Goal: Task Accomplishment & Management: Manage account settings

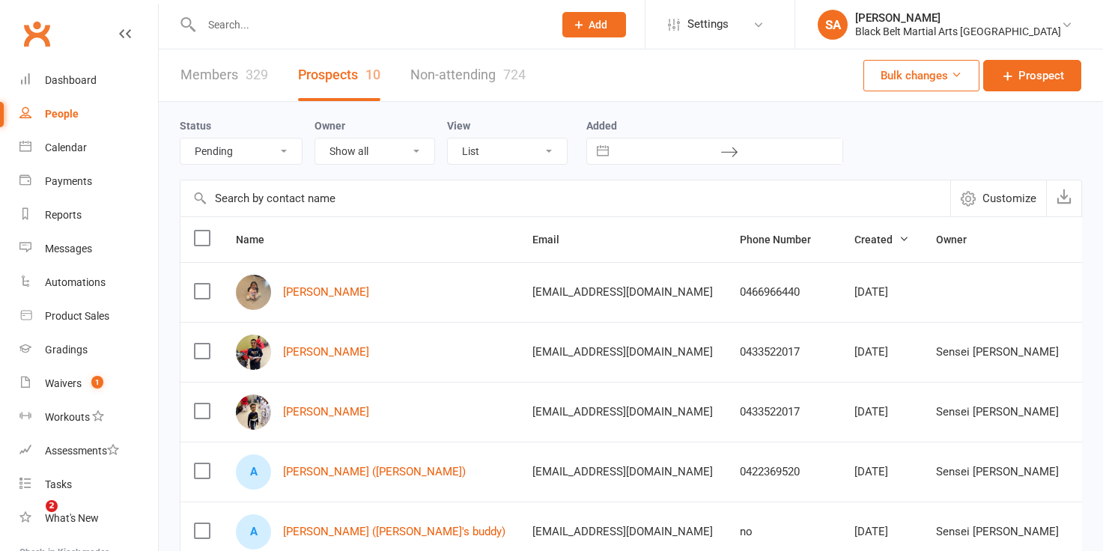
select select "Pending"
select select "100"
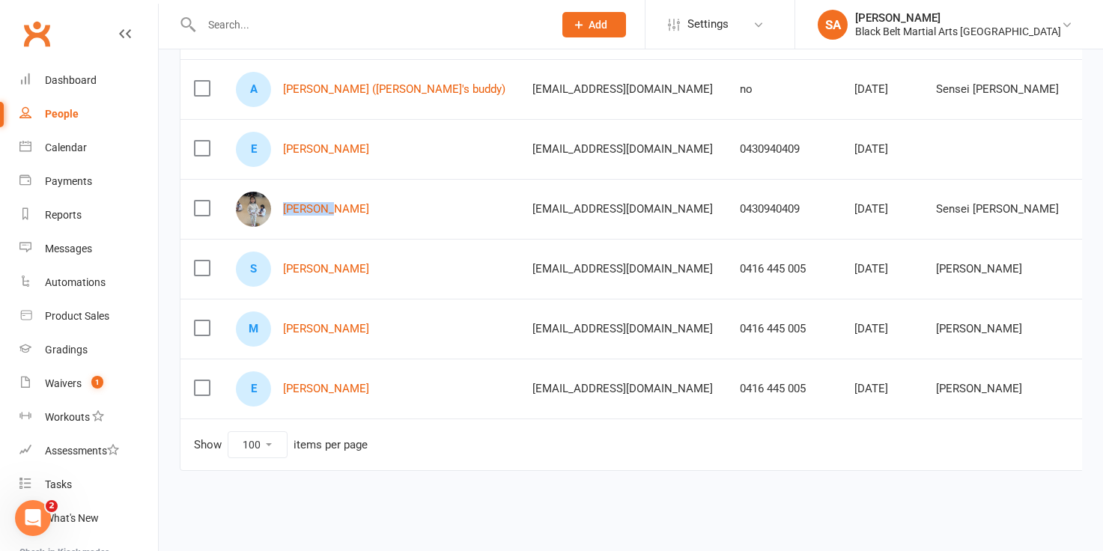
drag, startPoint x: 279, startPoint y: 205, endPoint x: 365, endPoint y: 206, distance: 86.1
click at [365, 207] on div "Emma Xie" at bounding box center [371, 209] width 270 height 35
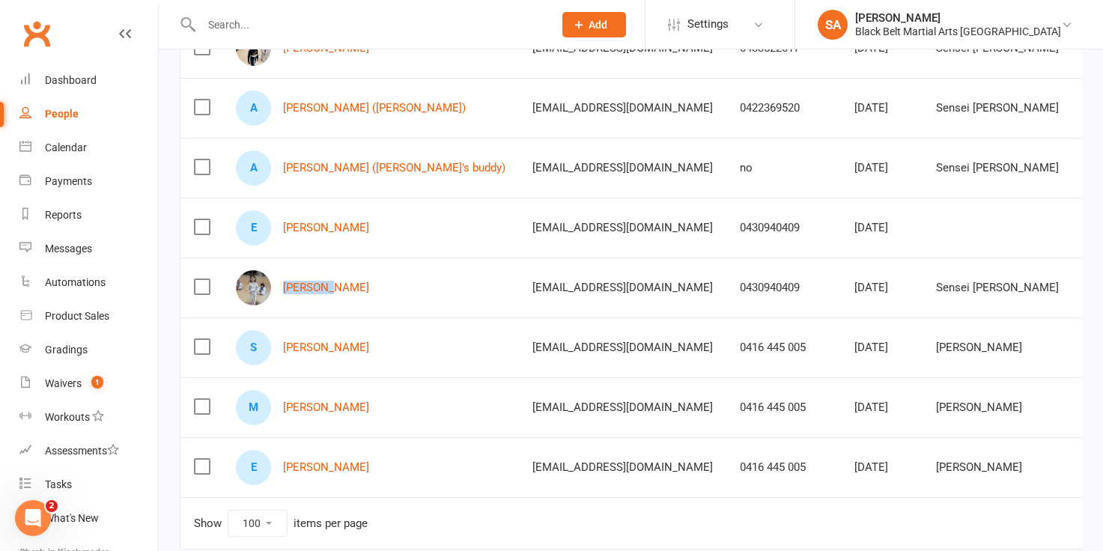
scroll to position [362, 0]
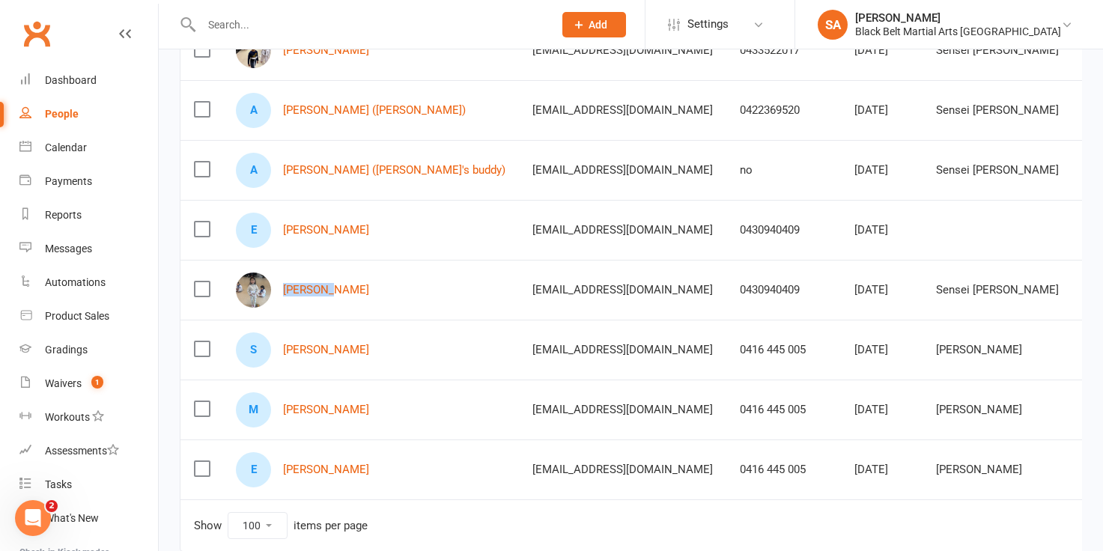
copy link "[PERSON_NAME]"
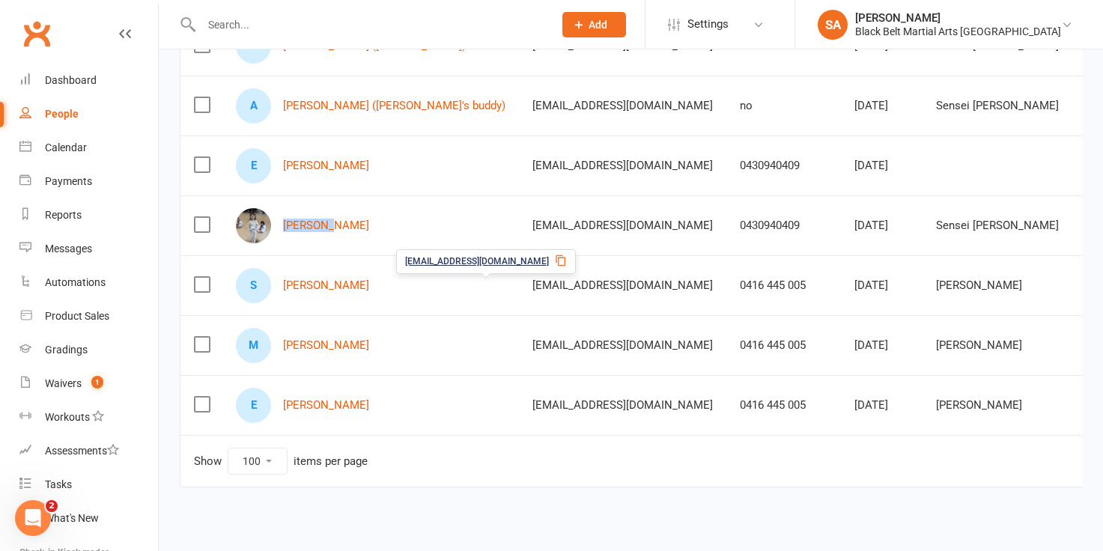
scroll to position [424, 0]
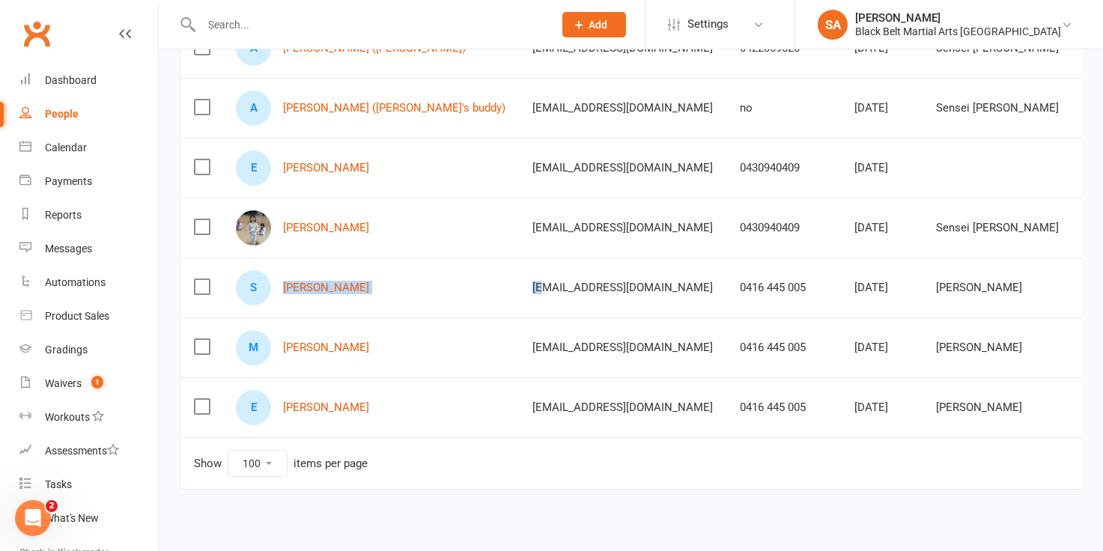
drag, startPoint x: 280, startPoint y: 286, endPoint x: 424, endPoint y: 284, distance: 143.8
click at [424, 284] on tr "S Sophie Cafolla lauracafolla86@gmail.com 0416 445 005 Sep 12, 2023 Sensei Anth…" at bounding box center [730, 288] width 1099 height 60
copy tr "Sophie Cafolla l"
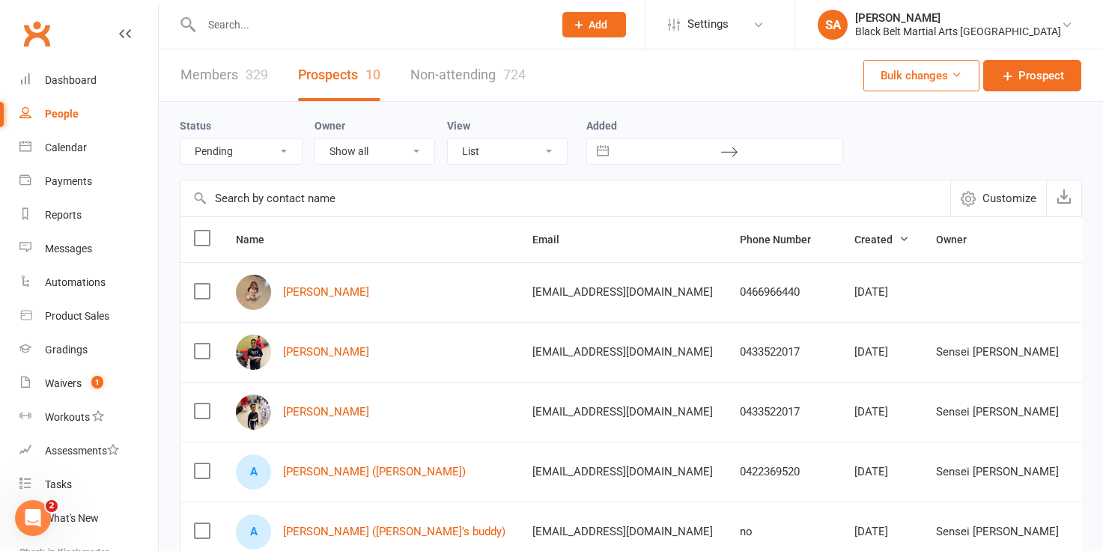
click at [285, 151] on select "All (No status set) (Invalid status) Enquiry (Booked) Enquiry (Not Booked) DNS …" at bounding box center [241, 151] width 121 height 25
select select "BFU (Follow Up)"
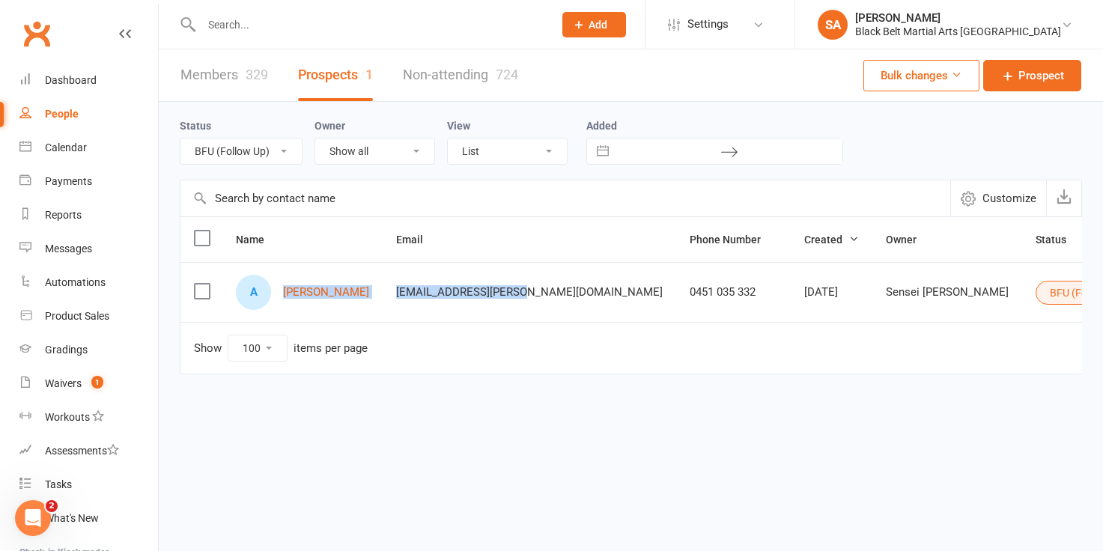
drag, startPoint x: 279, startPoint y: 292, endPoint x: 372, endPoint y: 298, distance: 93.1
click at [372, 298] on tr "A Alaya Arfeen qazi.arfeen@gmail.com 0451 035 332 Jul 29, 2025 Sensei Pauline B…" at bounding box center [723, 292] width 1085 height 60
click at [383, 298] on td "qazi.arfeen@gmail.com" at bounding box center [530, 292] width 294 height 60
drag, startPoint x: 357, startPoint y: 295, endPoint x: 284, endPoint y: 290, distance: 72.8
click at [284, 290] on td "A Alaya Arfeen" at bounding box center [302, 292] width 160 height 60
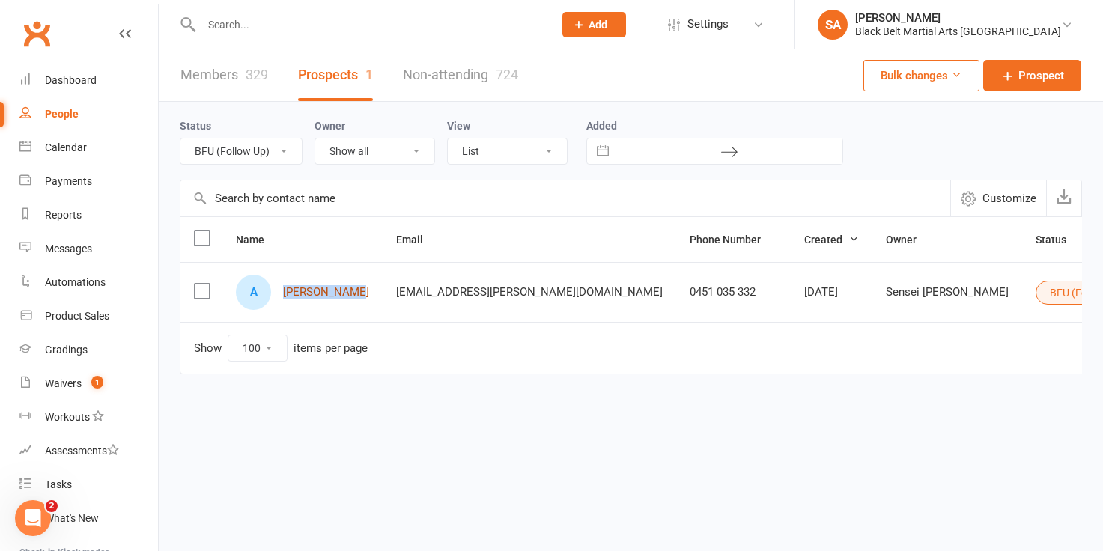
copy link "Alaya Arfeen"
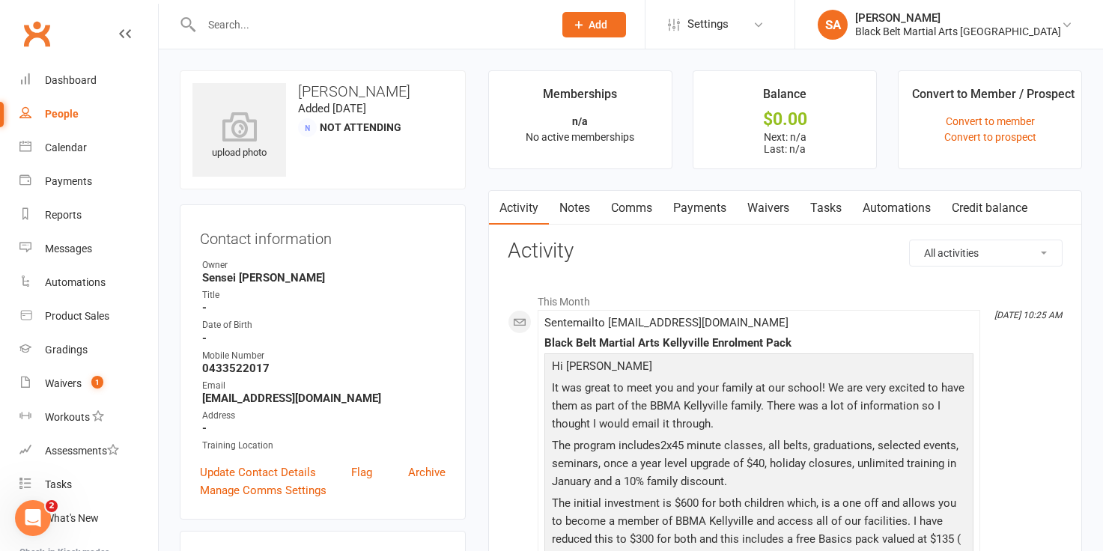
click at [288, 33] on input "text" at bounding box center [370, 24] width 346 height 21
paste input "[PERSON_NAME]"
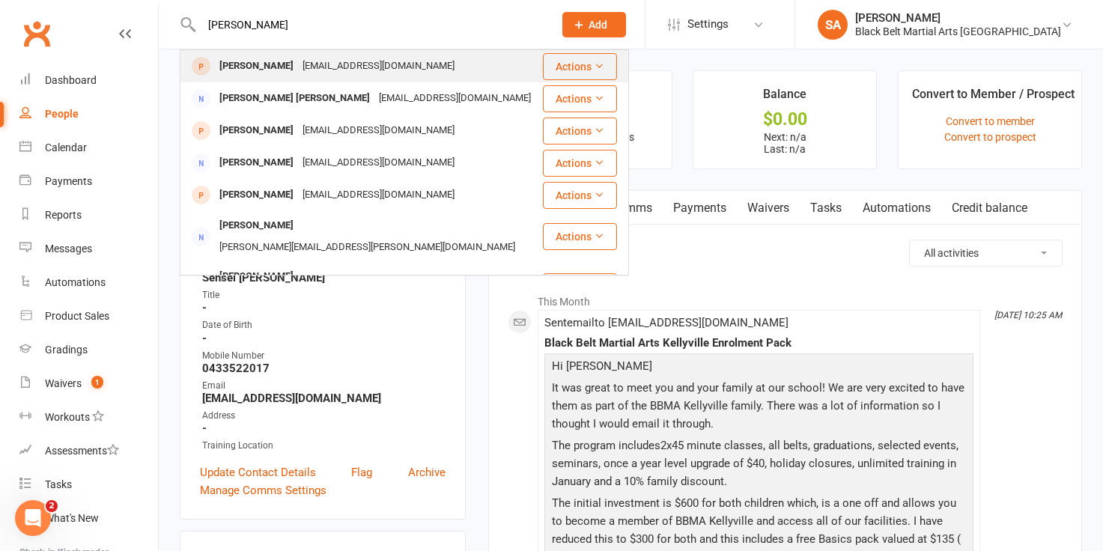
type input "[PERSON_NAME]"
click at [298, 64] on div "[EMAIL_ADDRESS][DOMAIN_NAME]" at bounding box center [378, 66] width 161 height 22
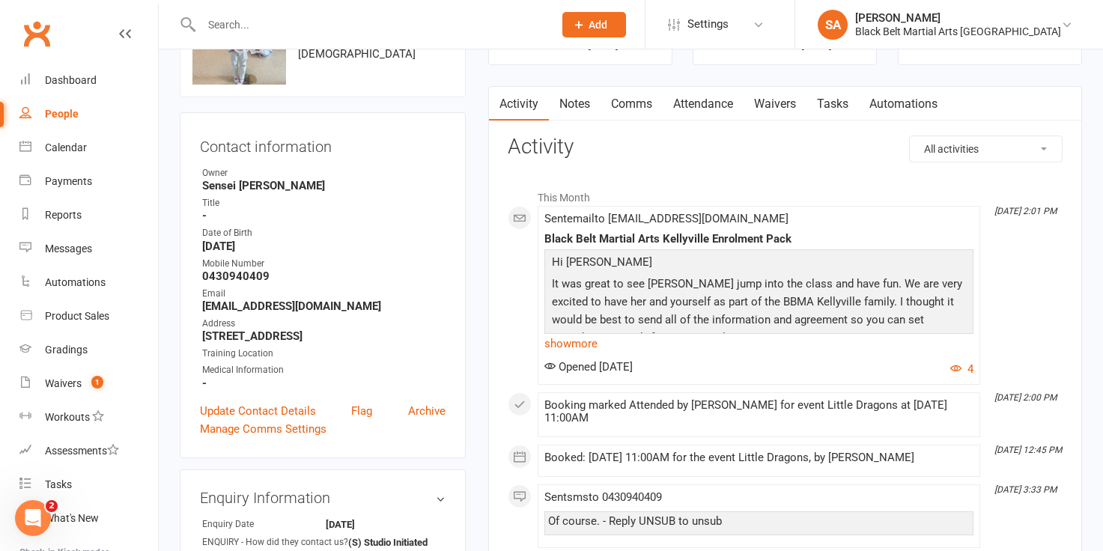
scroll to position [96, 0]
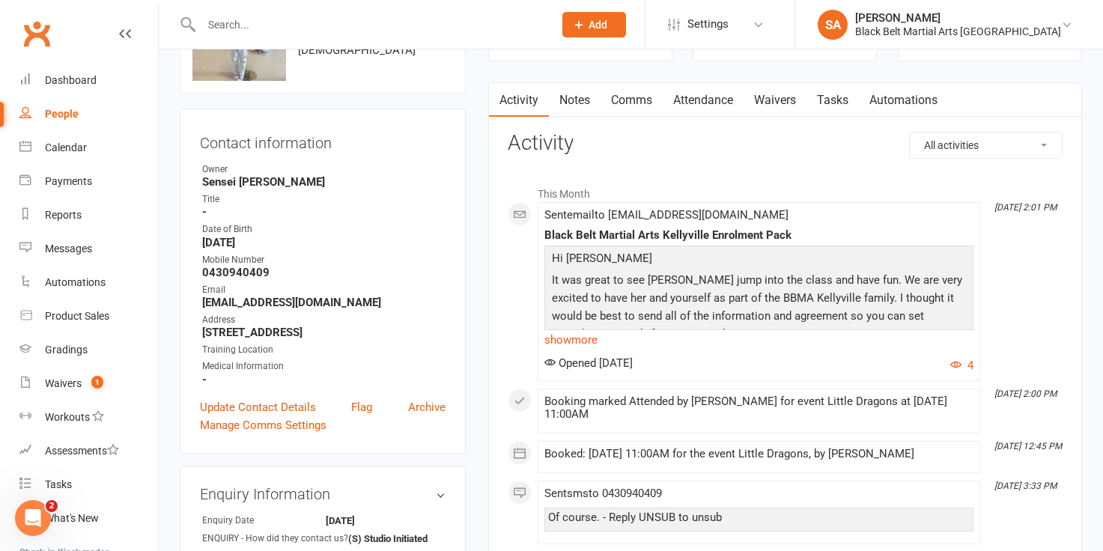
click at [790, 84] on link "Waivers" at bounding box center [775, 100] width 63 height 34
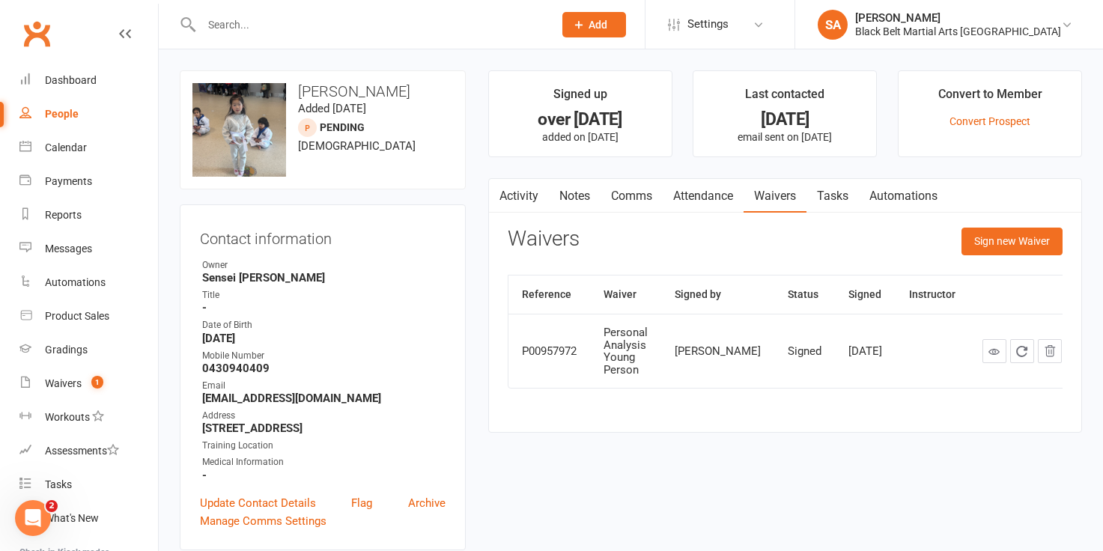
click at [227, 20] on input "text" at bounding box center [370, 24] width 346 height 21
paste input "Sophie Cafolla l"
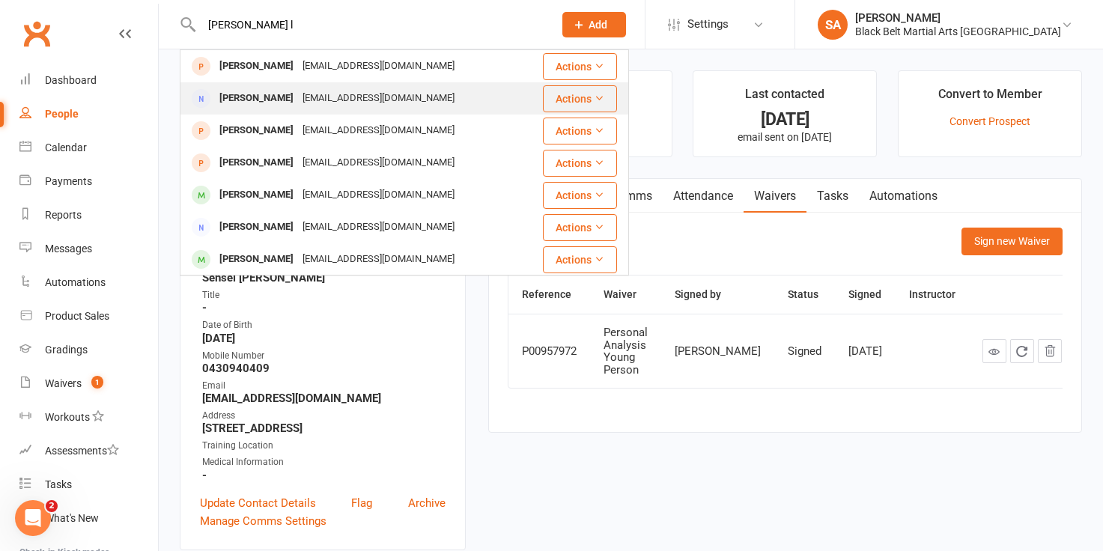
type input "Sophie Cafolla l"
click at [243, 99] on div "Laura Cafolla" at bounding box center [256, 99] width 83 height 22
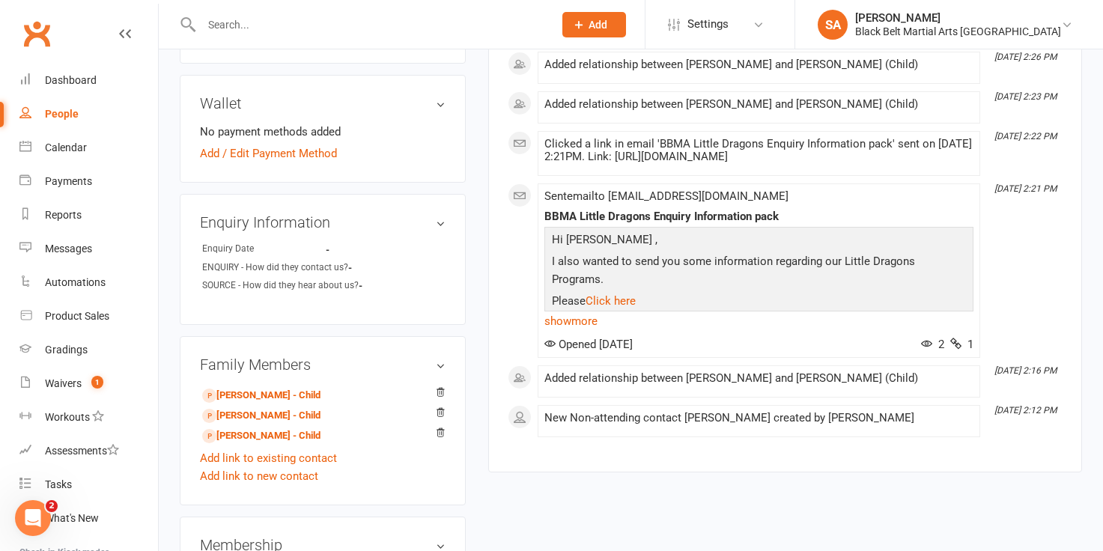
scroll to position [487, 0]
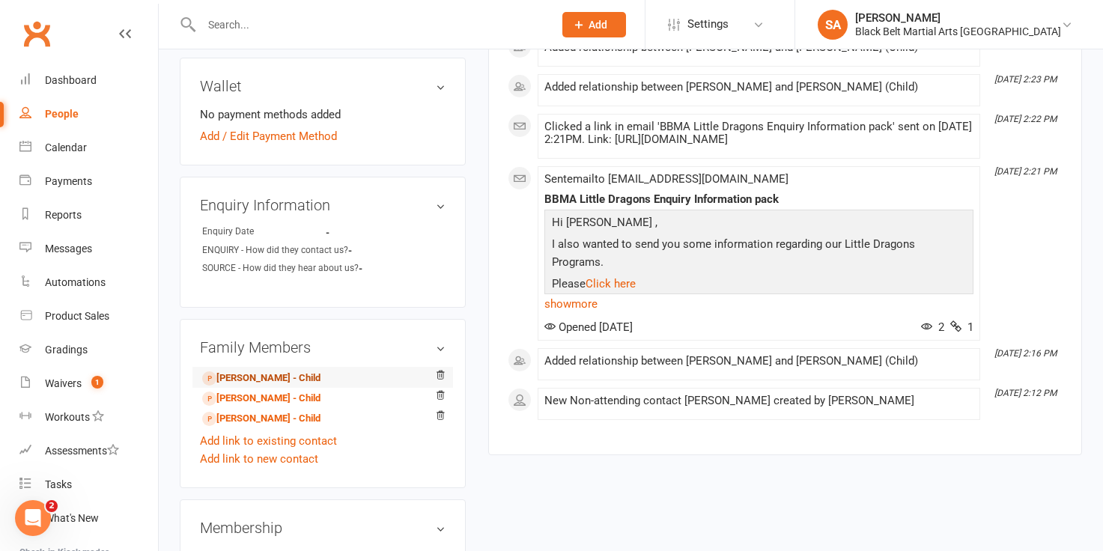
click at [237, 373] on link "Emma Cafolla - Child" at bounding box center [261, 379] width 118 height 16
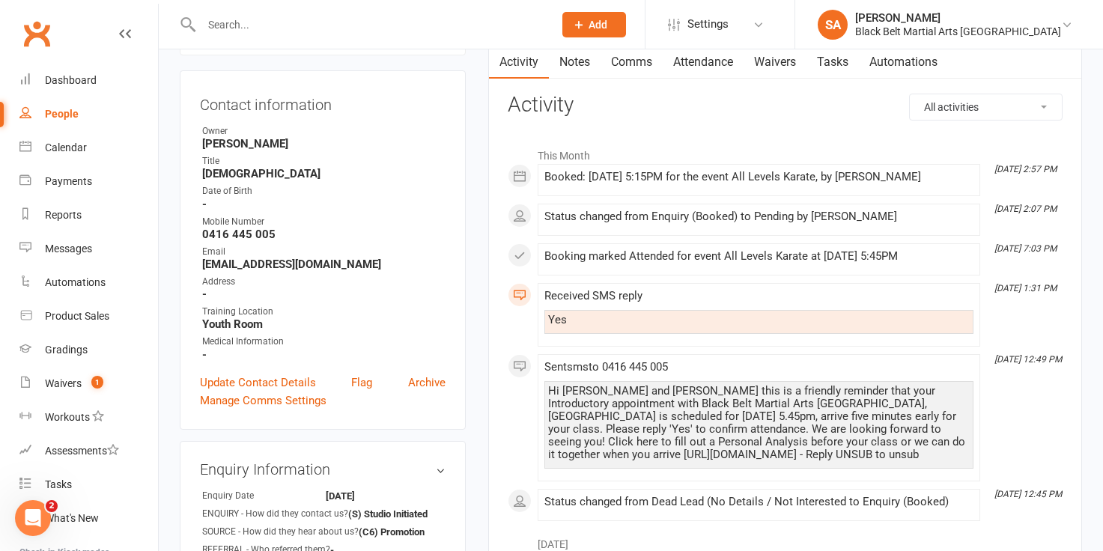
scroll to position [167, 0]
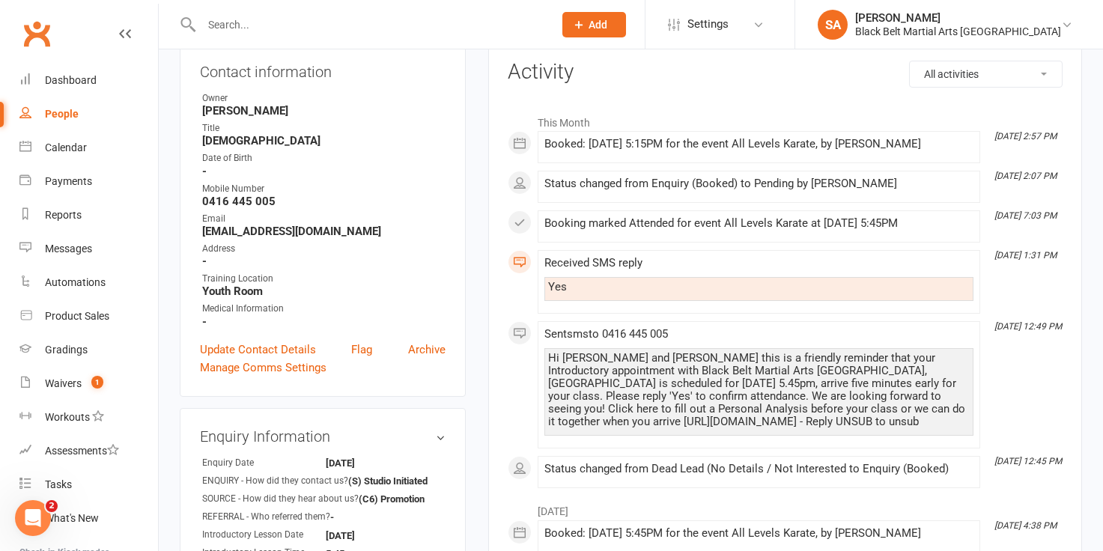
click at [667, 392] on div "Hi Emma and Mason this is a friendly reminder that your Introductory appointmen…" at bounding box center [759, 390] width 422 height 76
drag, startPoint x: 545, startPoint y: 357, endPoint x: 680, endPoint y: 428, distance: 153.1
click at [680, 428] on div "Hi Emma and Mason this is a friendly reminder that your Introductory appointmen…" at bounding box center [759, 392] width 429 height 88
copy div "Hi Emma and Mason this is a friendly reminder that your Introductory appointmen…"
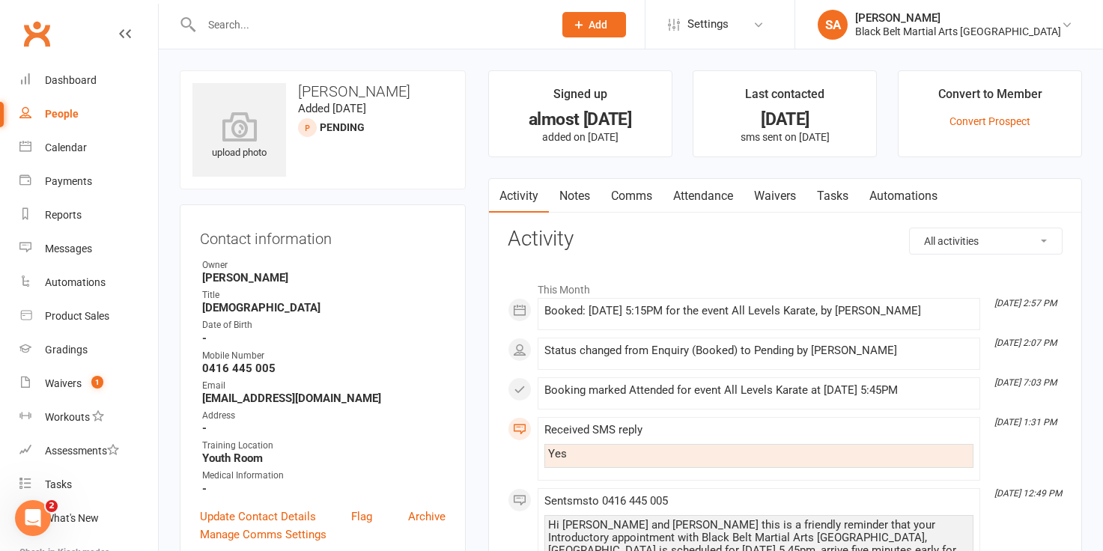
click at [622, 198] on link "Comms" at bounding box center [632, 196] width 62 height 34
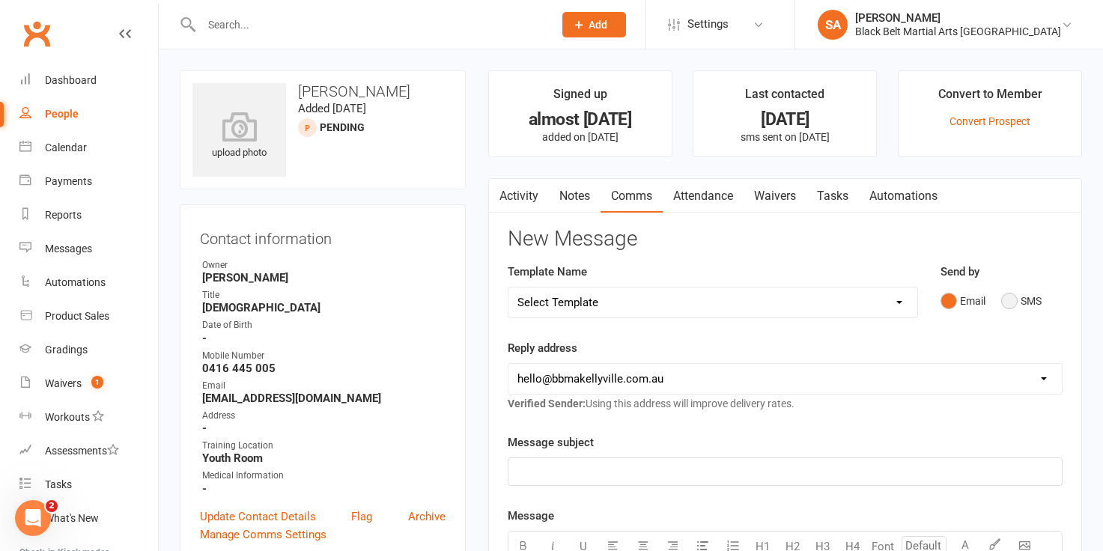
click at [1004, 300] on button "SMS" at bounding box center [1021, 301] width 40 height 28
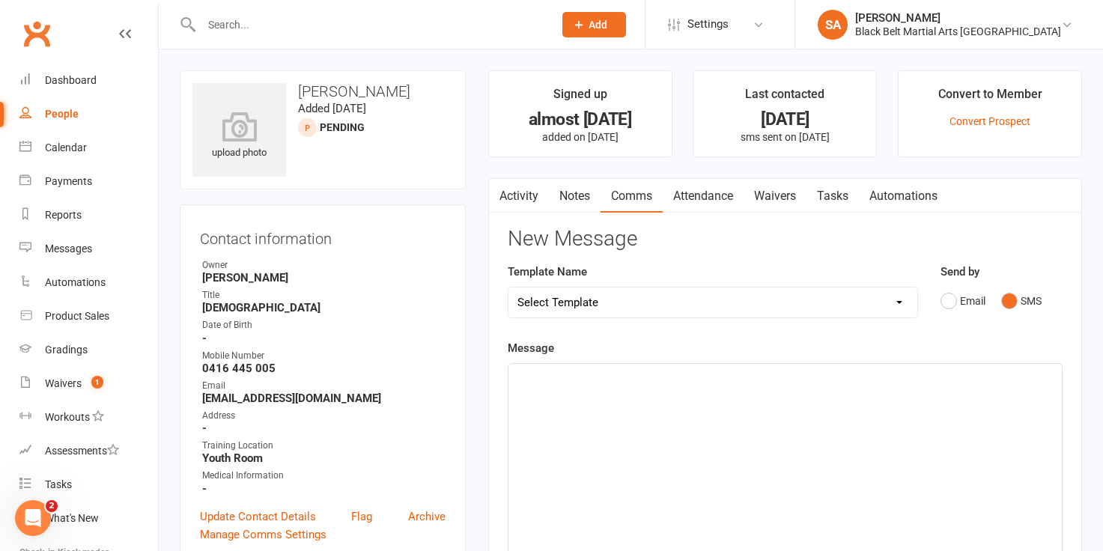
click at [545, 377] on p "﻿" at bounding box center [786, 377] width 536 height 18
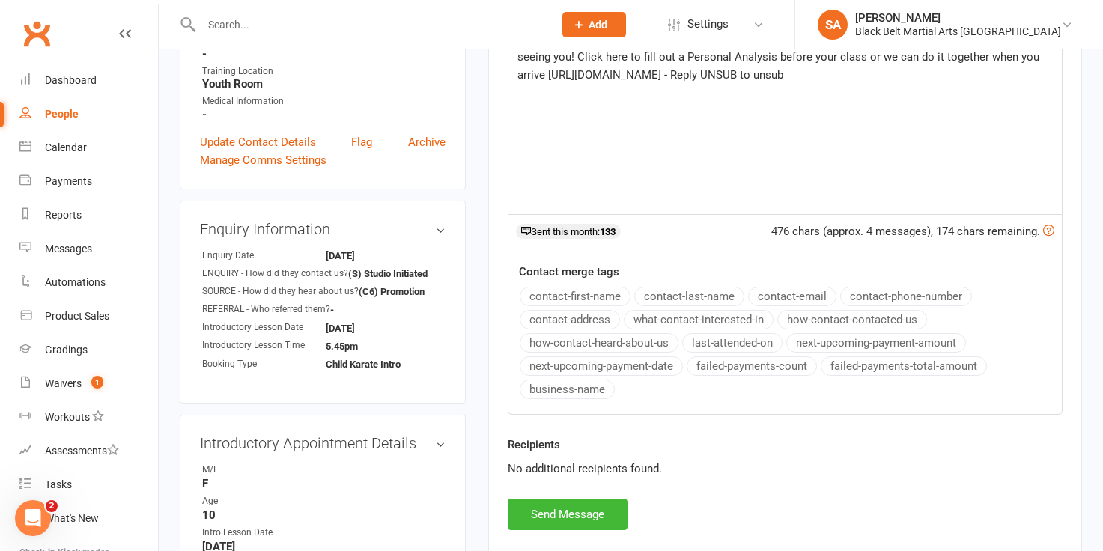
scroll to position [151, 0]
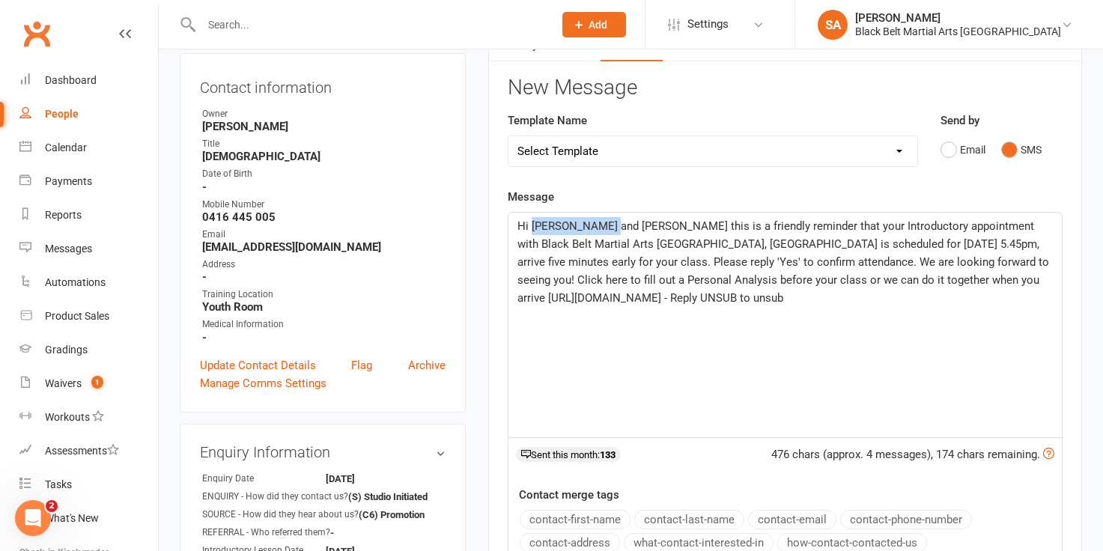
drag, startPoint x: 621, startPoint y: 227, endPoint x: 532, endPoint y: 222, distance: 89.3
click at [532, 222] on span "Hi Emma and Mason this is a friendly reminder that your Introductory appointmen…" at bounding box center [785, 261] width 535 height 85
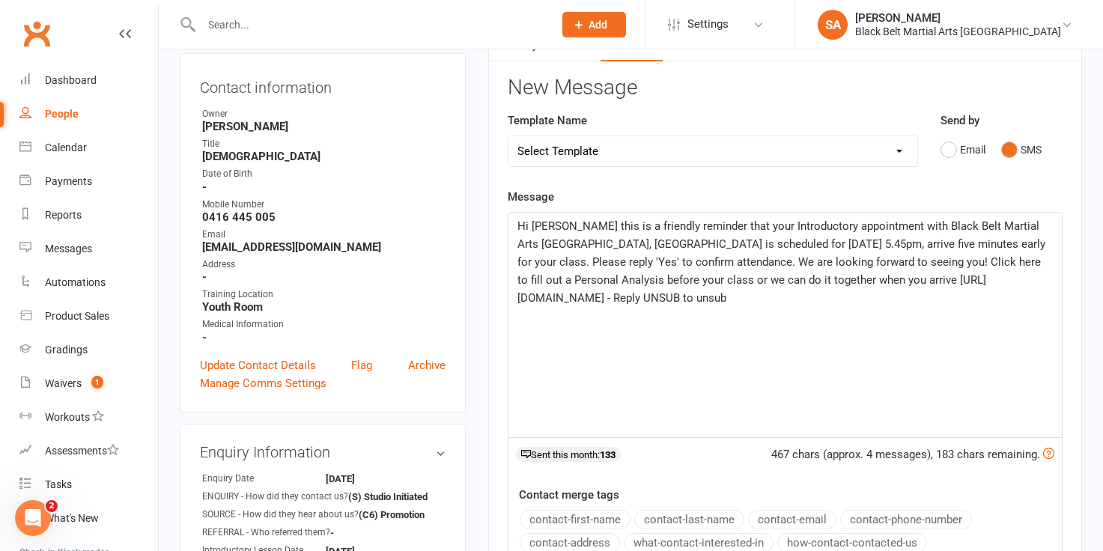
click at [534, 227] on span "Hi laura this is a friendly reminder that your Introductory appointment with Bl…" at bounding box center [783, 261] width 531 height 85
click at [595, 225] on span "Hi Laura this is a friendly reminder that your Introductory appointment with Bl…" at bounding box center [783, 261] width 531 height 85
drag, startPoint x: 898, startPoint y: 226, endPoint x: 918, endPoint y: 228, distance: 20.3
click at [918, 228] on span "Hi Laura this is Black Belt Martial Arts Kellyville with a friendly reminder th…" at bounding box center [783, 261] width 530 height 85
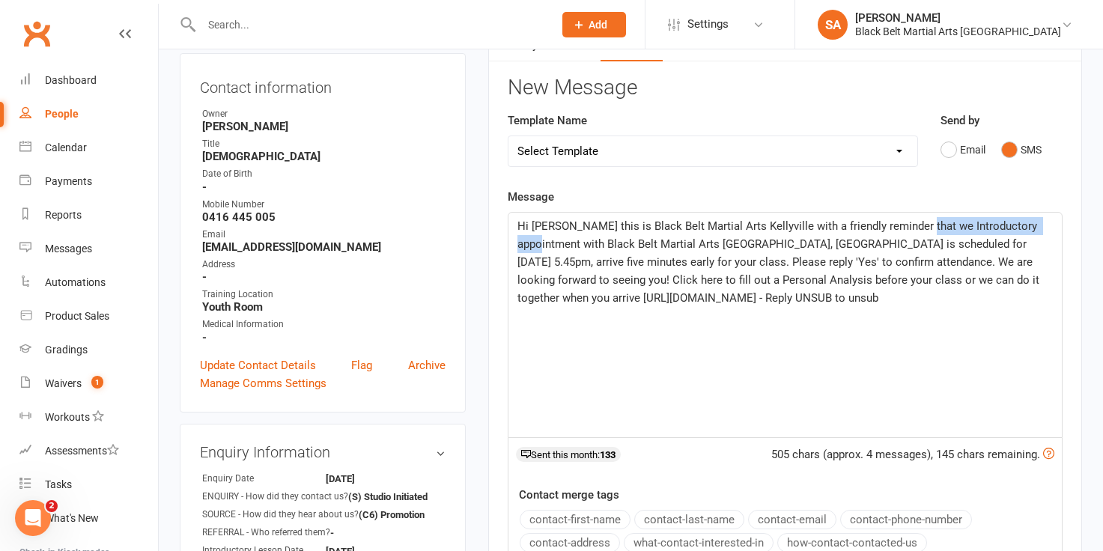
drag, startPoint x: 914, startPoint y: 225, endPoint x: 1049, endPoint y: 223, distance: 134.1
click at [1049, 223] on p "Hi Laura this is Black Belt Martial Arts Kellyville with a friendly reminder th…" at bounding box center [786, 262] width 536 height 90
drag, startPoint x: 1001, startPoint y: 226, endPoint x: 1050, endPoint y: 230, distance: 49.6
click at [1050, 230] on span "Hi Laura this is Black Belt Martial Arts Kellyville with a friendly reminder th…" at bounding box center [784, 261] width 533 height 85
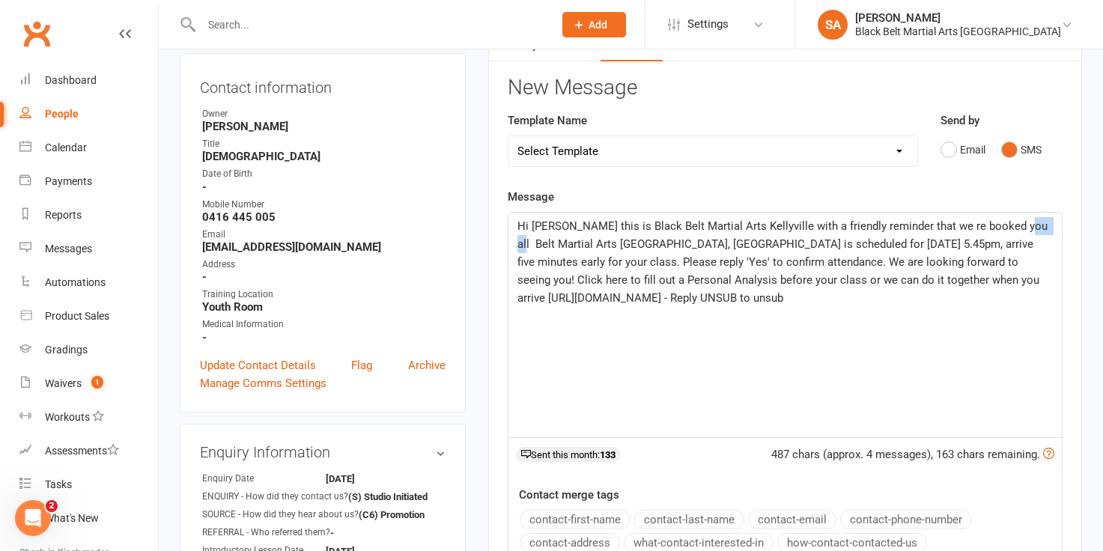
drag, startPoint x: 1004, startPoint y: 226, endPoint x: 1043, endPoint y: 226, distance: 38.9
click at [1043, 226] on p "Hi Laura this is Black Belt Martial Arts Kellyville with a friendly reminder th…" at bounding box center [786, 262] width 536 height 90
drag, startPoint x: 538, startPoint y: 246, endPoint x: 511, endPoint y: 246, distance: 27.0
click at [510, 246] on div "Hi Laura this is Black Belt Martial Arts Kellyville with a friendly reminder th…" at bounding box center [785, 325] width 553 height 225
drag, startPoint x: 1043, startPoint y: 225, endPoint x: 1002, endPoint y: 225, distance: 41.2
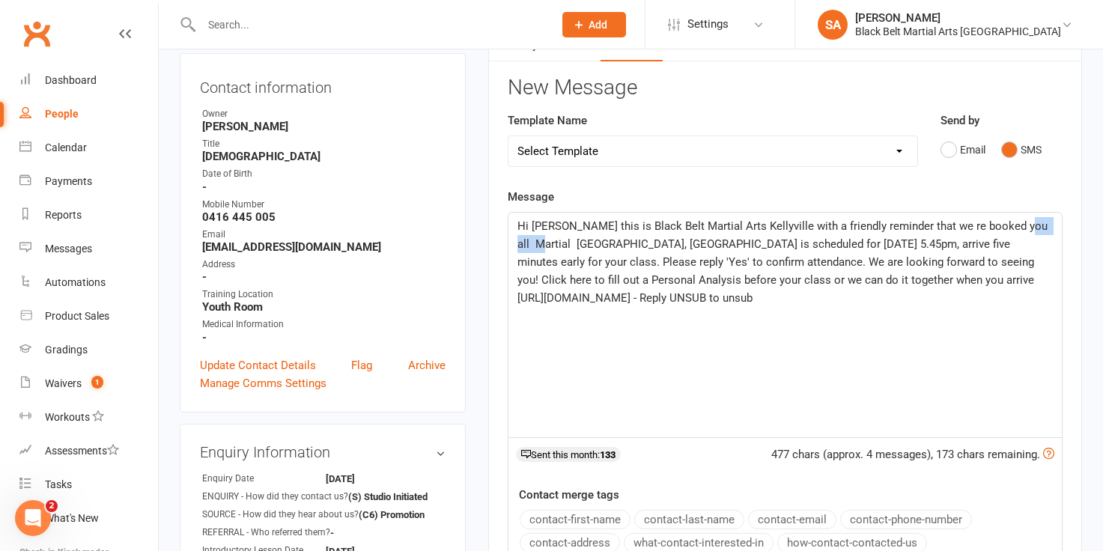
click at [1002, 225] on span "Hi Laura this is Black Belt Martial Arts Kellyville with a friendly reminder th…" at bounding box center [784, 261] width 533 height 85
click at [912, 225] on span "Hi Laura this is Black Belt Martial Arts Kellyville with a friendly reminder th…" at bounding box center [784, 261] width 533 height 85
click at [950, 222] on span "Hi Laura this is Black Belt Martial Arts Kellyville with a friendly reminder th…" at bounding box center [778, 261] width 520 height 85
click at [1034, 237] on p "Hi Laura this is Black Belt Martial Arts Kellyville with a friendly reminder th…" at bounding box center [786, 262] width 536 height 90
click at [1032, 224] on p "Hi Laura this is Black Belt Martial Arts Kellyville with a friendly reminder th…" at bounding box center [786, 262] width 536 height 90
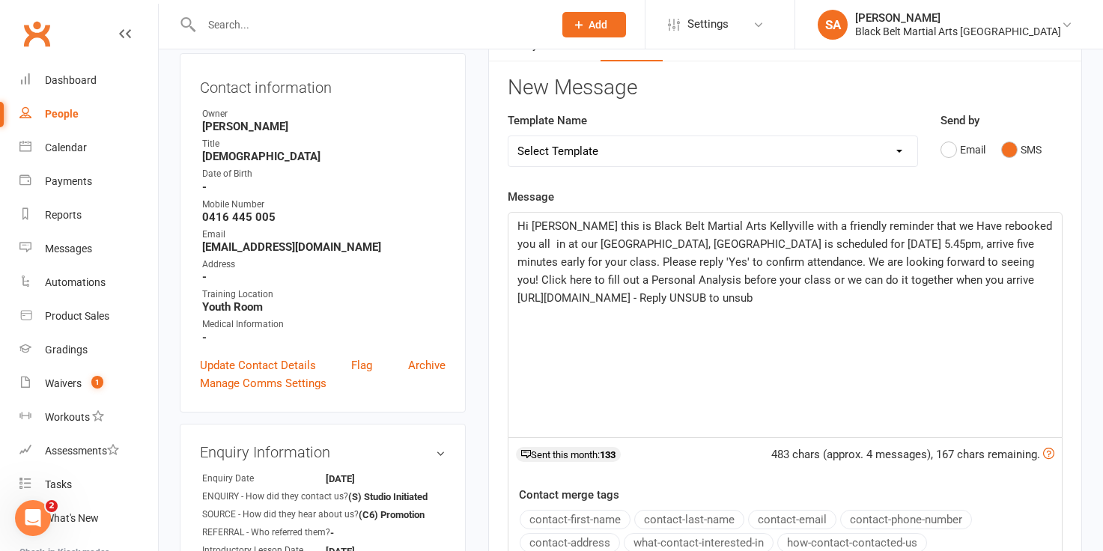
click at [578, 242] on span "Hi Laura this is Black Belt Martial Arts Kellyville with a friendly reminder th…" at bounding box center [787, 261] width 538 height 85
drag, startPoint x: 850, startPoint y: 242, endPoint x: 789, endPoint y: 243, distance: 61.4
click at [789, 243] on span "Hi Laura this is Black Belt Martial Arts Kellyville with a friendly reminder th…" at bounding box center [787, 261] width 538 height 85
click at [805, 242] on span "Hi Laura this is Black Belt Martial Arts Kellyville with a friendly reminder th…" at bounding box center [787, 261] width 538 height 85
click at [866, 241] on span "Hi Laura this is Black Belt Martial Arts Kellyville with a friendly reminder th…" at bounding box center [787, 261] width 538 height 85
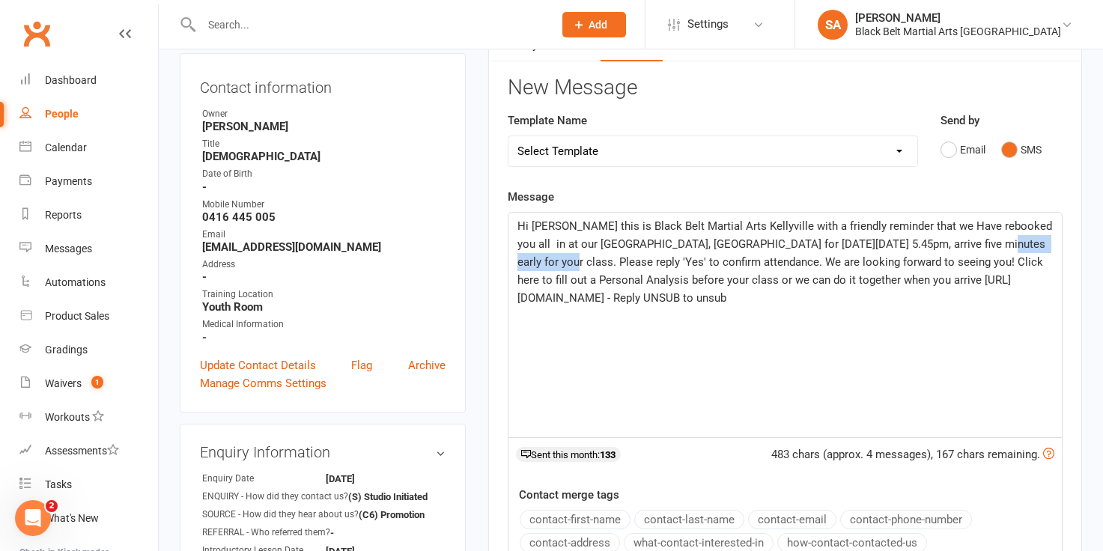
drag, startPoint x: 959, startPoint y: 244, endPoint x: 1049, endPoint y: 246, distance: 89.9
click at [1049, 246] on span "Hi Laura this is Black Belt Martial Arts Kellyville with a friendly reminder th…" at bounding box center [787, 261] width 538 height 85
drag, startPoint x: 544, startPoint y: 263, endPoint x: 512, endPoint y: 263, distance: 31.5
click at [512, 263] on div "Hi Laura this is Black Belt Martial Arts Kellyville with a friendly reminder th…" at bounding box center [785, 325] width 553 height 225
click at [788, 261] on span "Hi Laura this is Black Belt Martial Arts Kellyville with a friendly reminder th…" at bounding box center [787, 261] width 538 height 85
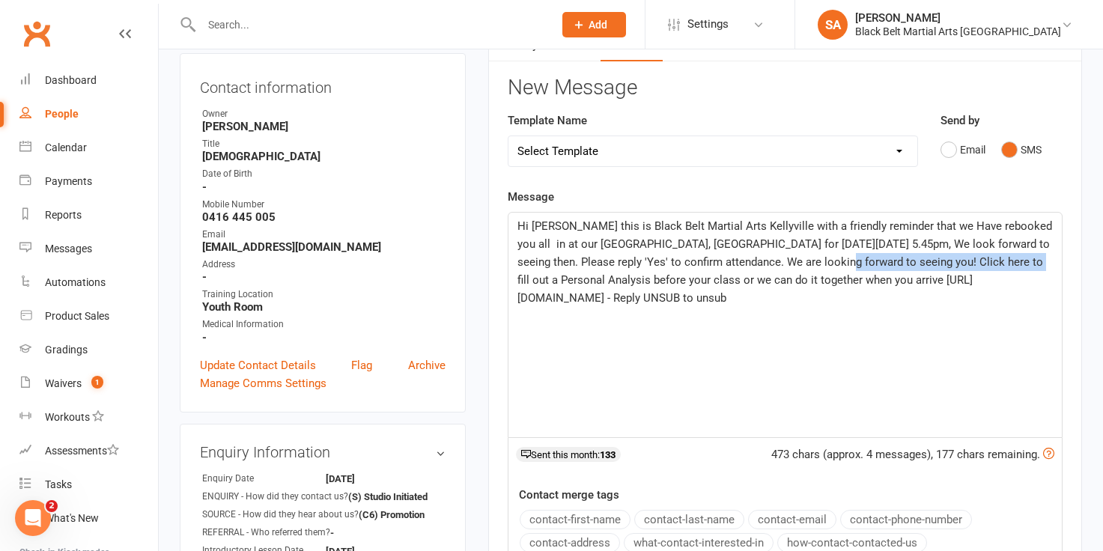
drag, startPoint x: 782, startPoint y: 261, endPoint x: 974, endPoint y: 266, distance: 191.8
click at [974, 266] on span "Hi Laura this is Black Belt Martial Arts Kellyville with a friendly reminder th…" at bounding box center [787, 261] width 538 height 85
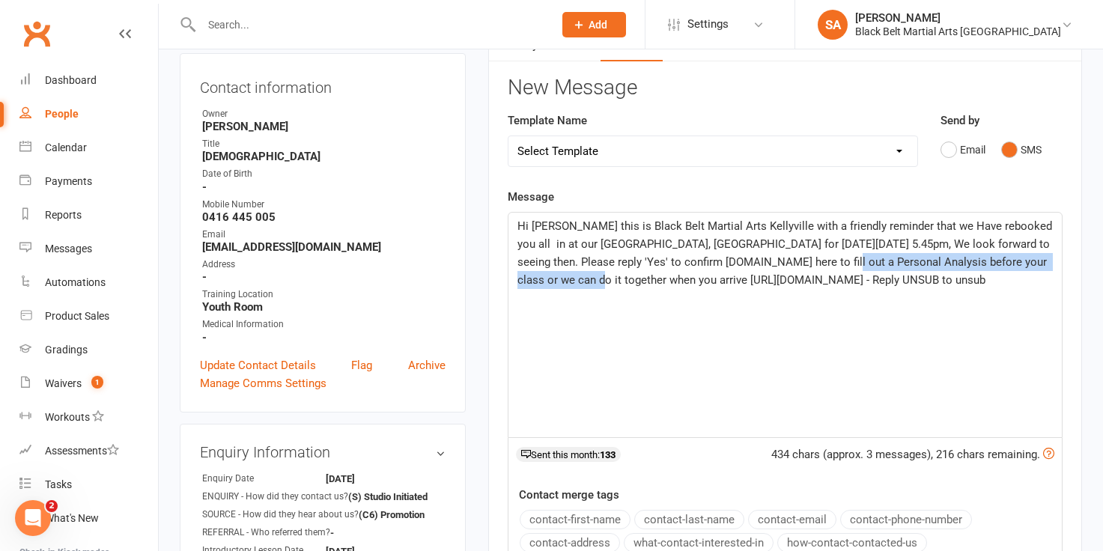
drag, startPoint x: 783, startPoint y: 260, endPoint x: 1043, endPoint y: 270, distance: 260.1
click at [1043, 270] on p "Hi Laura this is Black Belt Martial Arts Kellyville with a friendly reminder th…" at bounding box center [786, 253] width 536 height 72
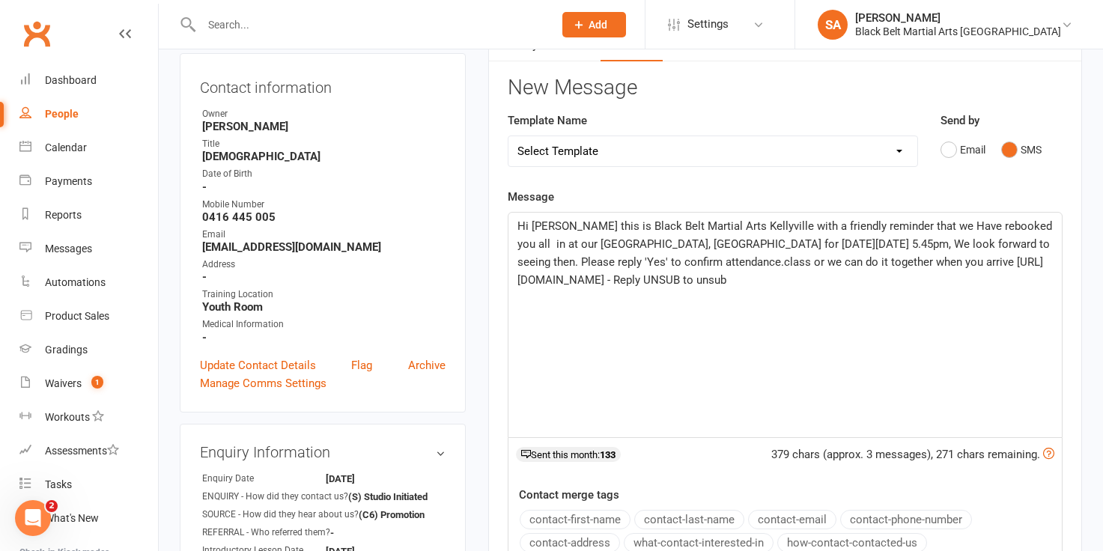
drag, startPoint x: 717, startPoint y: 278, endPoint x: 512, endPoint y: 283, distance: 205.3
click at [512, 283] on div "Hi Laura this is Black Belt Martial Arts Kellyville with a friendly reminder th…" at bounding box center [785, 325] width 553 height 225
click at [820, 261] on span "Hi Laura this is Black Belt Martial Arts Kellyville with a friendly reminder th…" at bounding box center [787, 243] width 538 height 49
click at [849, 263] on span "Hi Laura this is Black Belt Martial Arts Kellyville with a friendly reminder th…" at bounding box center [787, 243] width 538 height 49
drag, startPoint x: 924, startPoint y: 260, endPoint x: 1010, endPoint y: 263, distance: 85.4
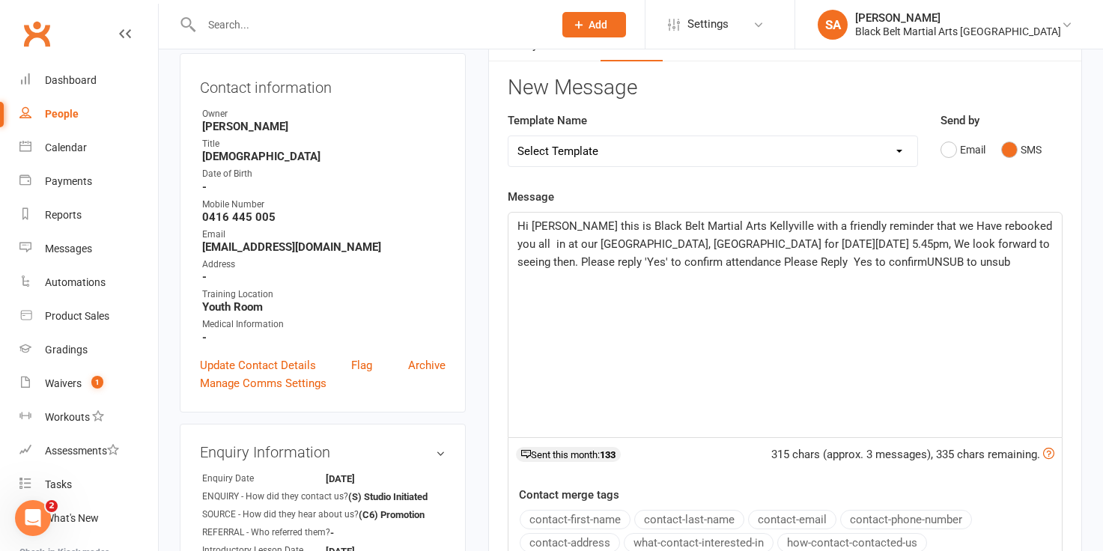
click at [1010, 263] on p "Hi Laura this is Black Belt Martial Arts Kellyville with a friendly reminder th…" at bounding box center [786, 244] width 536 height 54
click at [574, 259] on span "Hi Laura this is Black Belt Martial Arts Kellyville with a friendly reminder th…" at bounding box center [787, 243] width 538 height 49
click at [754, 260] on span "Hi Laura this is Black Belt Martial Arts Kellyville with a friendly reminder th…" at bounding box center [787, 252] width 538 height 67
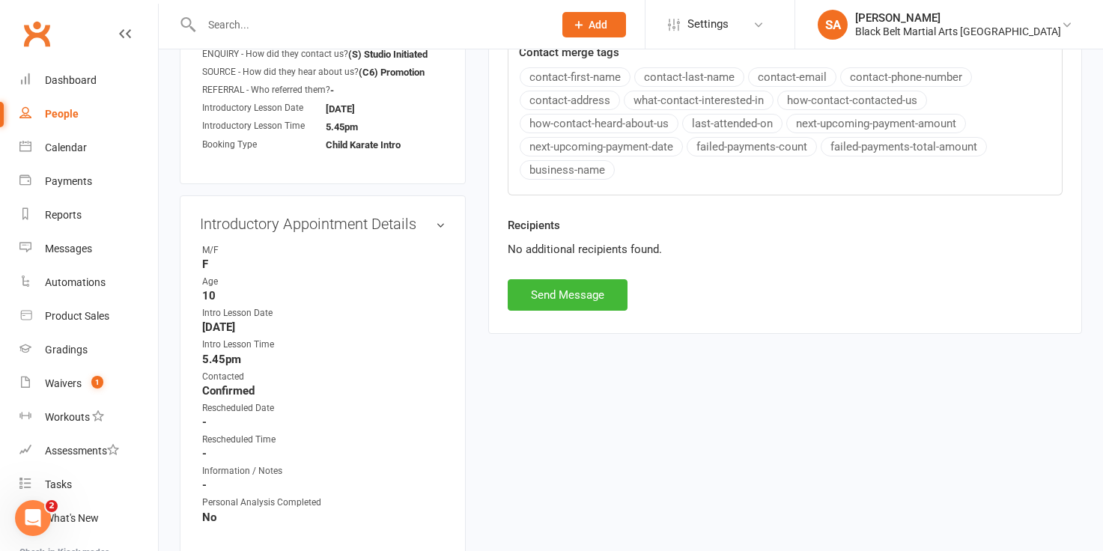
scroll to position [600, 0]
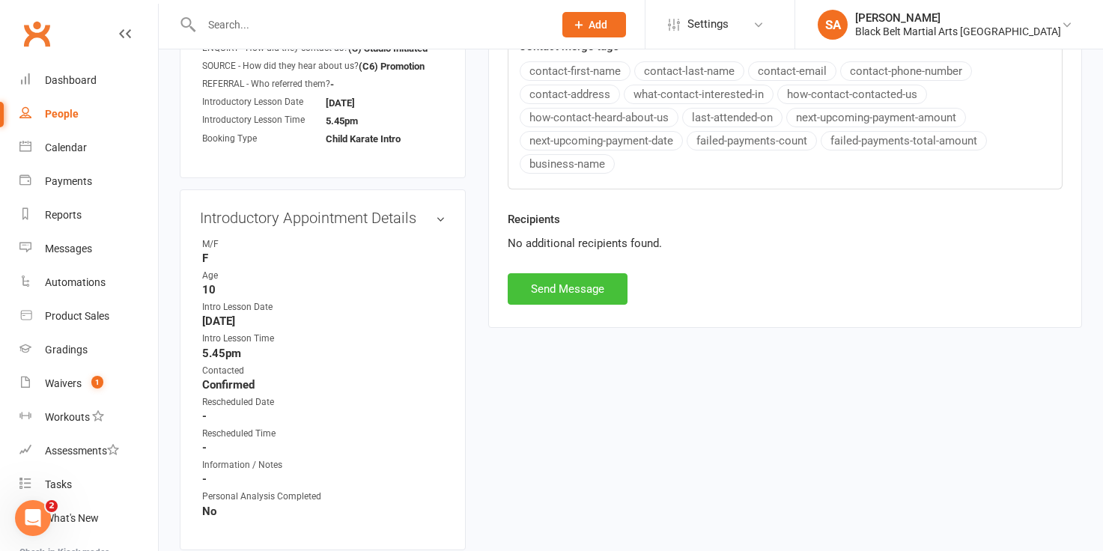
click at [571, 288] on button "Send Message" at bounding box center [568, 288] width 120 height 31
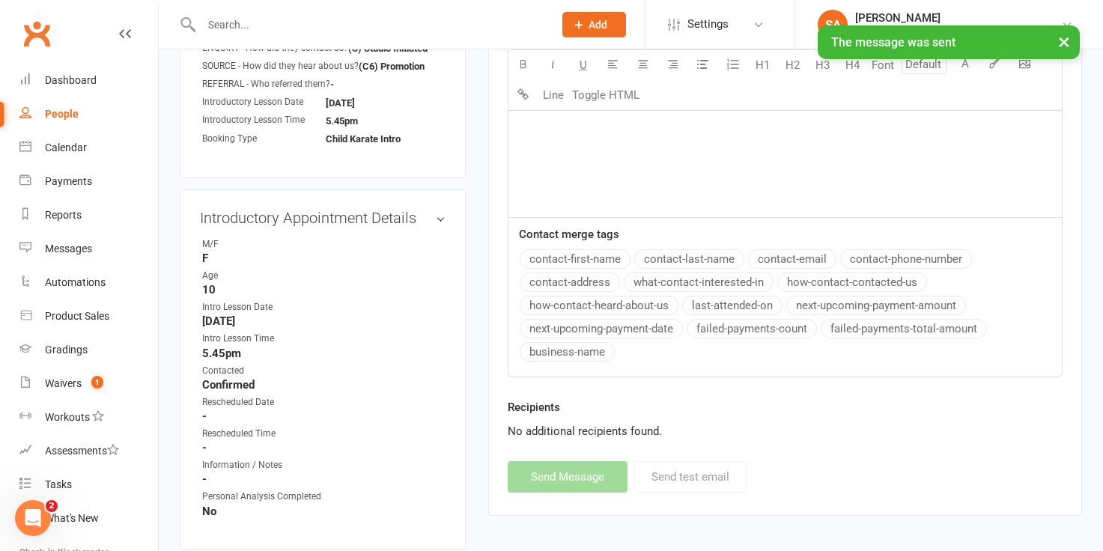
click at [1061, 44] on button "×" at bounding box center [1064, 41] width 27 height 32
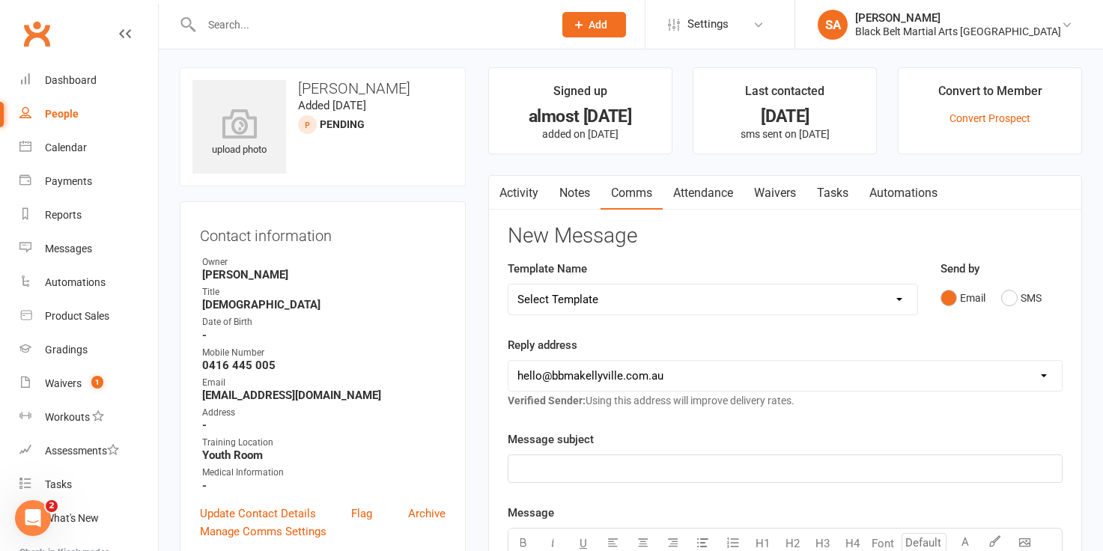
scroll to position [0, 0]
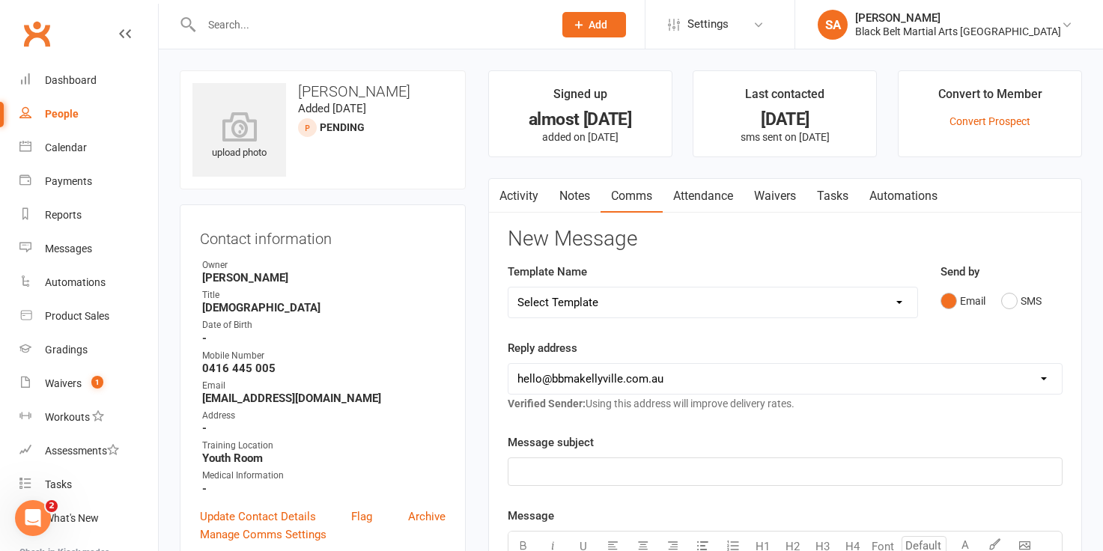
click at [512, 196] on link "Activity" at bounding box center [519, 196] width 60 height 34
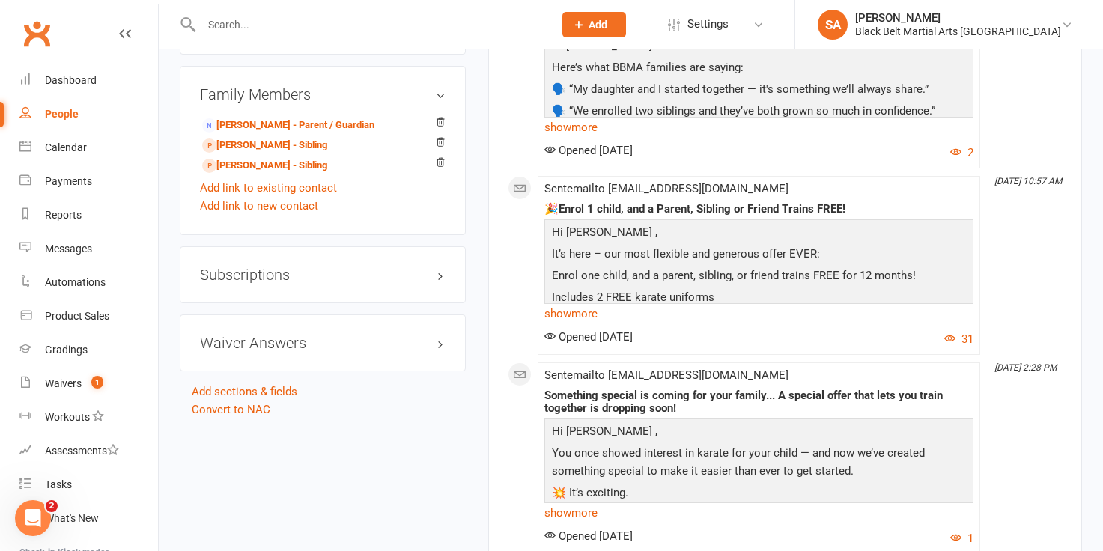
scroll to position [1227, 0]
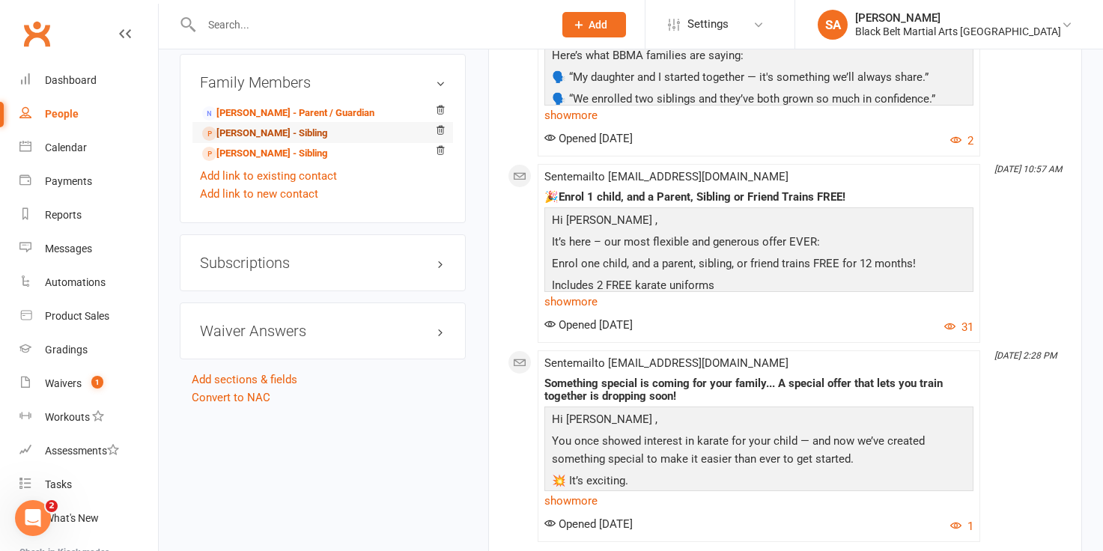
click at [231, 132] on link "Mason Cafolla - Sibling" at bounding box center [264, 134] width 125 height 16
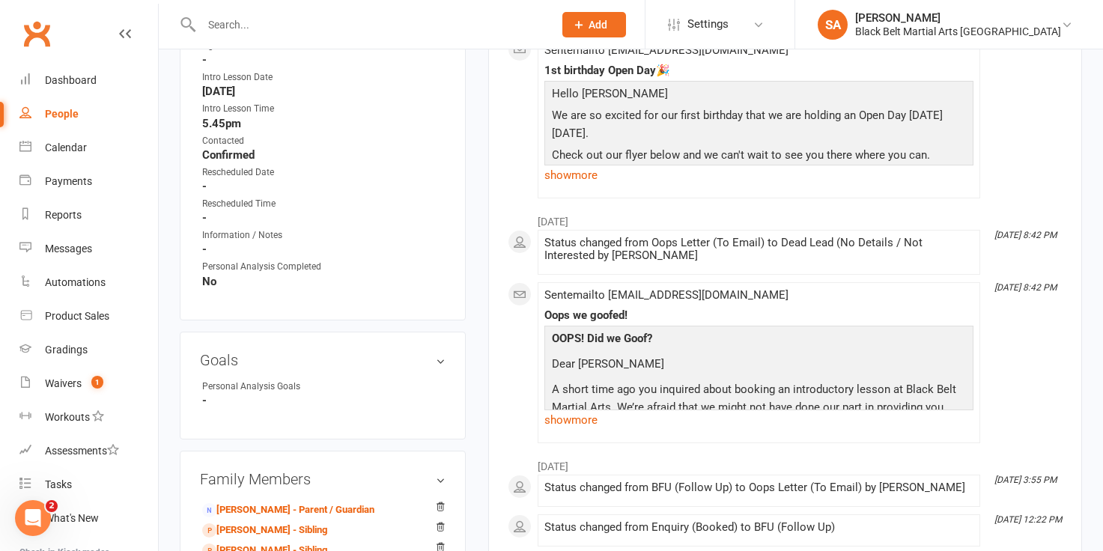
scroll to position [829, 0]
click at [259, 18] on input "text" at bounding box center [370, 24] width 346 height 21
paste input "Alaya Arfeen"
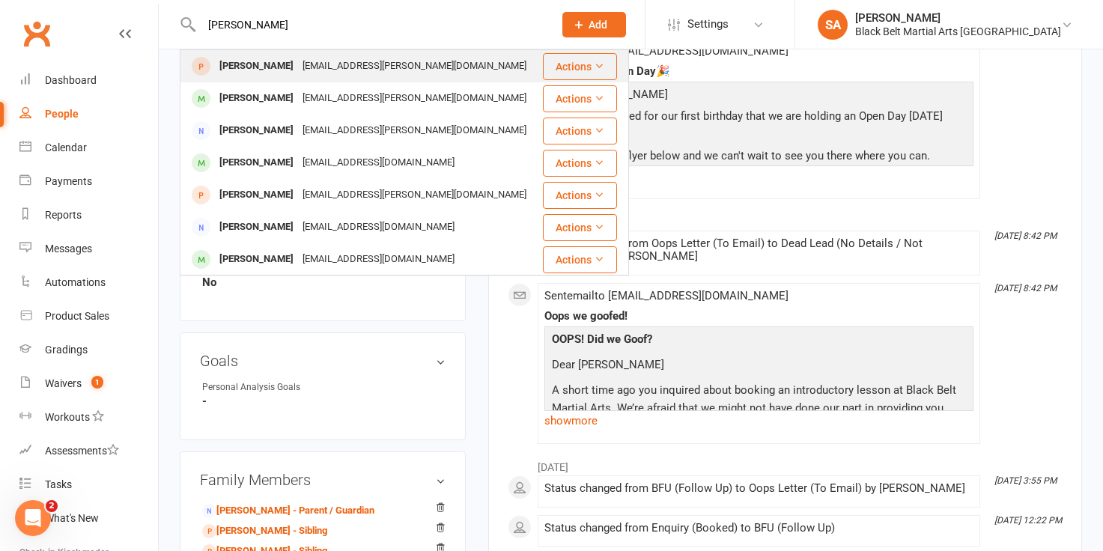
type input "Alaya Arfeen"
click at [252, 67] on div "Alaya Arfeen" at bounding box center [256, 66] width 83 height 22
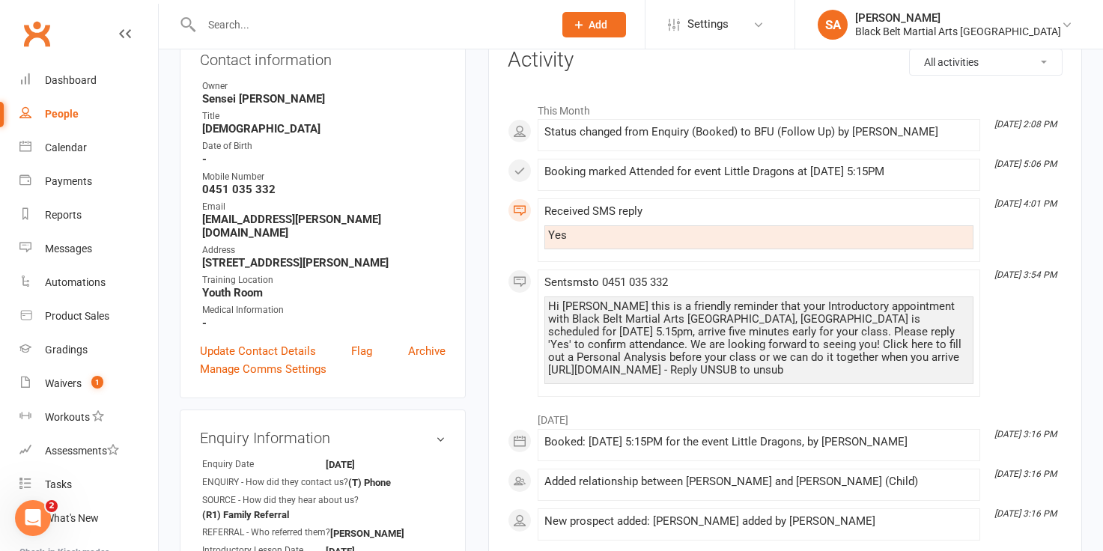
scroll to position [192, 0]
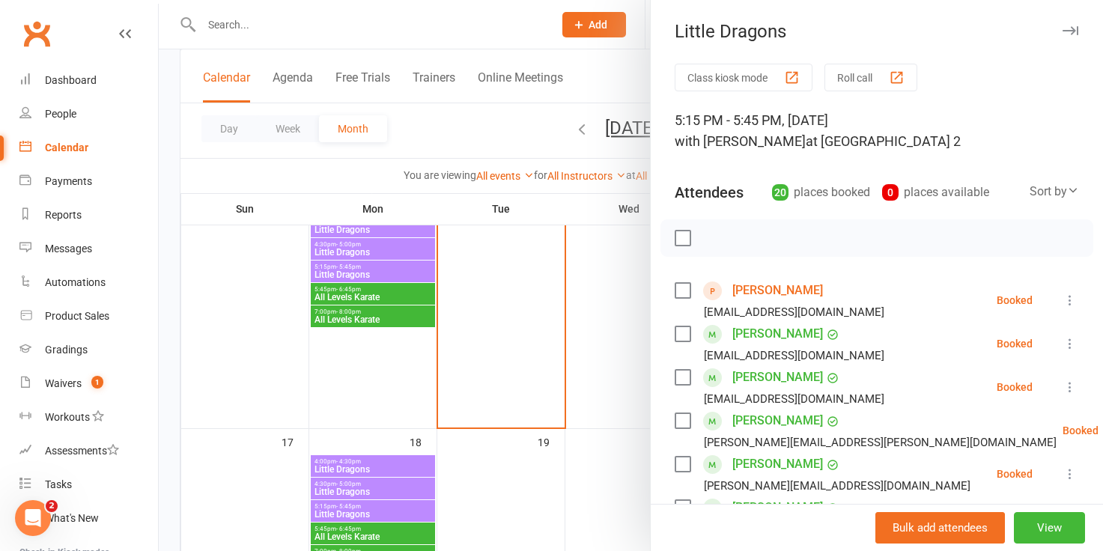
click at [589, 64] on div at bounding box center [631, 275] width 944 height 551
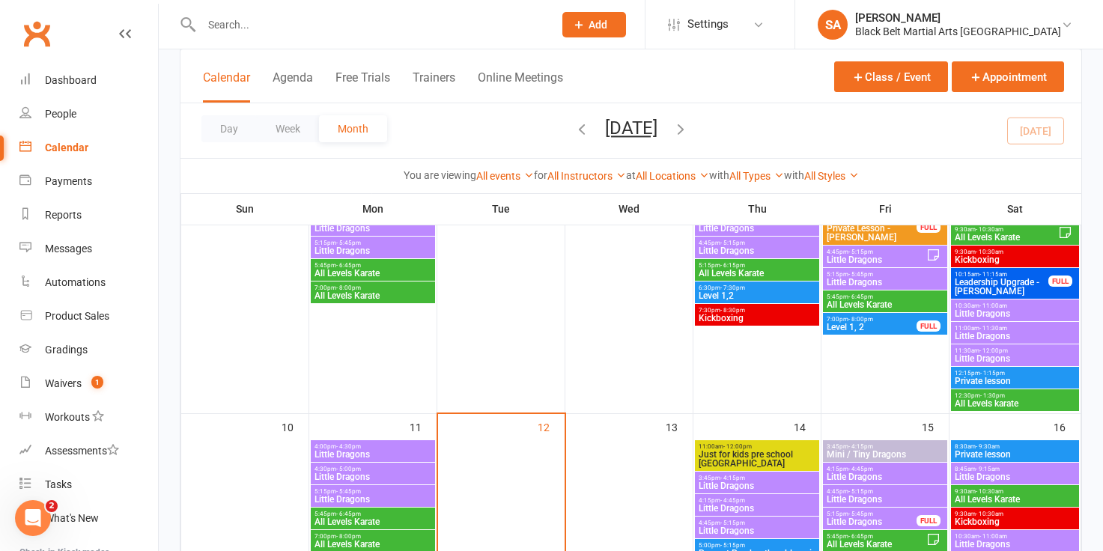
scroll to position [414, 0]
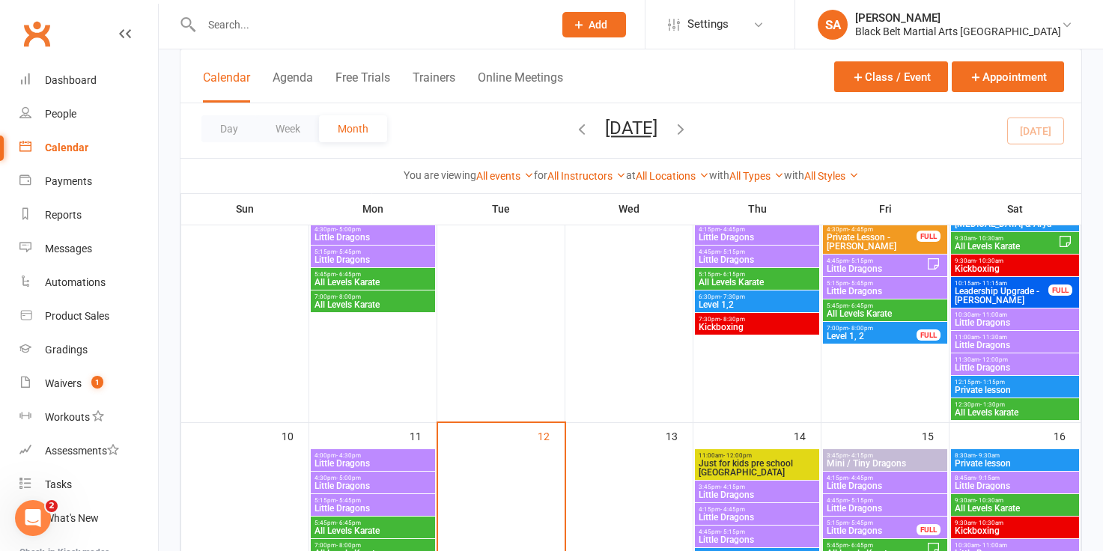
click at [976, 239] on span "- 10:30am" at bounding box center [990, 238] width 28 height 7
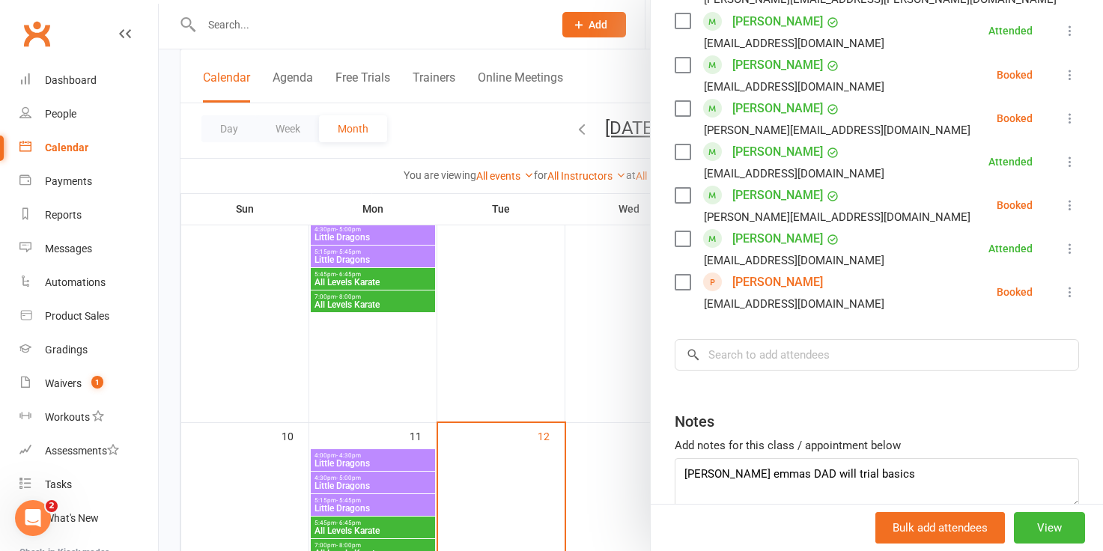
scroll to position [990, 0]
click at [621, 299] on div at bounding box center [631, 275] width 944 height 551
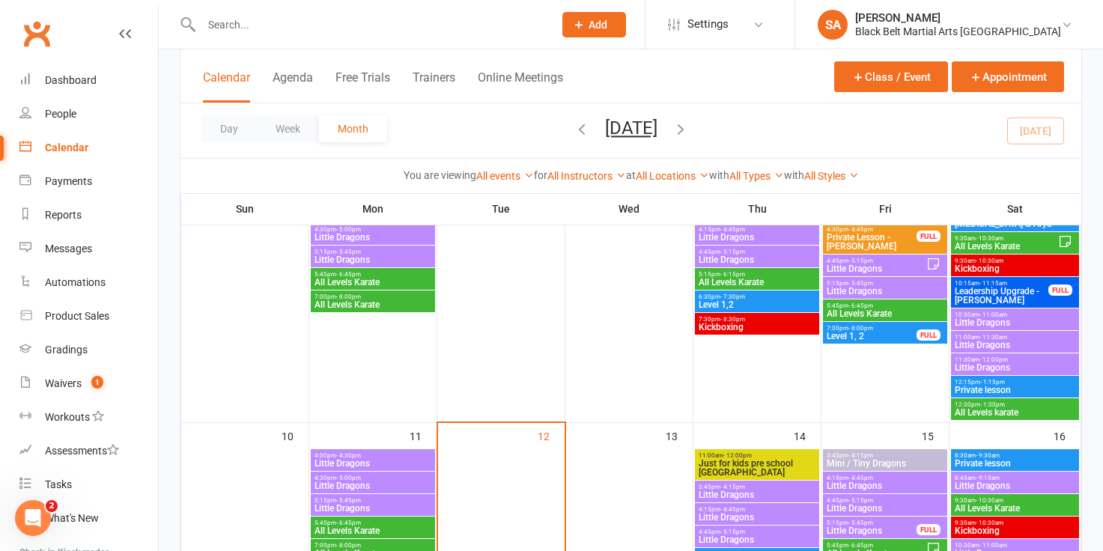
click at [999, 321] on span "Little Dragons" at bounding box center [1015, 322] width 122 height 9
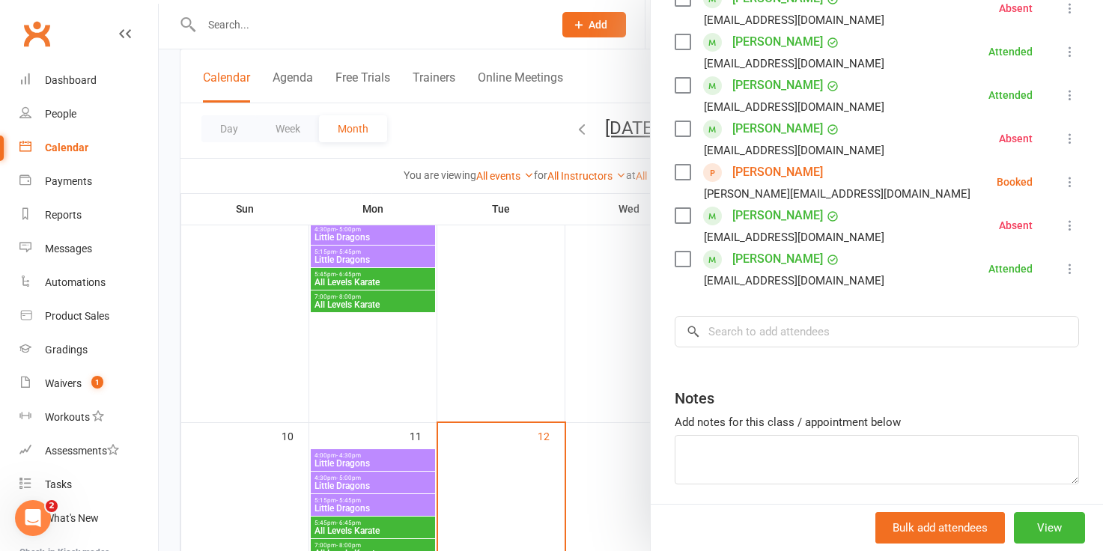
scroll to position [685, 0]
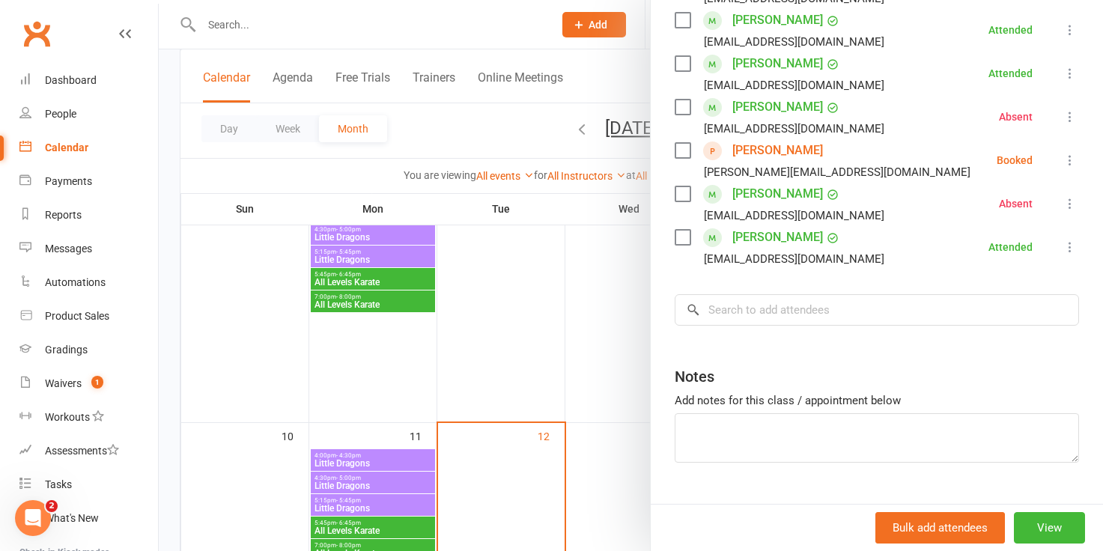
click at [586, 296] on div at bounding box center [631, 275] width 944 height 551
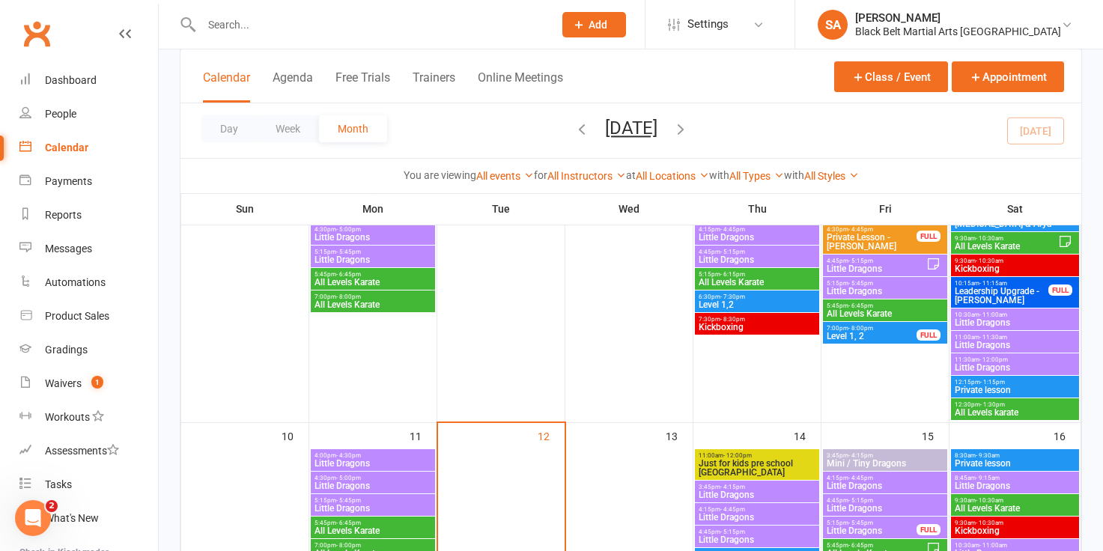
click at [971, 343] on span "Little Dragons" at bounding box center [1015, 345] width 122 height 9
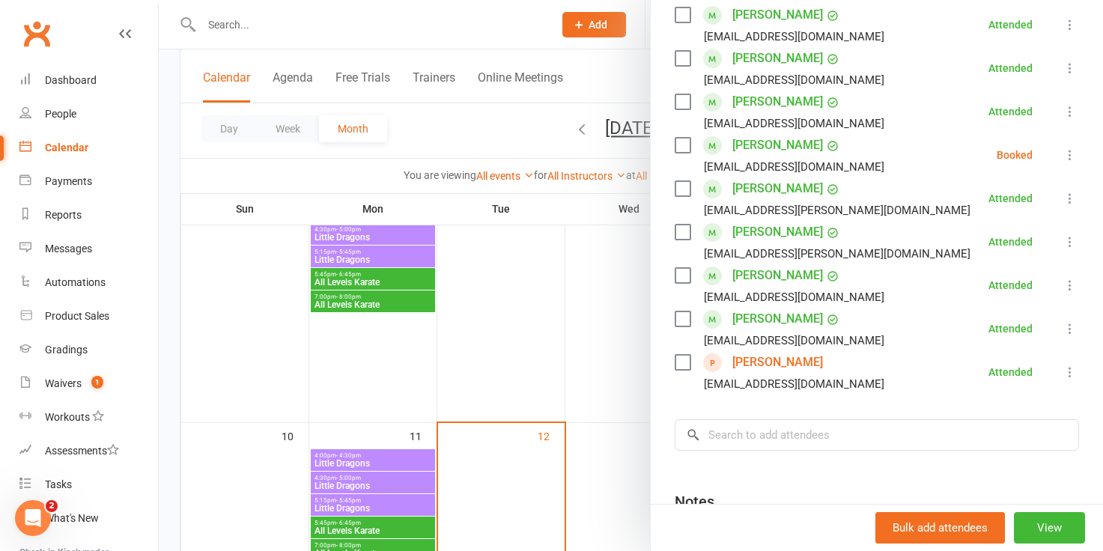
scroll to position [373, 0]
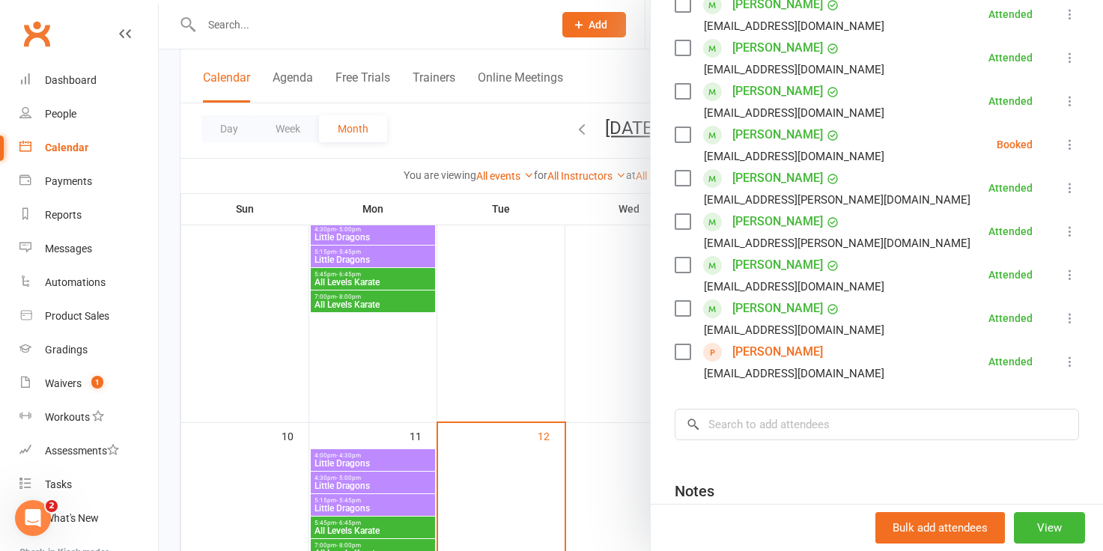
click at [625, 368] on div at bounding box center [631, 275] width 944 height 551
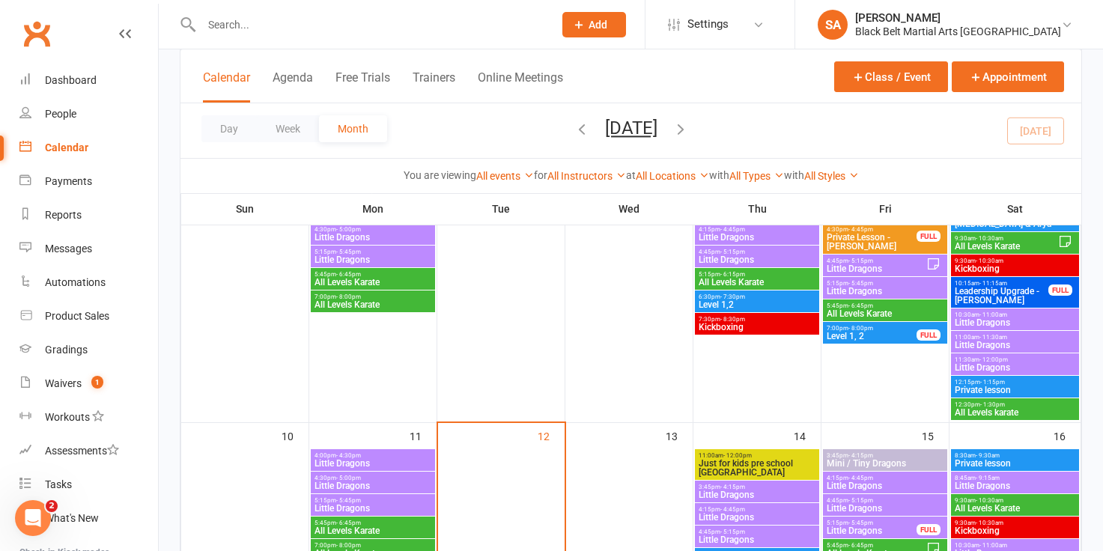
click at [625, 368] on div at bounding box center [629, 299] width 124 height 243
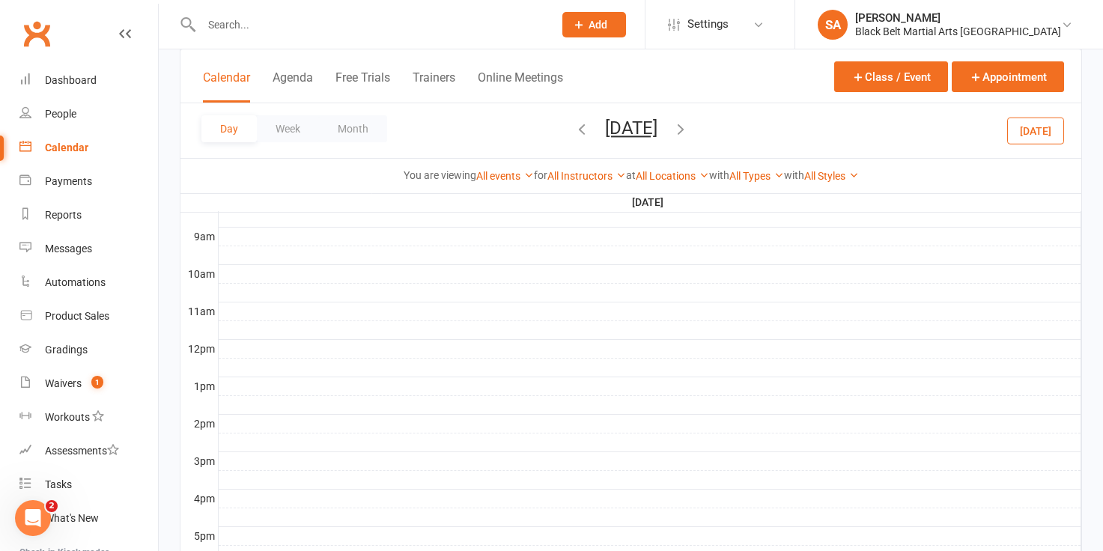
scroll to position [0, 0]
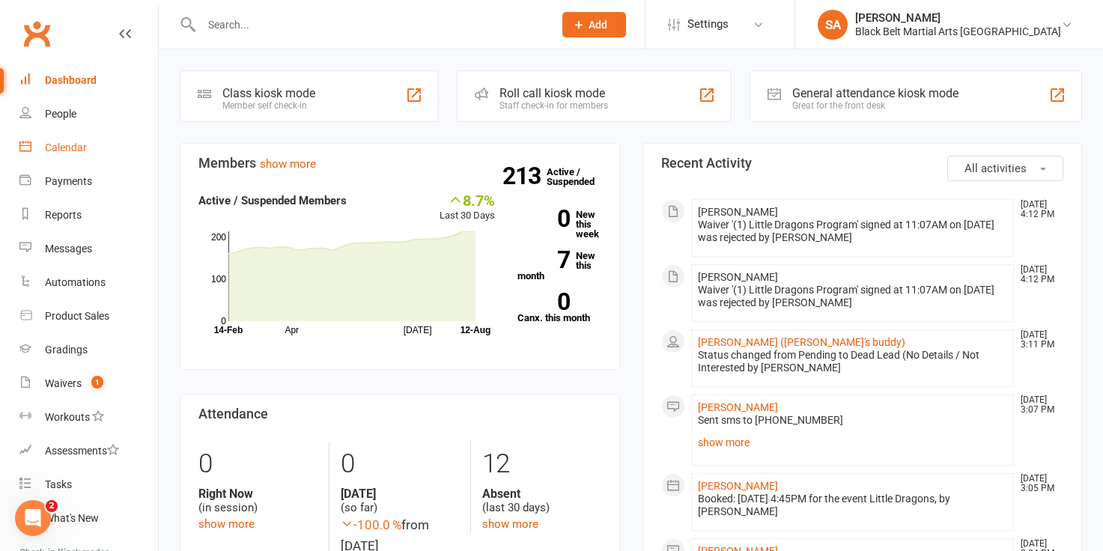
click at [74, 145] on div "Calendar" at bounding box center [66, 148] width 42 height 12
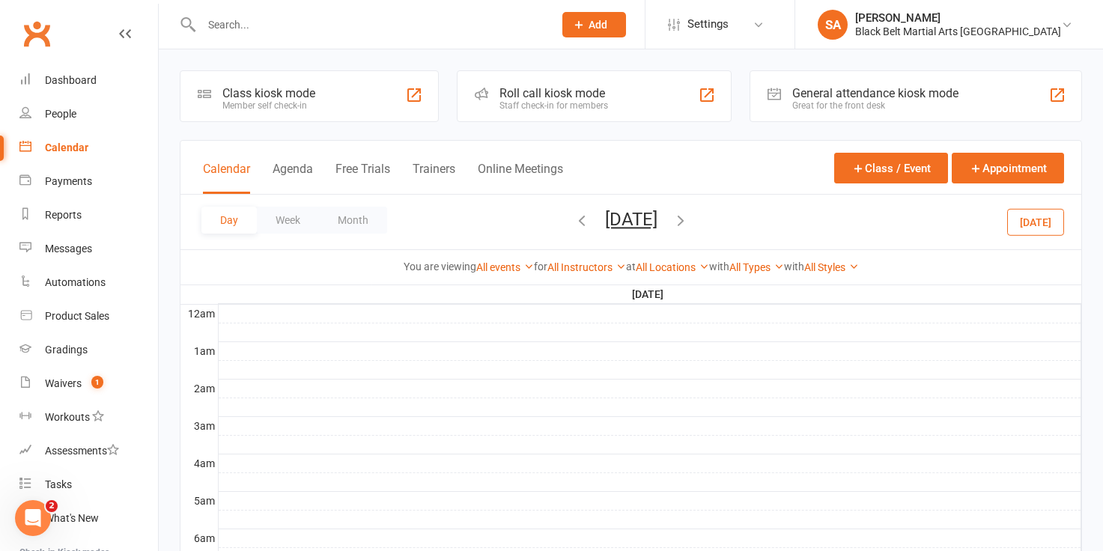
click at [70, 151] on div "Calendar" at bounding box center [66, 148] width 43 height 12
click at [349, 225] on button "Month" at bounding box center [353, 220] width 68 height 27
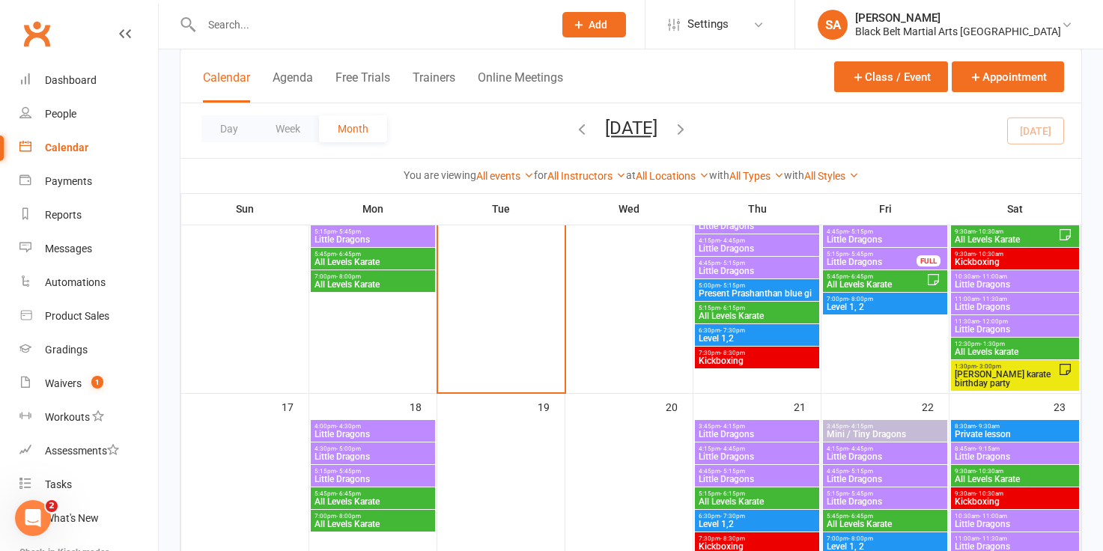
scroll to position [674, 0]
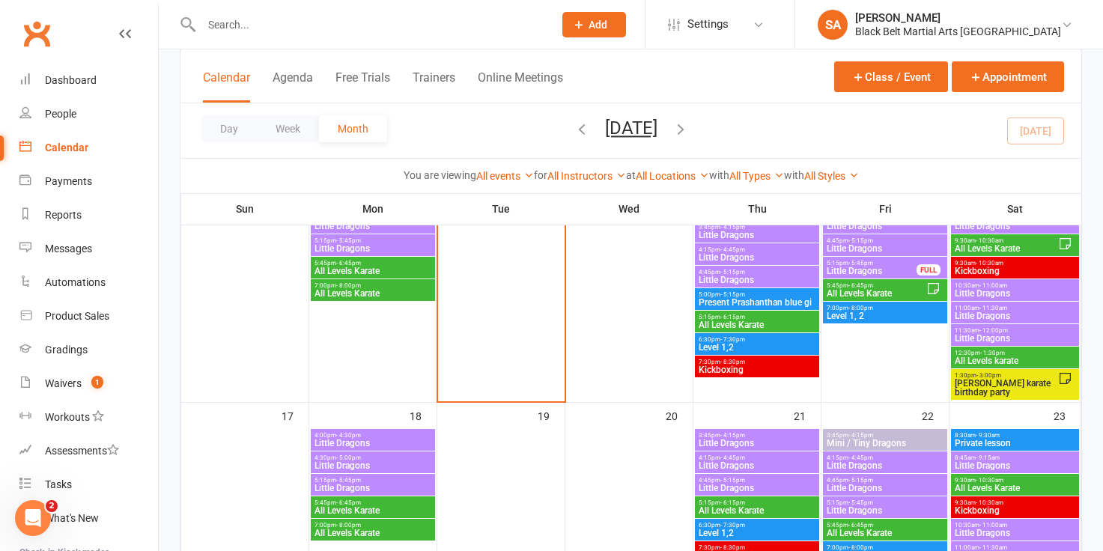
click at [972, 312] on span "Little Dragons" at bounding box center [1015, 316] width 122 height 9
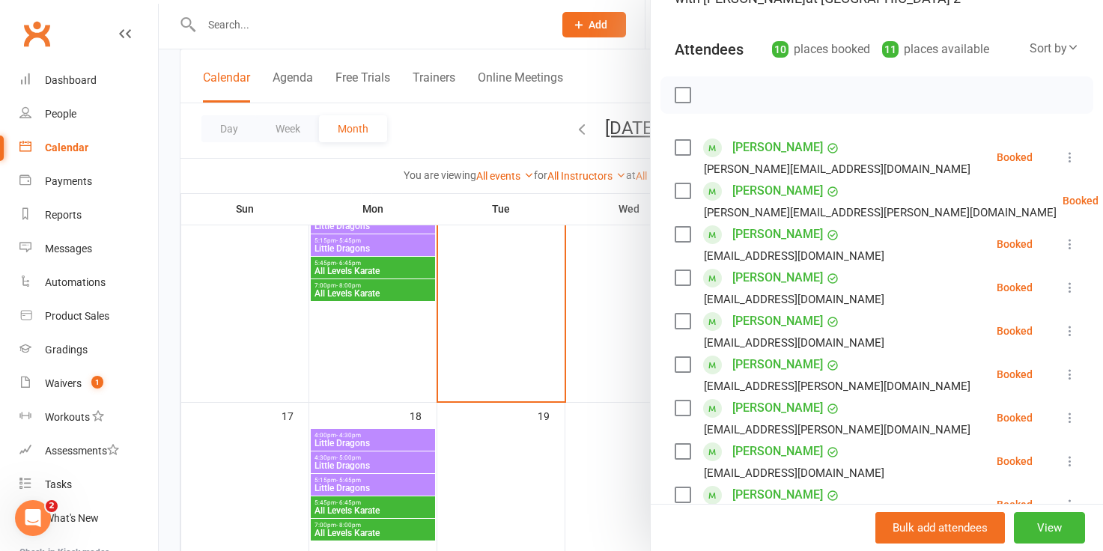
scroll to position [37, 0]
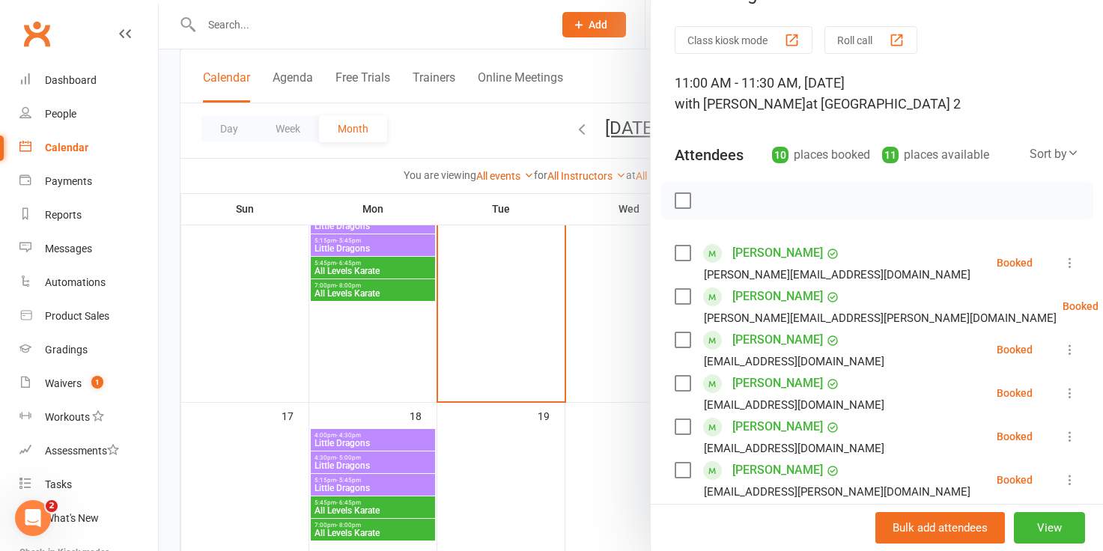
click at [619, 383] on div at bounding box center [631, 275] width 944 height 551
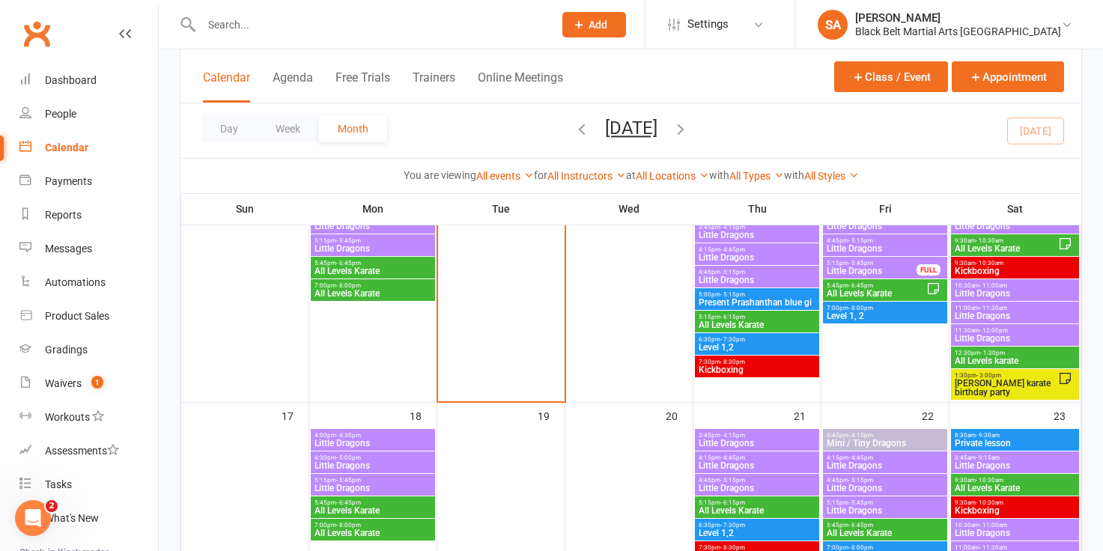
click at [983, 242] on span "- 10:30am" at bounding box center [990, 240] width 28 height 7
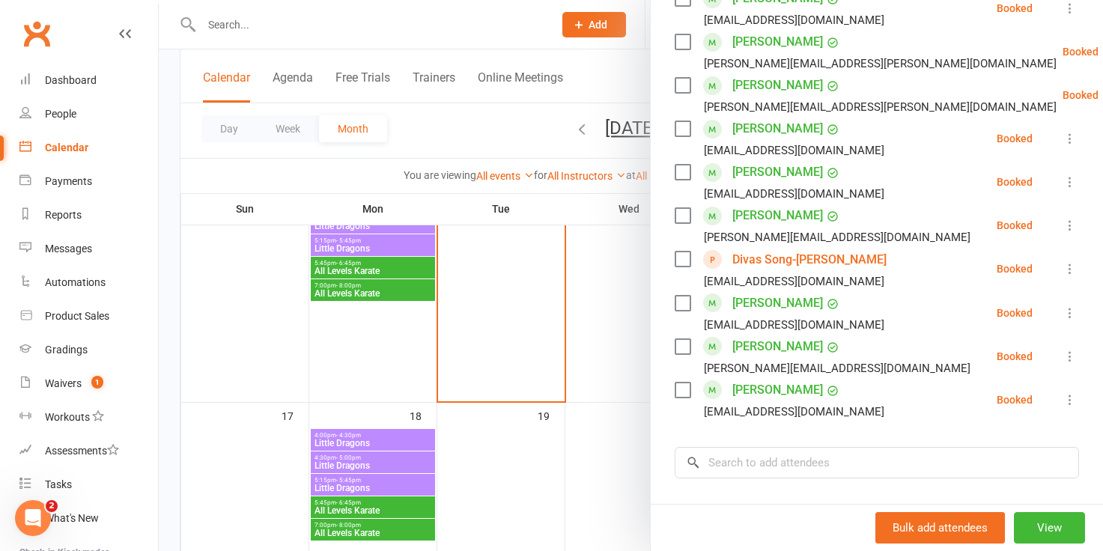
scroll to position [762, 0]
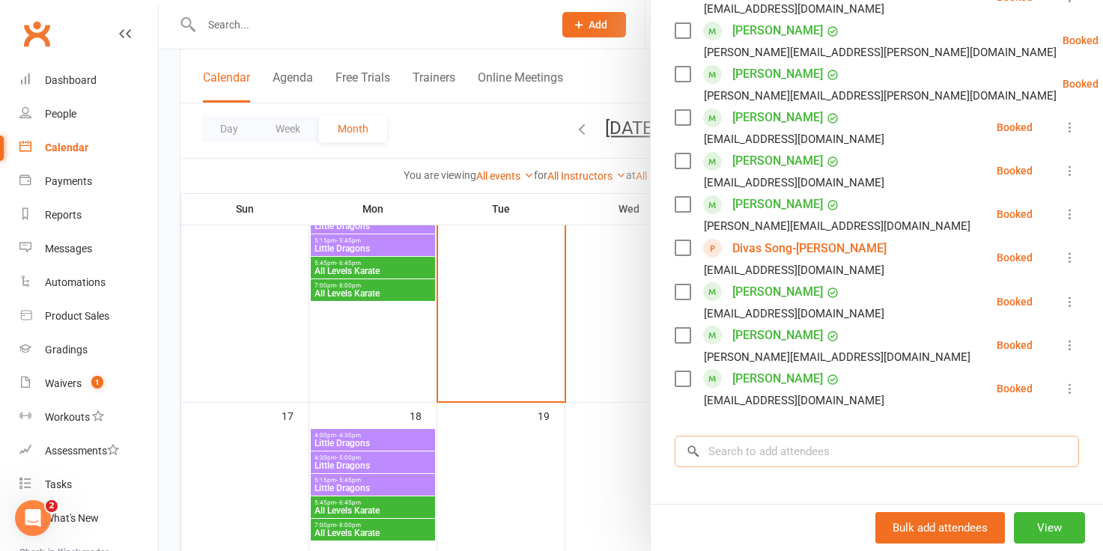
click at [797, 436] on input "search" at bounding box center [877, 451] width 404 height 31
type input "t"
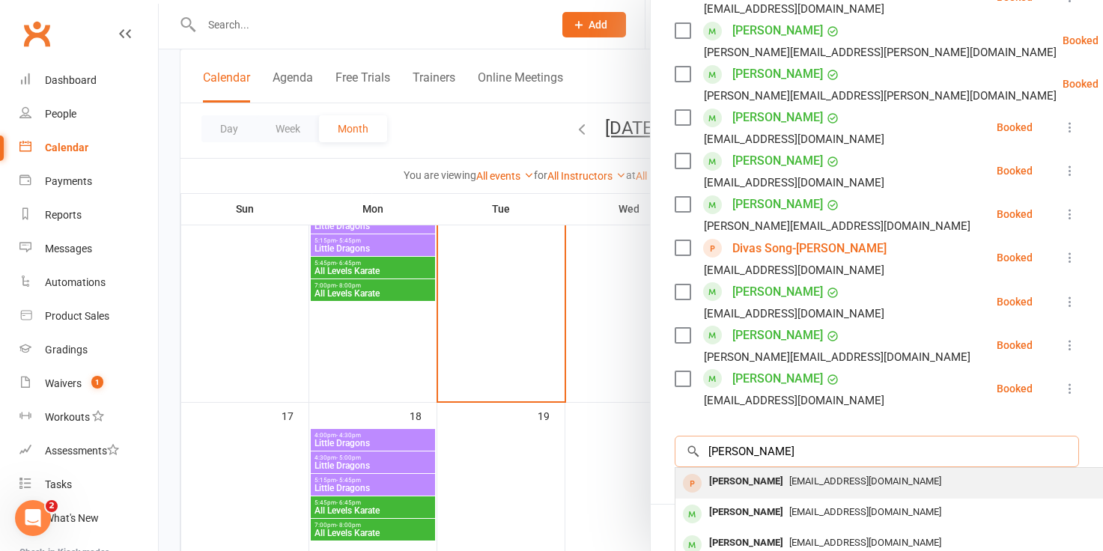
type input "ethan x"
click at [793, 476] on span "Ethanunsw@gmail.com" at bounding box center [865, 481] width 152 height 11
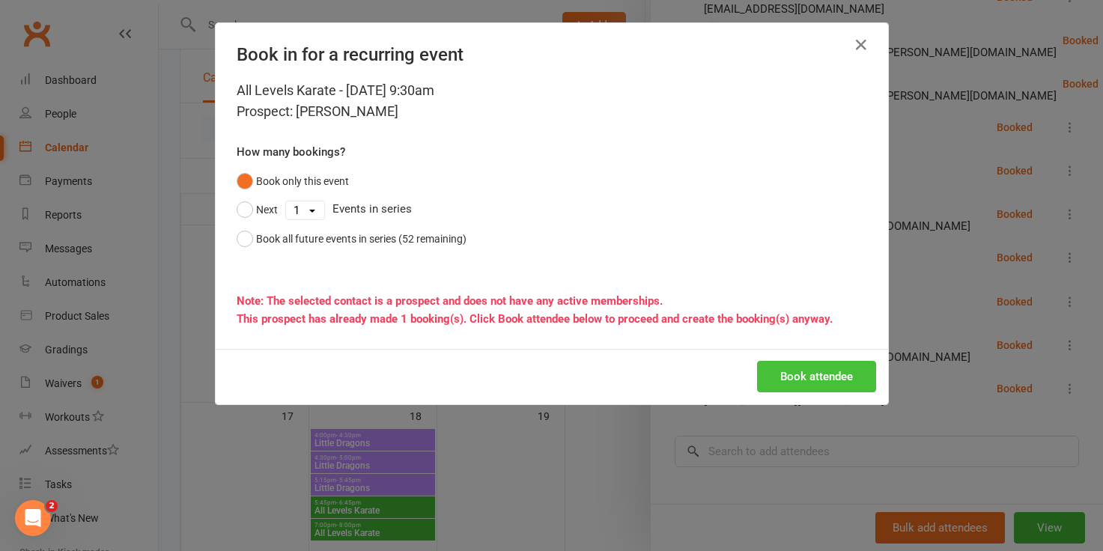
click at [817, 376] on button "Book attendee" at bounding box center [816, 376] width 119 height 31
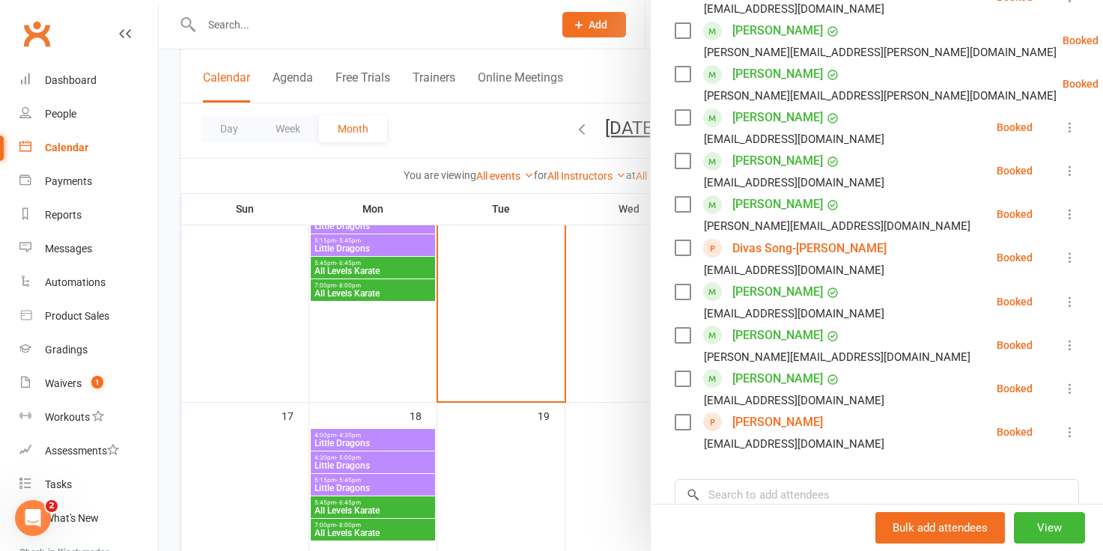
click at [616, 336] on div at bounding box center [631, 275] width 944 height 551
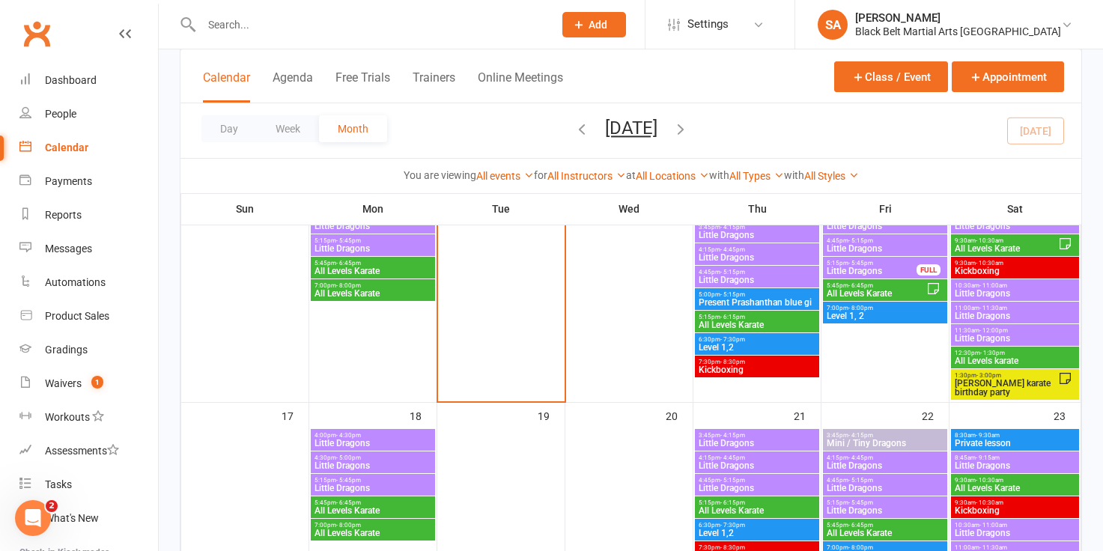
click at [986, 360] on span "All Levels karate" at bounding box center [1015, 361] width 122 height 9
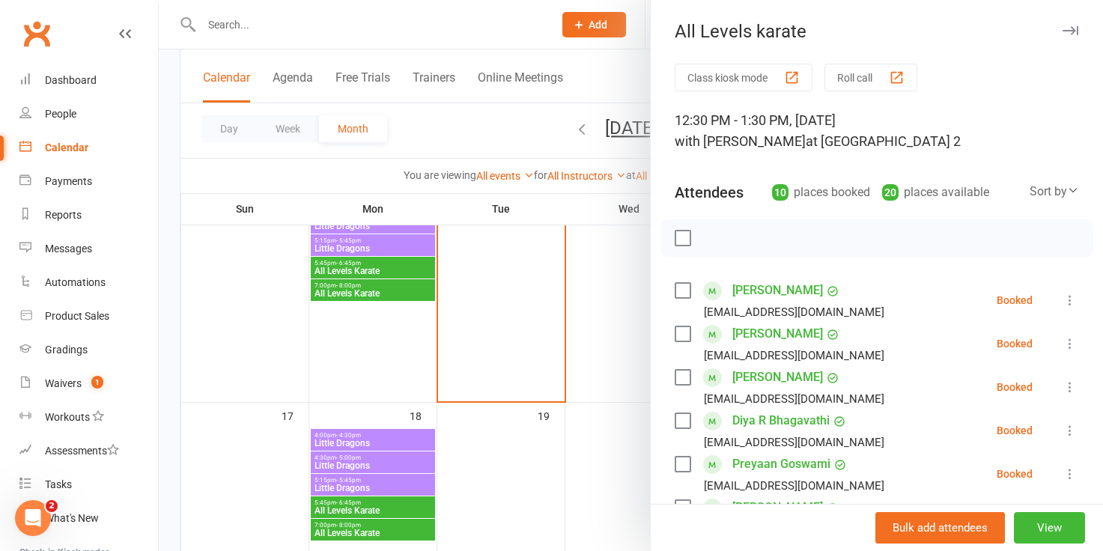
click at [614, 305] on div at bounding box center [631, 275] width 944 height 551
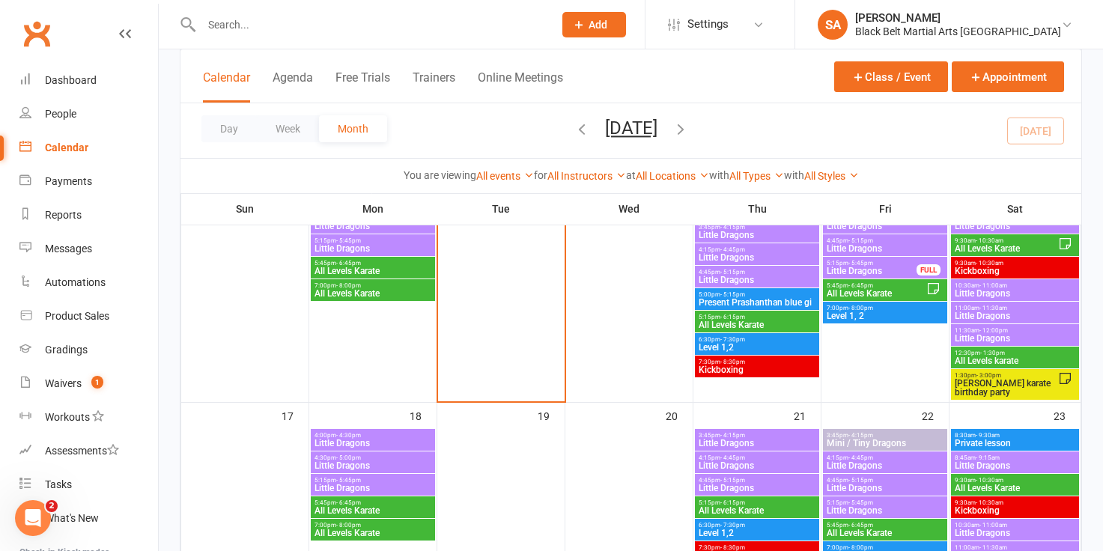
click at [851, 289] on span "All Levels Karate" at bounding box center [876, 293] width 100 height 9
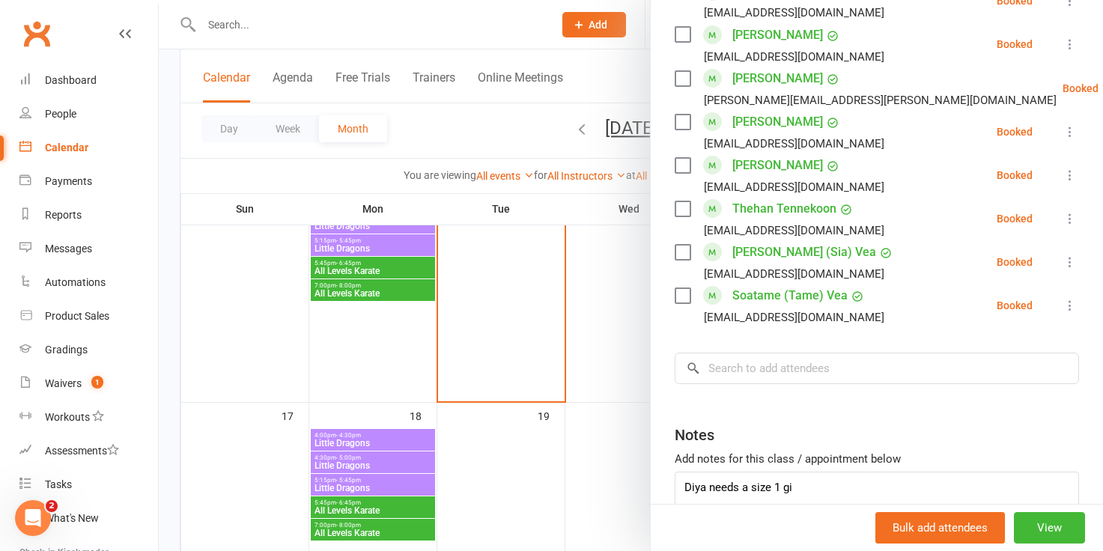
scroll to position [1068, 0]
click at [727, 351] on input "search" at bounding box center [877, 366] width 404 height 31
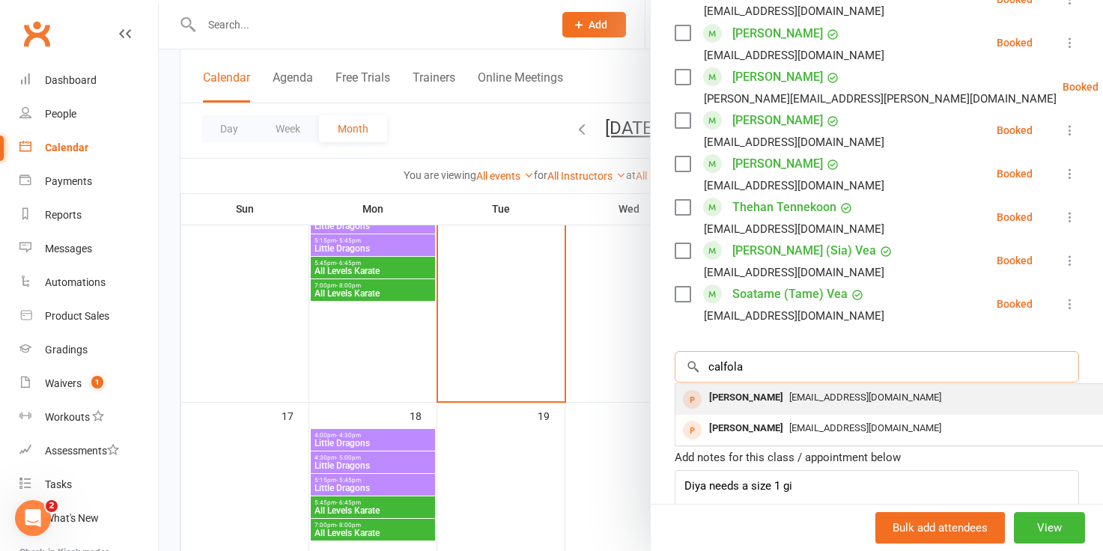
type input "calfola"
click at [733, 387] on div "Emma Cafolla" at bounding box center [746, 398] width 86 height 22
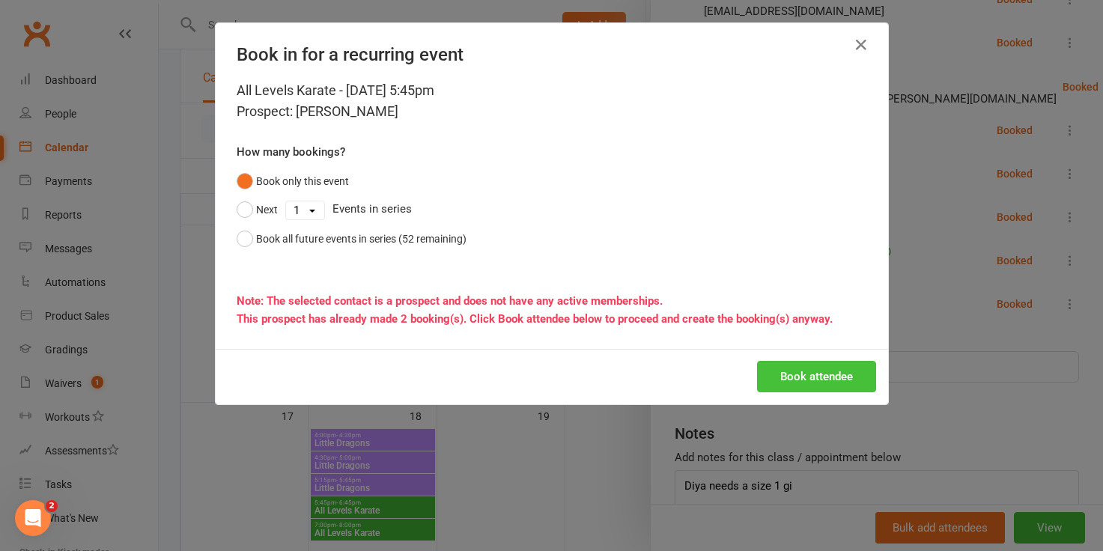
click at [795, 385] on button "Book attendee" at bounding box center [816, 376] width 119 height 31
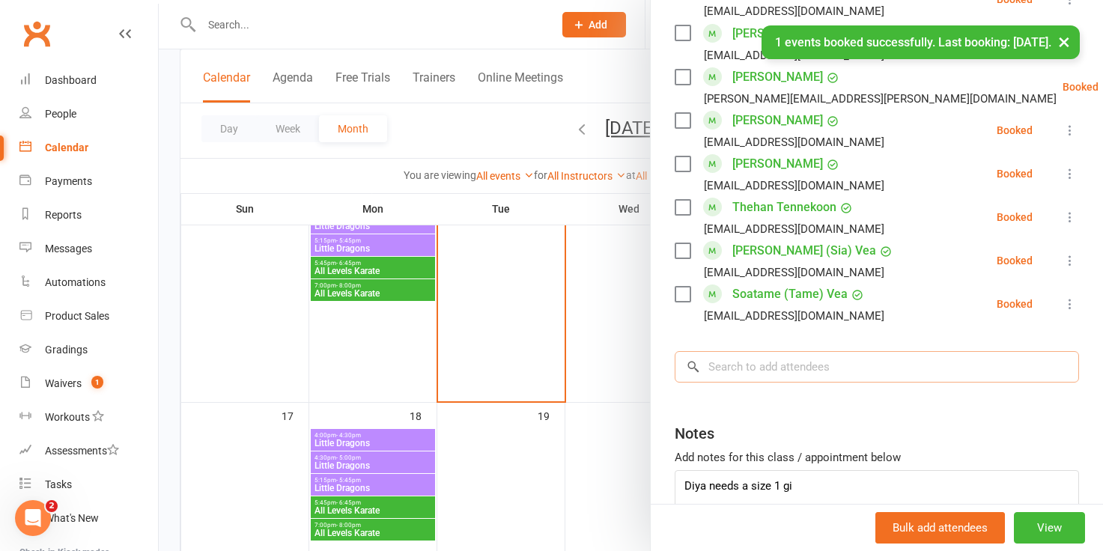
scroll to position [1111, 0]
click at [729, 351] on input "search" at bounding box center [877, 366] width 404 height 31
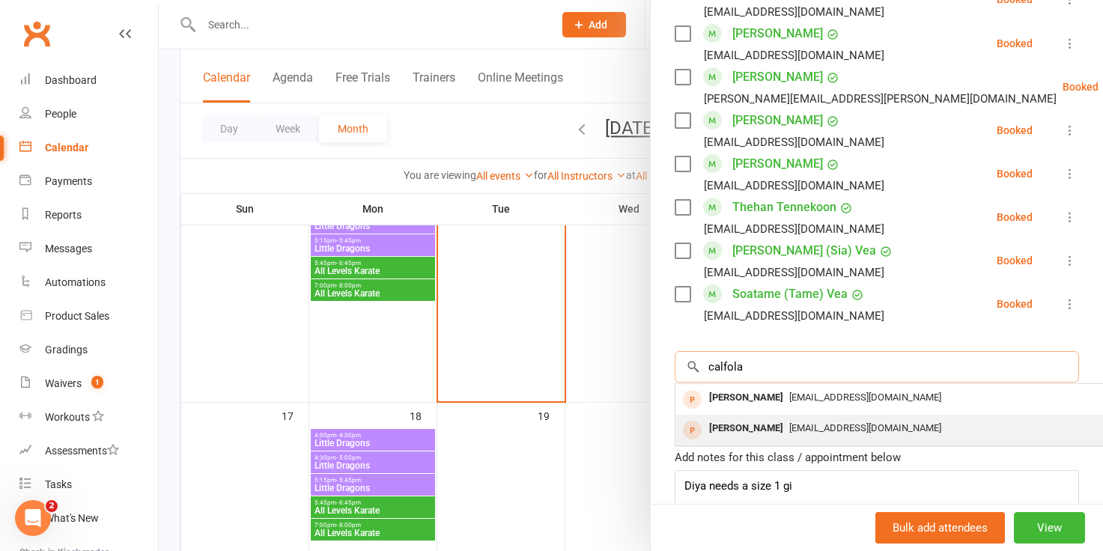
type input "calfola"
click at [721, 418] on div "Mason Cafolla" at bounding box center [746, 429] width 86 height 22
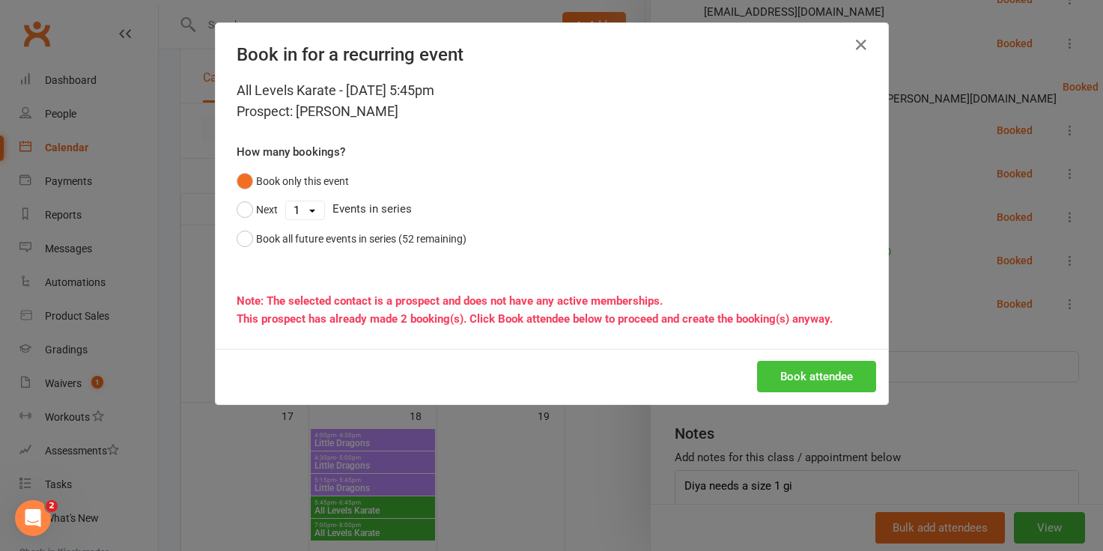
click at [786, 380] on button "Book attendee" at bounding box center [816, 376] width 119 height 31
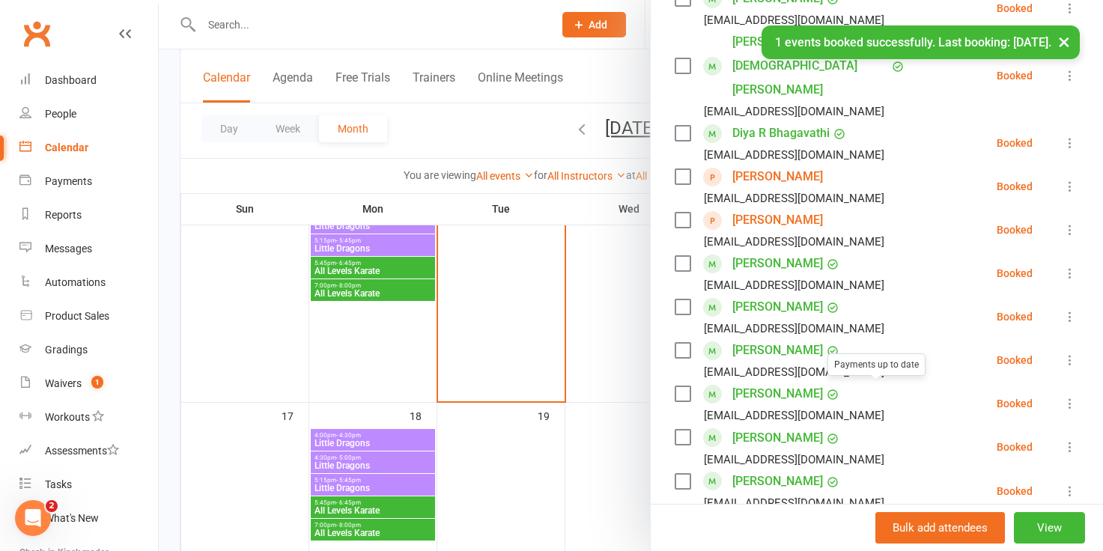
scroll to position [540, 0]
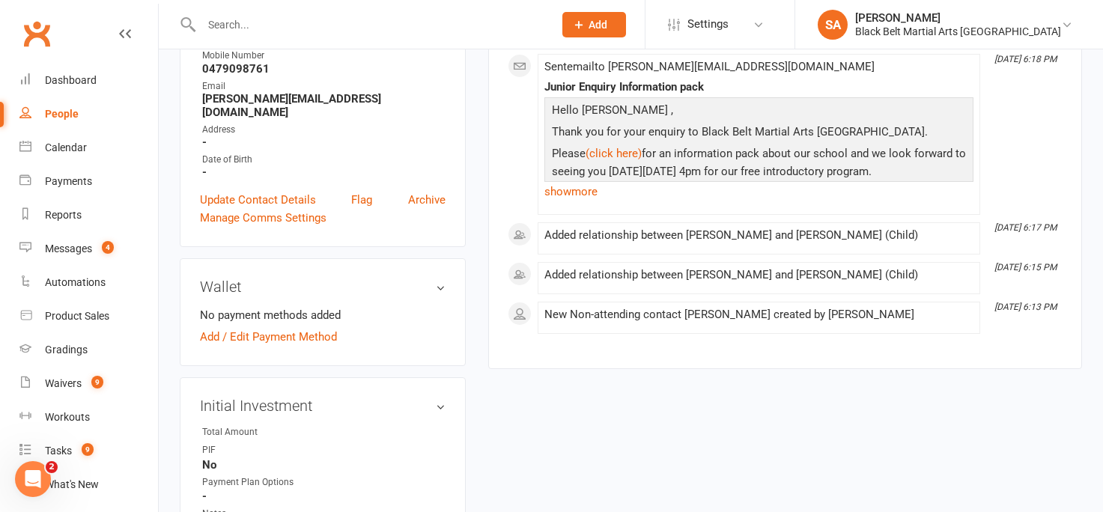
click at [218, 21] on input "text" at bounding box center [370, 24] width 346 height 21
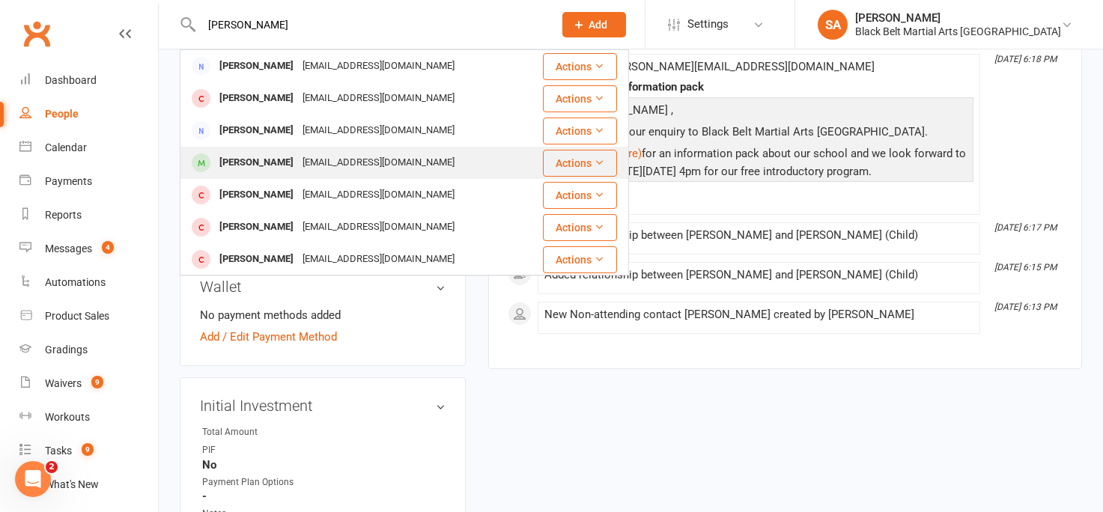
type input "lawrence"
click at [264, 165] on div "Lawrence Beveridge" at bounding box center [256, 163] width 83 height 22
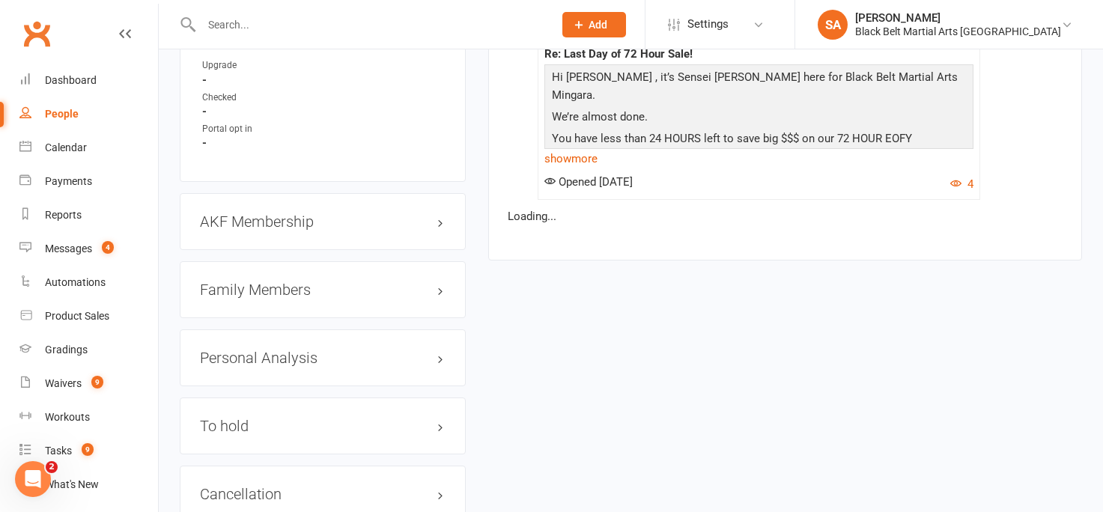
scroll to position [1529, 0]
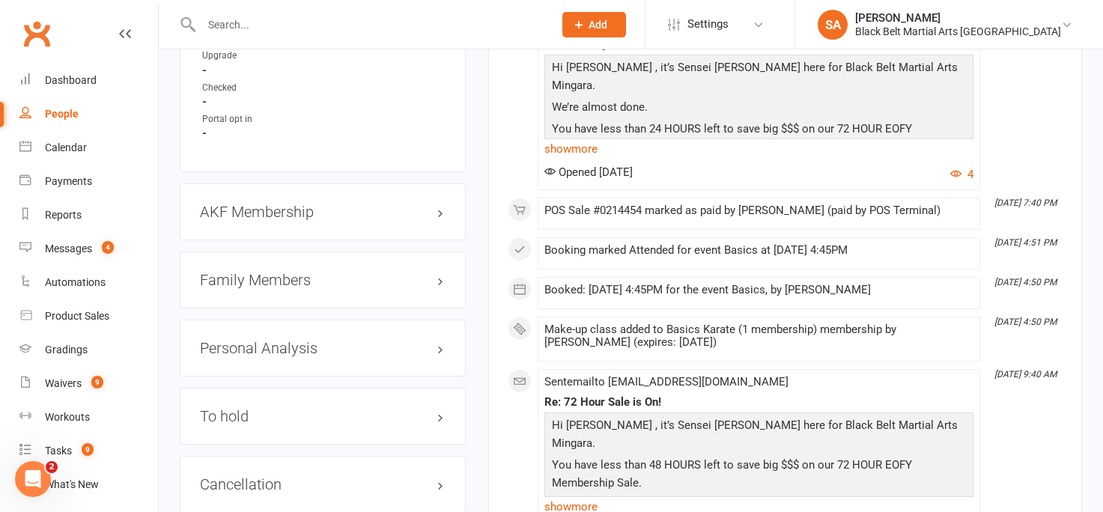
click at [231, 276] on h3 "Family Members" at bounding box center [323, 280] width 246 height 16
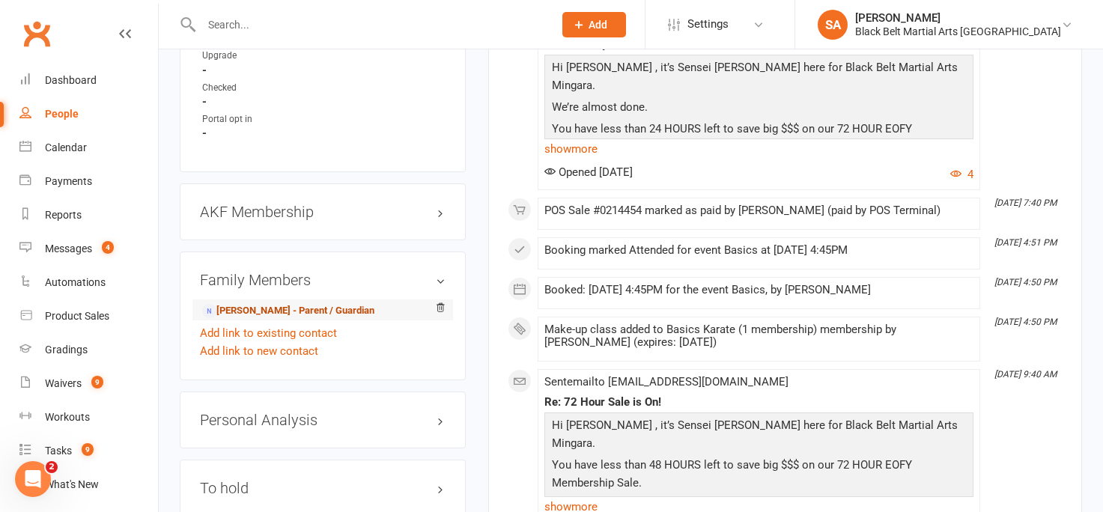
click at [239, 307] on link "Vesta Beveridge - Parent / Guardian" at bounding box center [288, 311] width 172 height 16
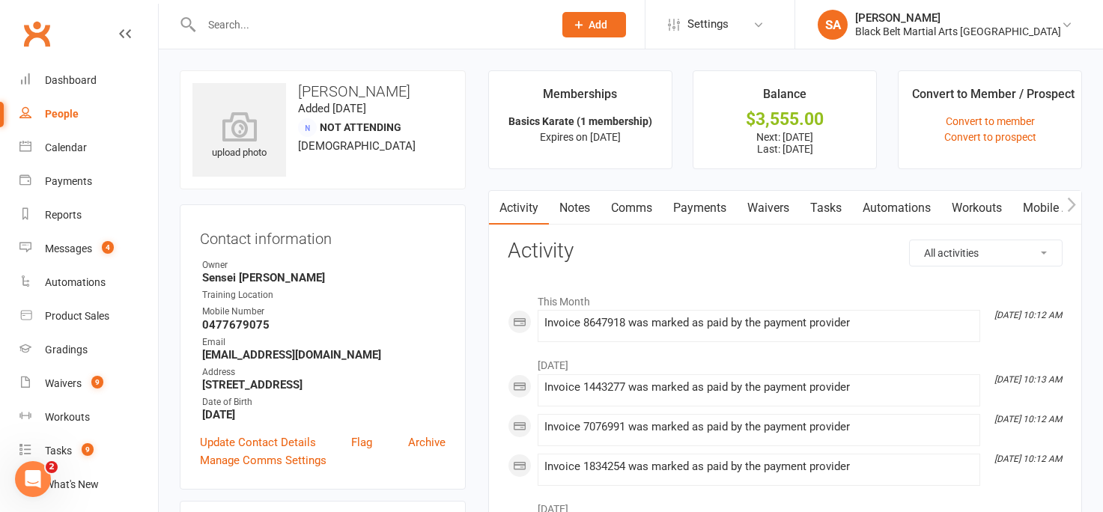
click at [704, 211] on link "Payments" at bounding box center [700, 208] width 74 height 34
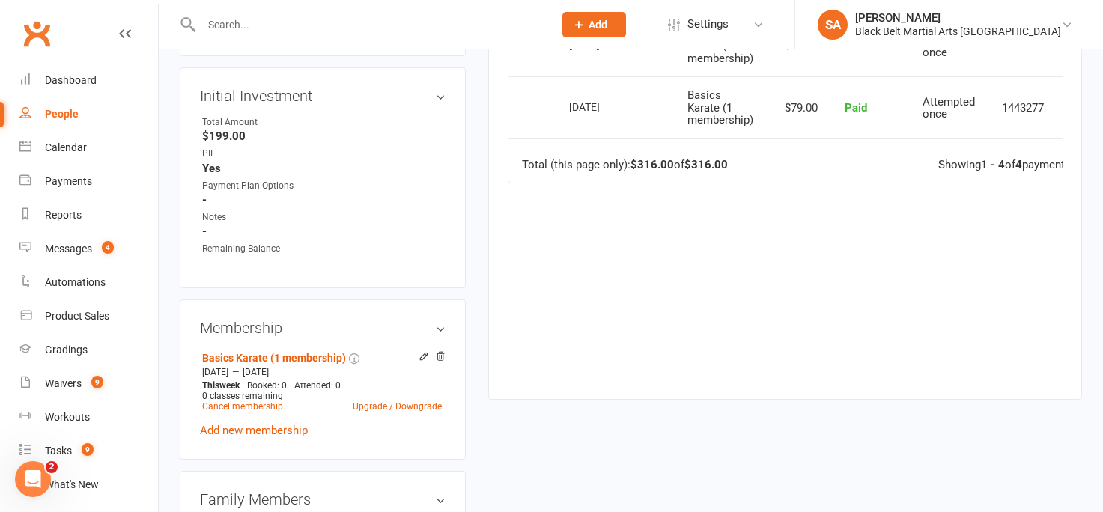
scroll to position [564, 0]
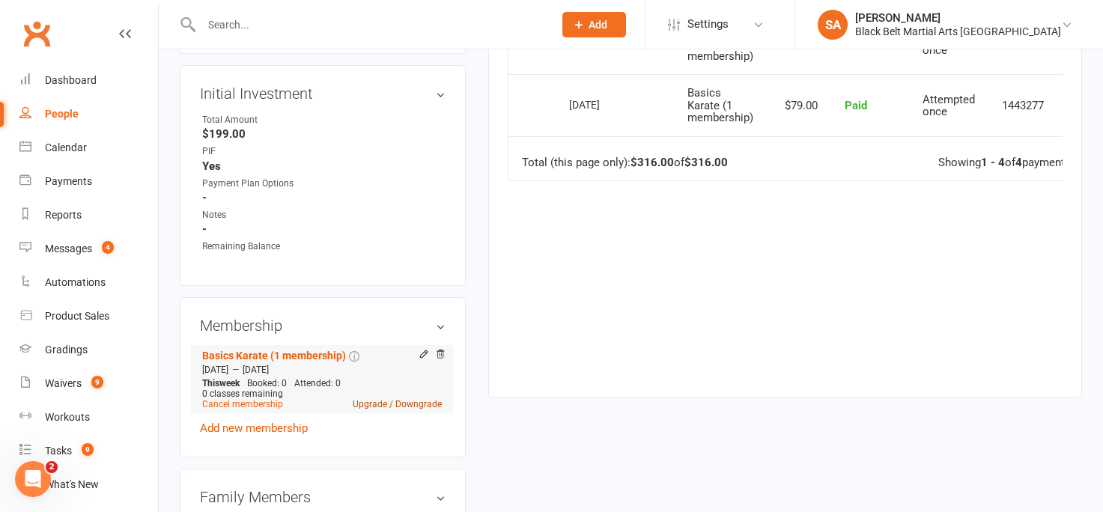
click at [365, 368] on link "Upgrade / Downgrade" at bounding box center [397, 404] width 89 height 10
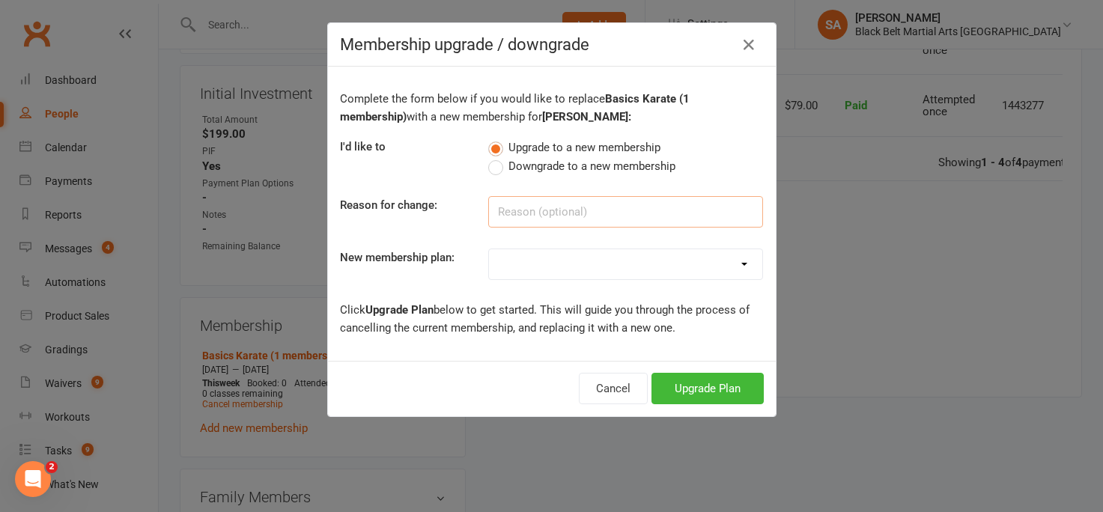
click at [589, 215] on input at bounding box center [625, 211] width 275 height 31
type input "Leadership"
click at [618, 258] on select "Little Dragons (1 child) Little Dragons (2 children) Little Dragons (3 children…" at bounding box center [625, 264] width 273 height 30
select select "11"
click at [702, 368] on button "Upgrade Plan" at bounding box center [708, 388] width 112 height 31
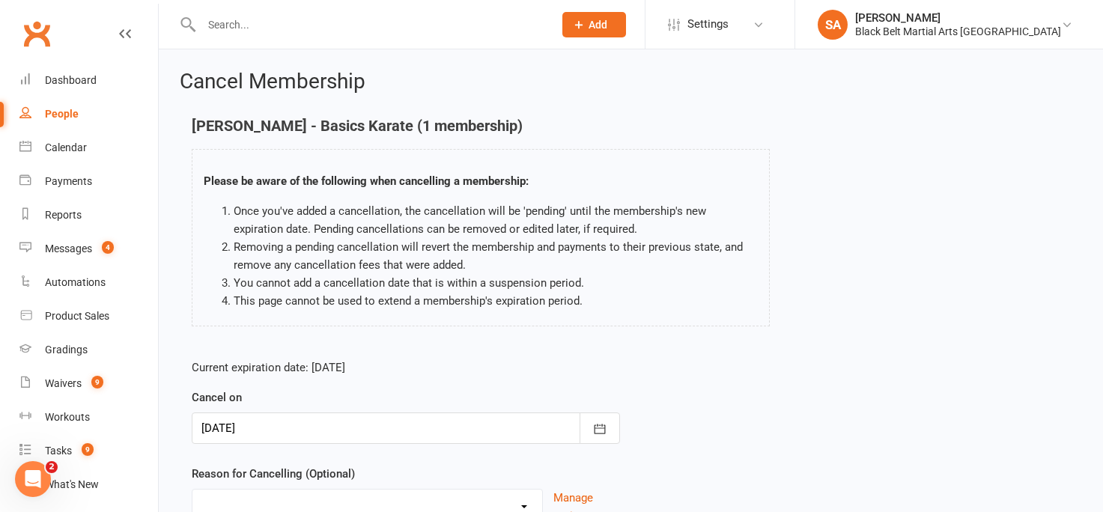
scroll to position [135, 0]
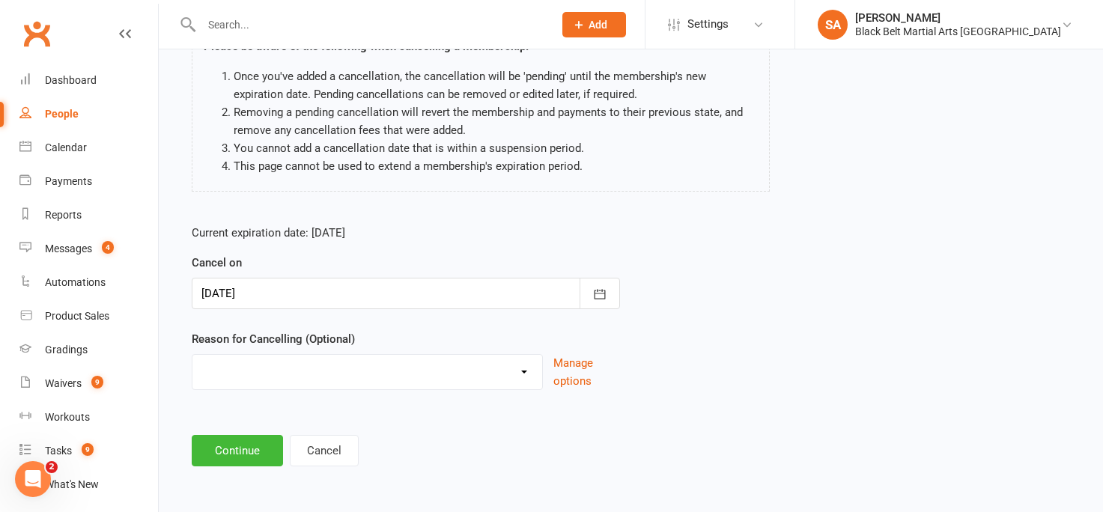
click at [520, 368] on select "Family Circumstances Family member joined Family Member Quit Financial Health /…" at bounding box center [367, 370] width 350 height 30
select select "15"
click at [244, 368] on button "Continue" at bounding box center [237, 450] width 91 height 31
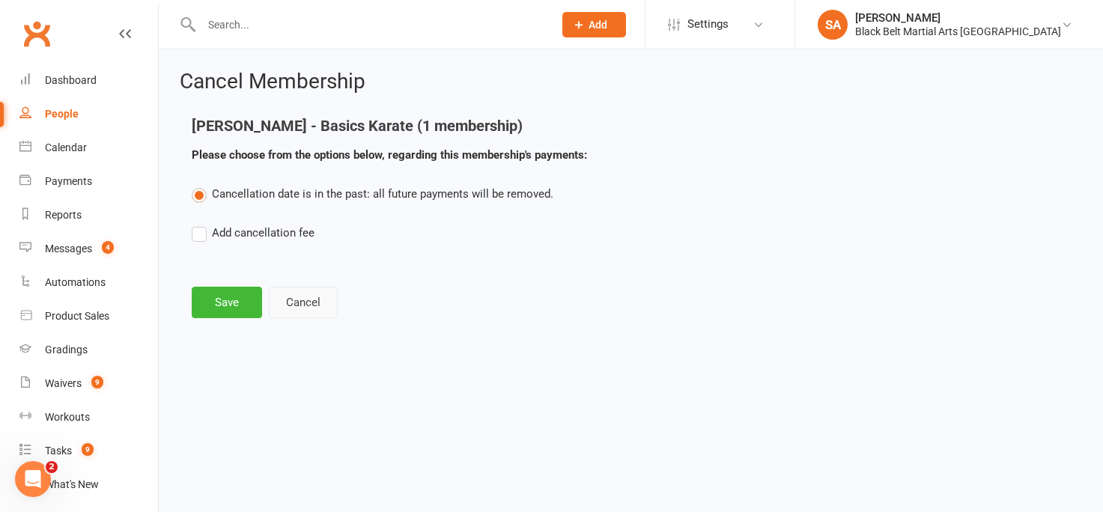
click at [305, 309] on button "Cancel" at bounding box center [303, 302] width 69 height 31
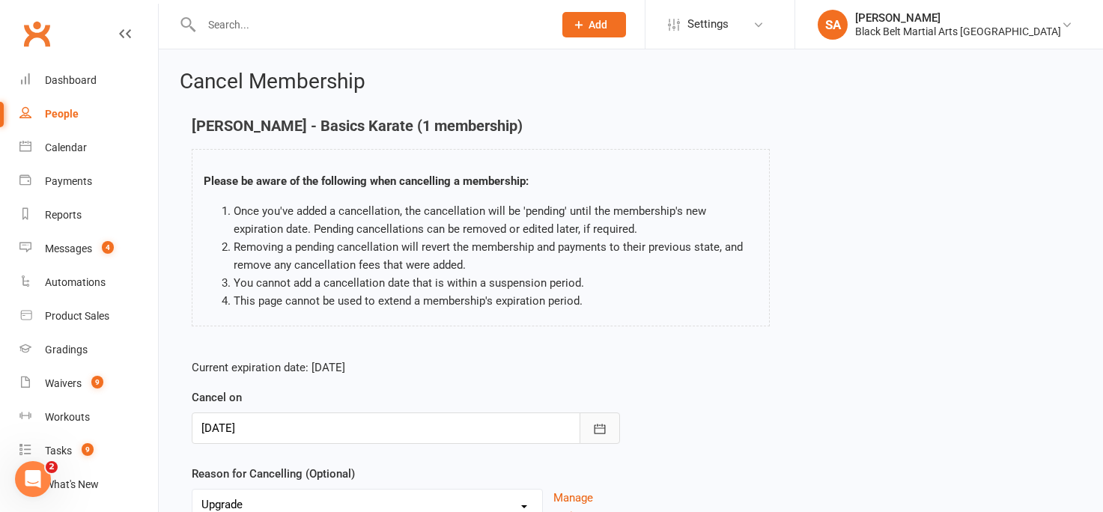
click at [600, 368] on icon "button" at bounding box center [599, 429] width 15 height 15
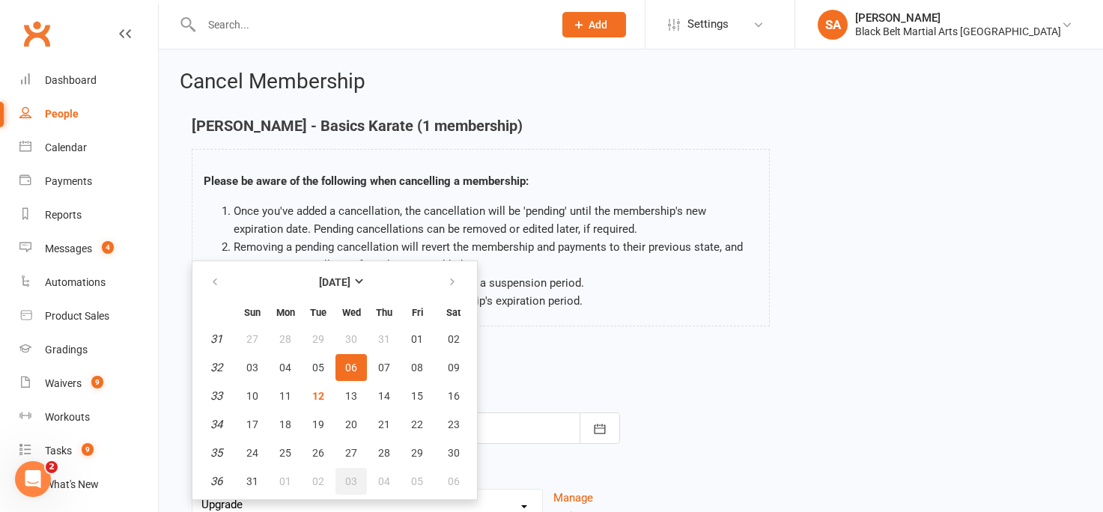
click at [349, 368] on span "03" at bounding box center [351, 482] width 12 height 12
type input "03 Sep 2025"
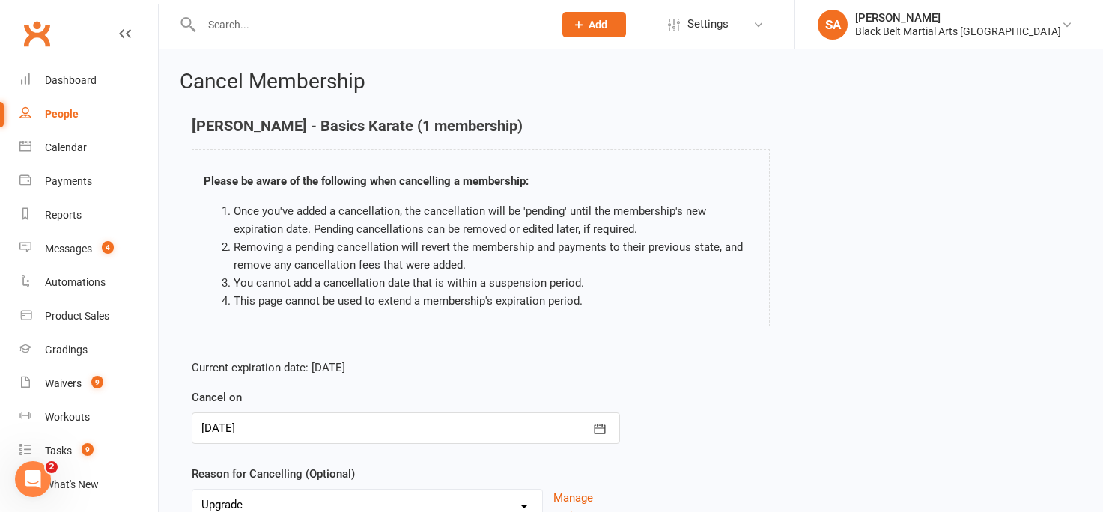
scroll to position [135, 0]
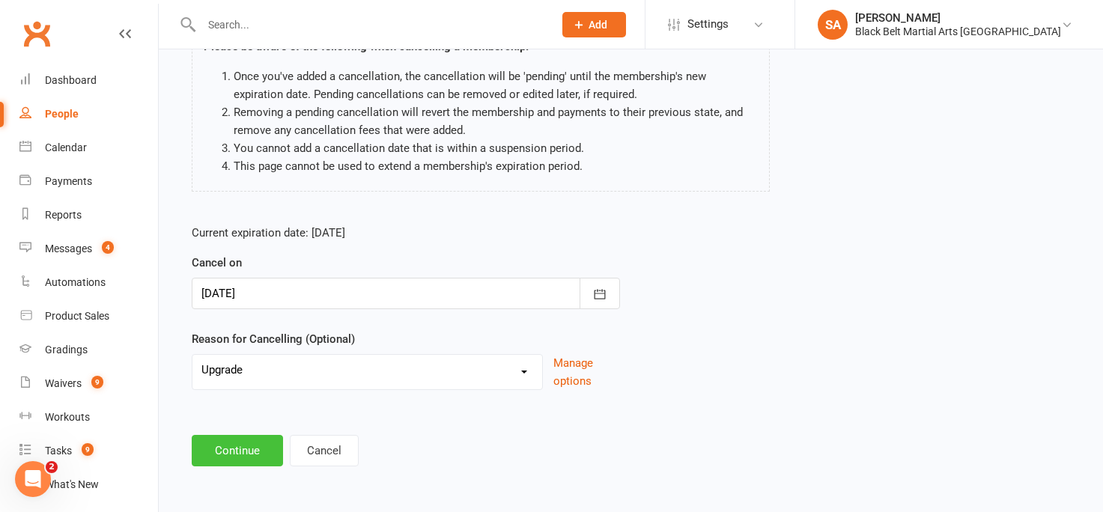
click at [234, 368] on button "Continue" at bounding box center [237, 450] width 91 height 31
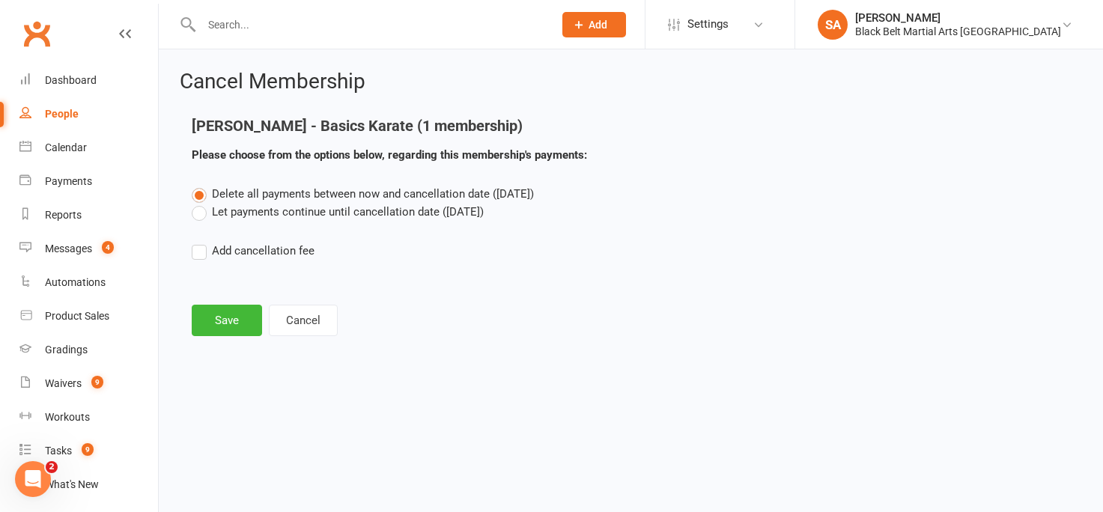
scroll to position [0, 0]
click at [199, 211] on label "Let payments continue until cancellation date (Sep 3, 2025)" at bounding box center [338, 212] width 292 height 18
click at [199, 203] on input "Let payments continue until cancellation date (Sep 3, 2025)" at bounding box center [197, 203] width 10 height 0
click at [228, 323] on button "Save" at bounding box center [227, 320] width 70 height 31
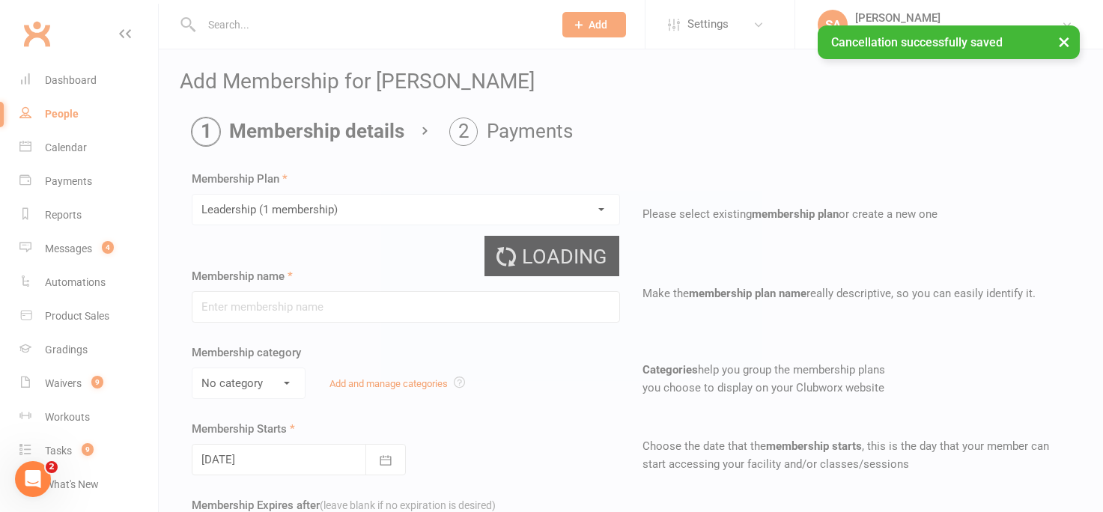
type input "Leadership (1 membership)"
select select "0"
type input "0"
type input "4"
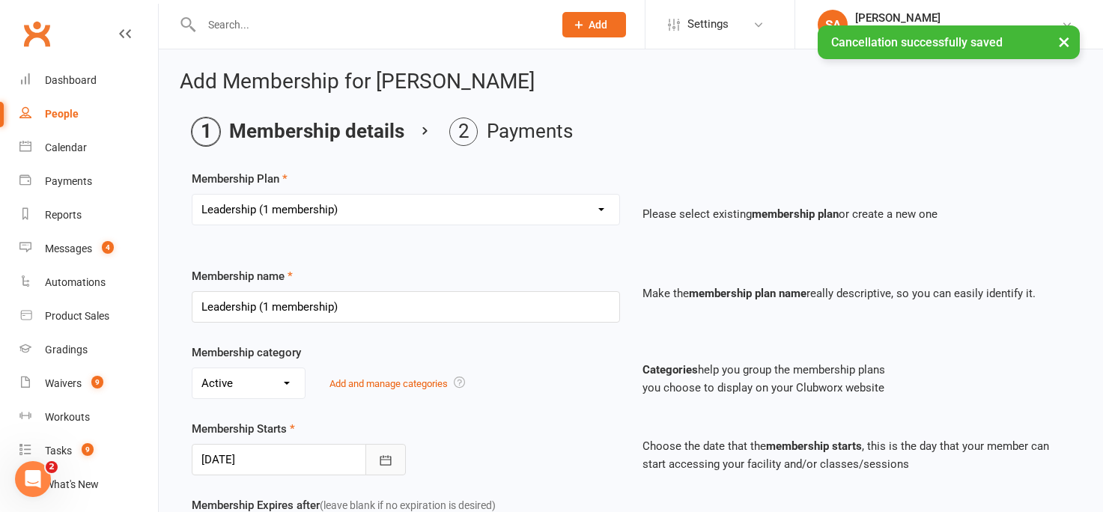
click at [386, 368] on icon "button" at bounding box center [385, 460] width 11 height 10
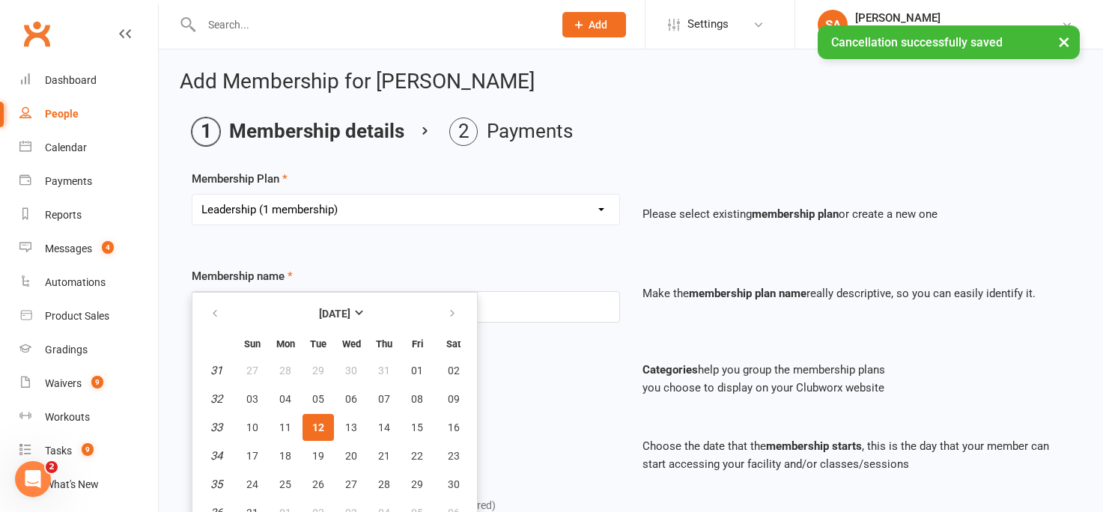
scroll to position [16, 0]
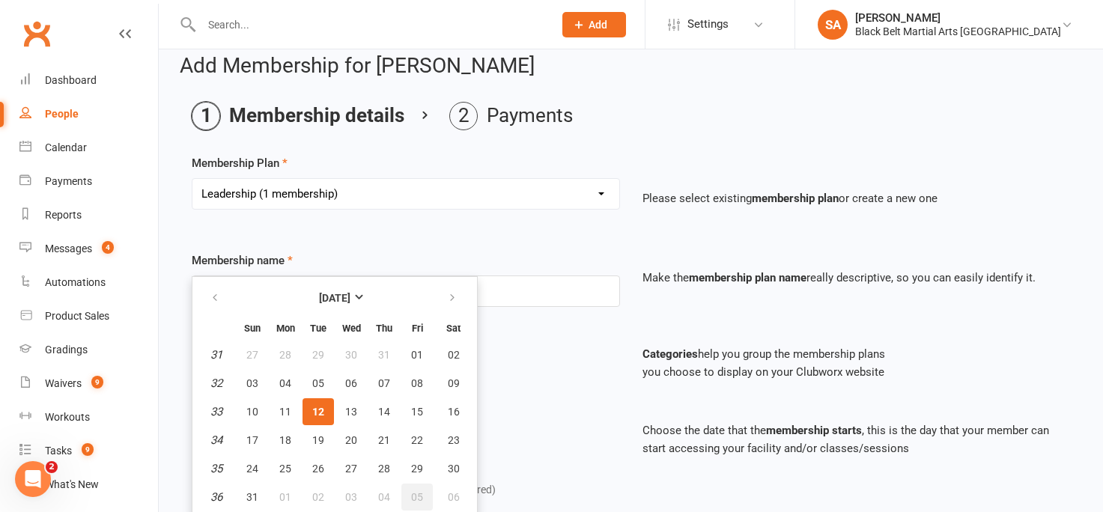
click at [416, 368] on span "05" at bounding box center [417, 497] width 12 height 12
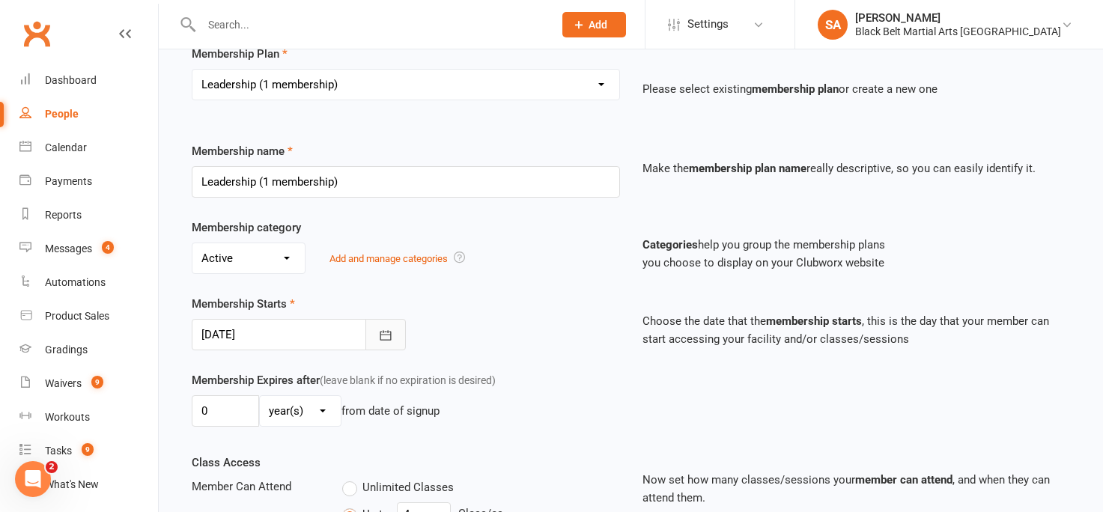
scroll to position [128, 0]
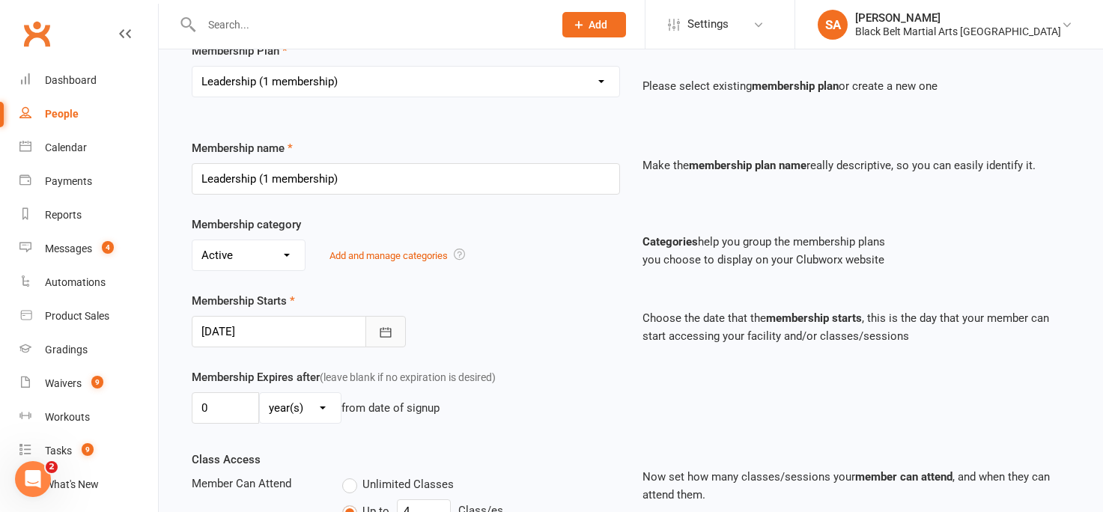
click at [382, 329] on icon "button" at bounding box center [385, 332] width 15 height 15
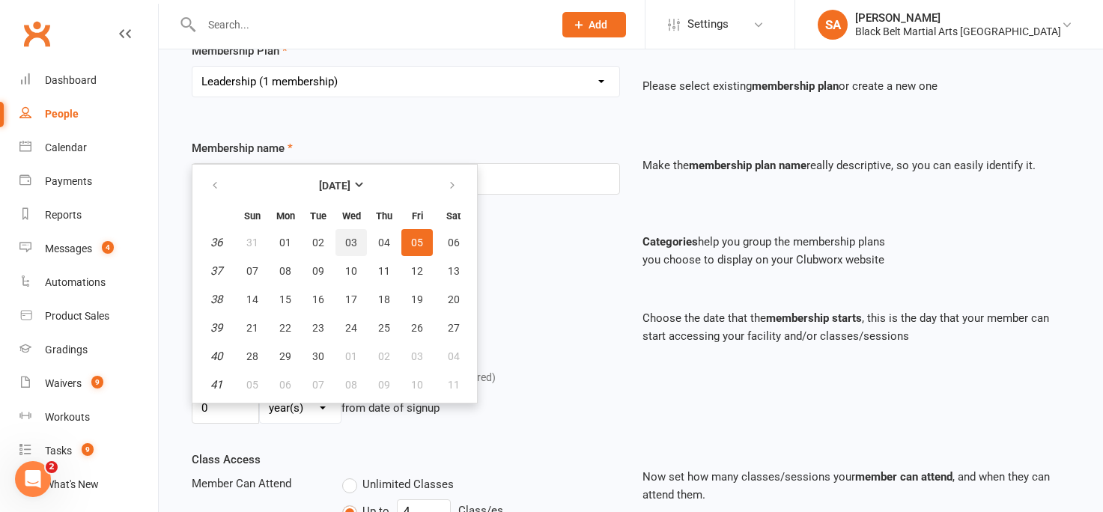
click at [348, 240] on span "03" at bounding box center [351, 243] width 12 height 12
type input "03 Sep 2025"
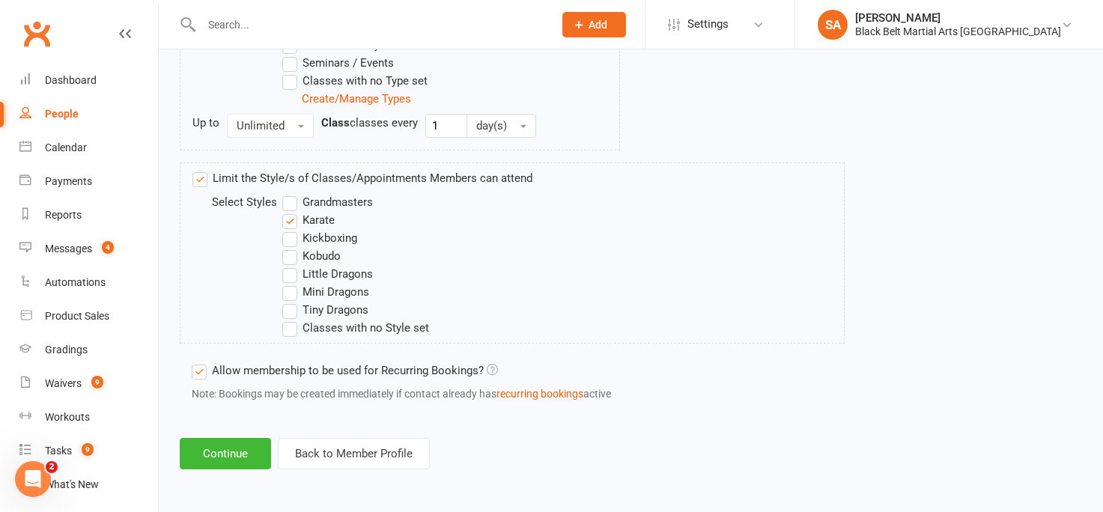
scroll to position [890, 0]
click at [290, 240] on label "Kickboxing" at bounding box center [319, 238] width 75 height 18
click at [290, 229] on input "Kickboxing" at bounding box center [287, 229] width 10 height 0
click at [243, 368] on button "Continue" at bounding box center [225, 453] width 91 height 31
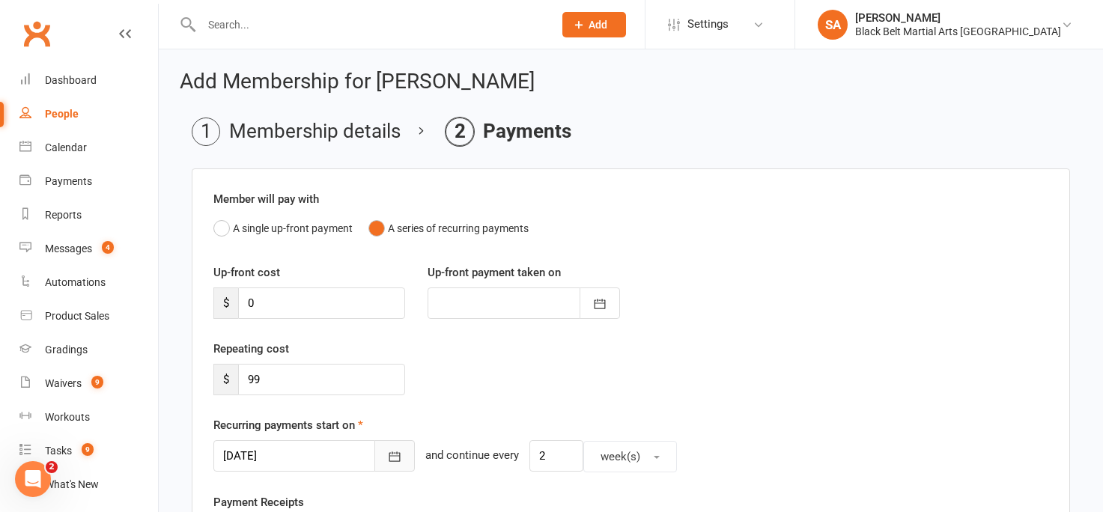
click at [387, 368] on icon "button" at bounding box center [394, 456] width 15 height 15
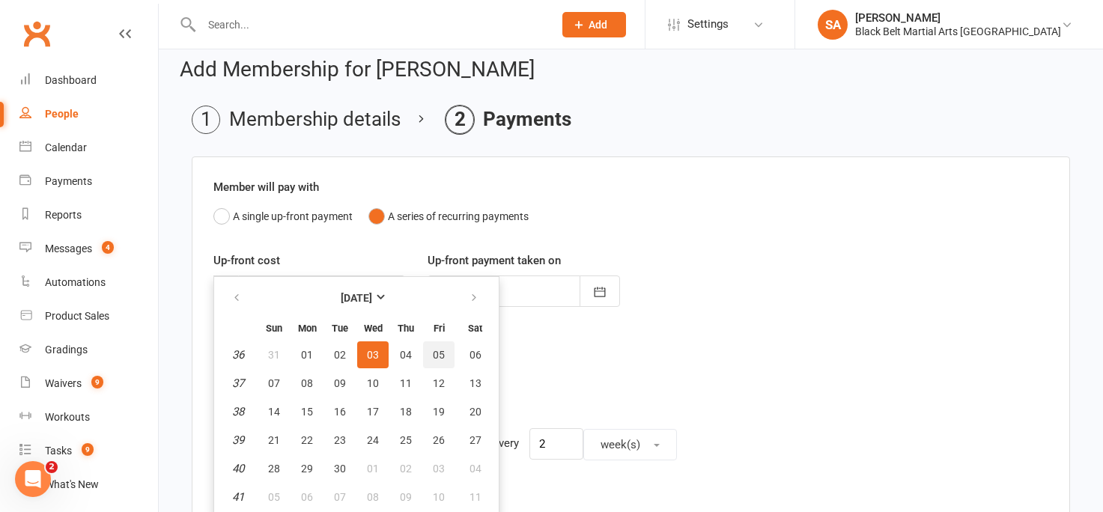
click at [437, 355] on span "05" at bounding box center [439, 355] width 12 height 12
type input "05 Sep 2025"
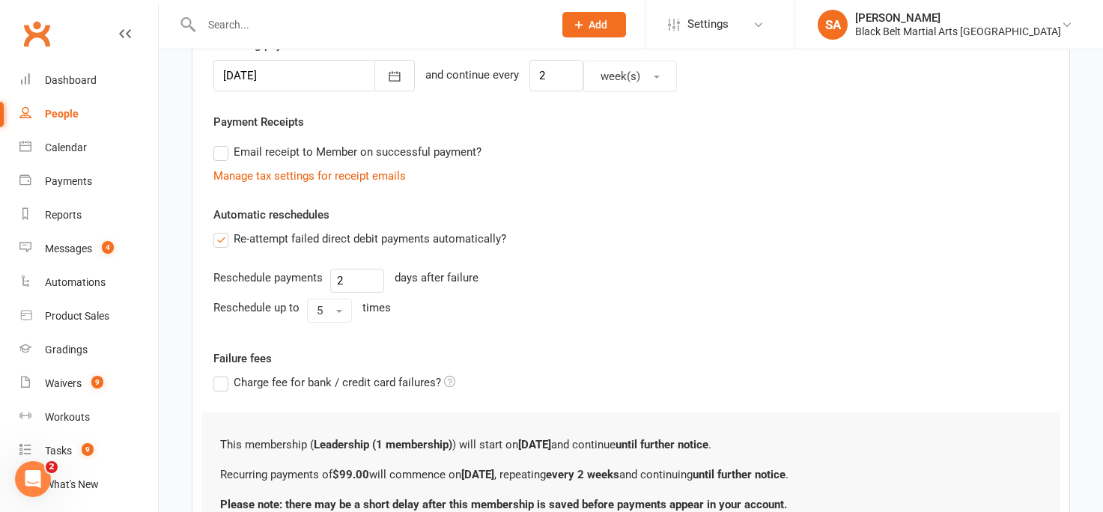
scroll to position [517, 0]
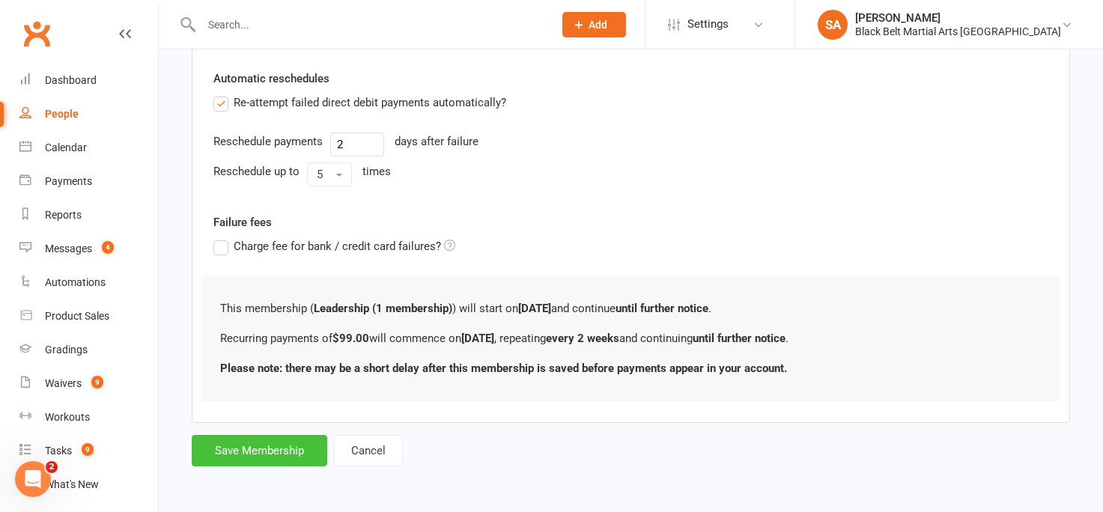
click at [226, 368] on button "Save Membership" at bounding box center [260, 450] width 136 height 31
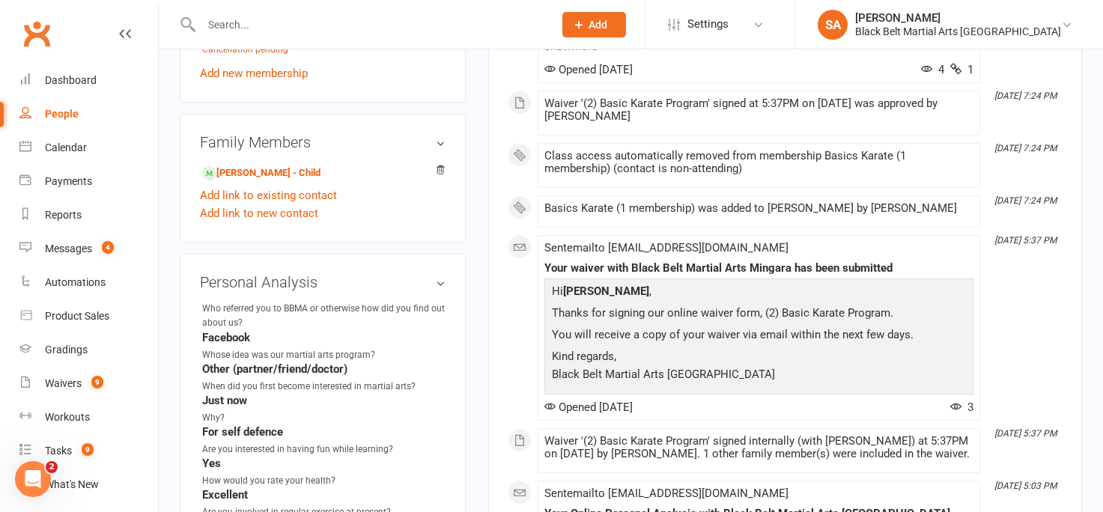
scroll to position [999, 0]
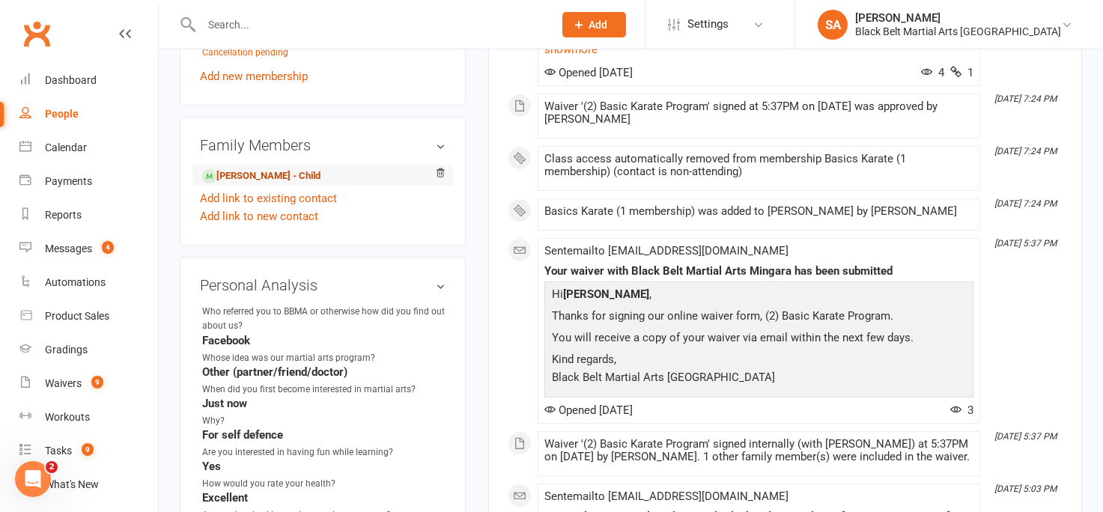
click at [285, 177] on link "Lawrence Beveridge - Child" at bounding box center [261, 177] width 118 height 16
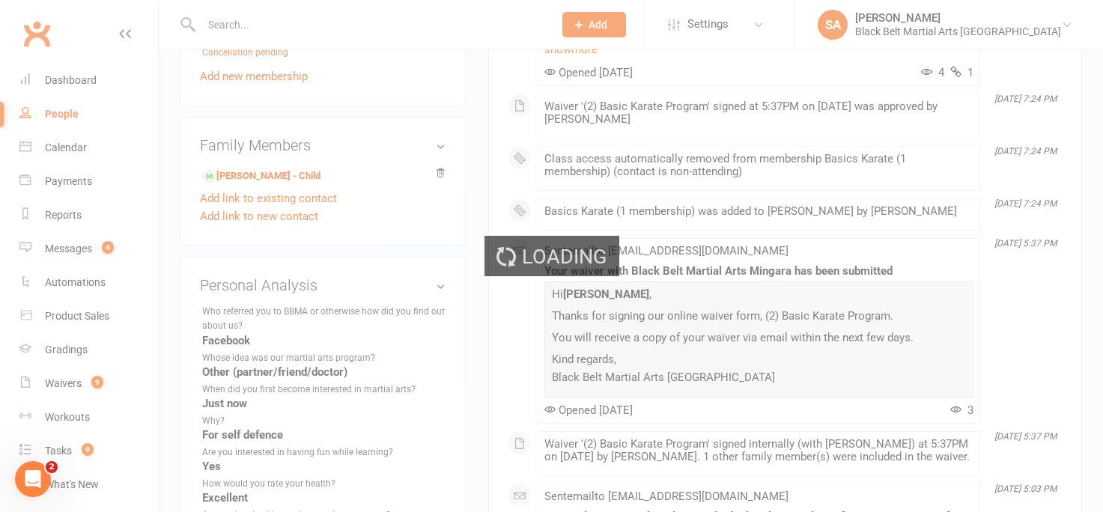
click at [432, 368] on div "Loading" at bounding box center [551, 256] width 1103 height 512
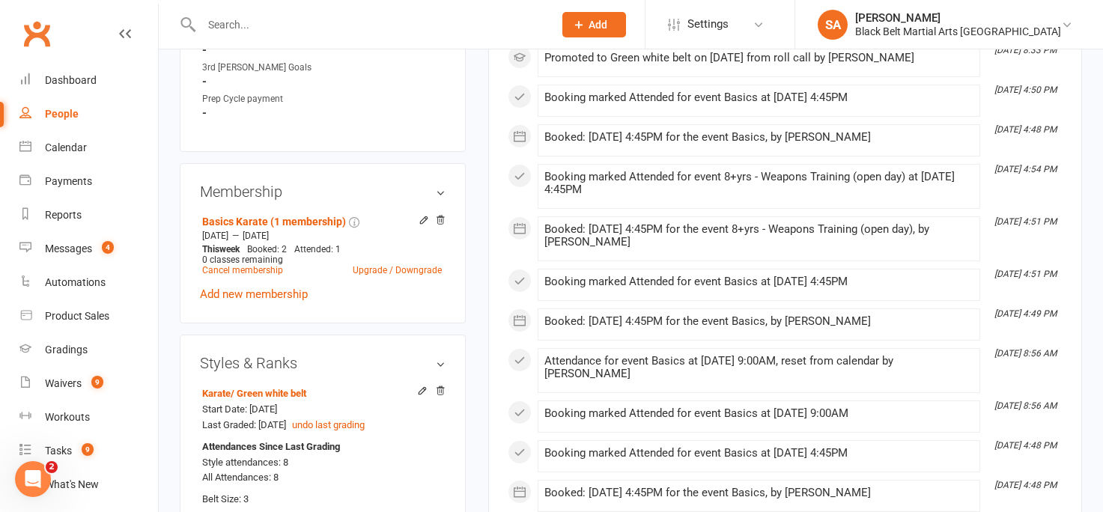
scroll to position [900, 0]
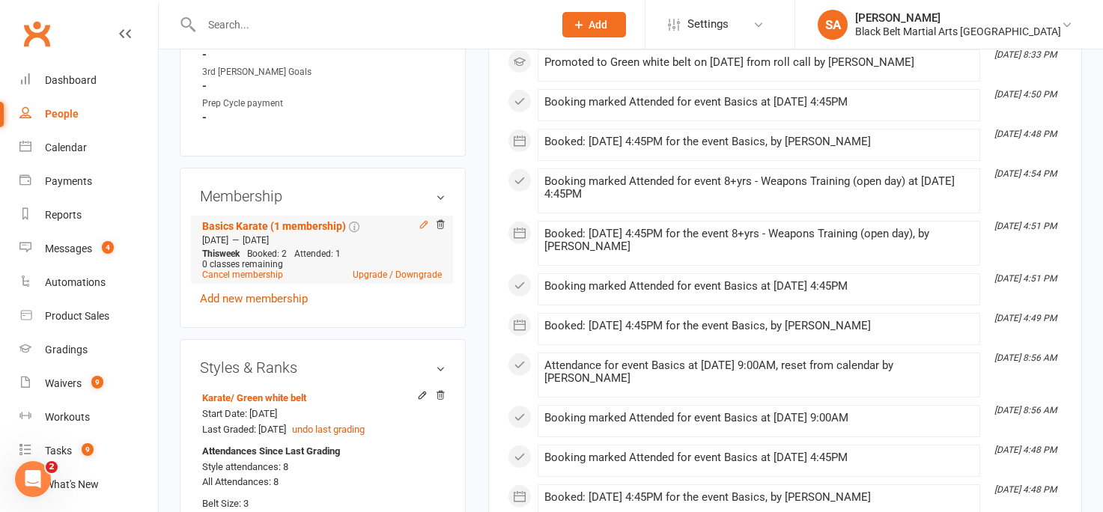
click at [422, 222] on icon at bounding box center [423, 225] width 7 height 7
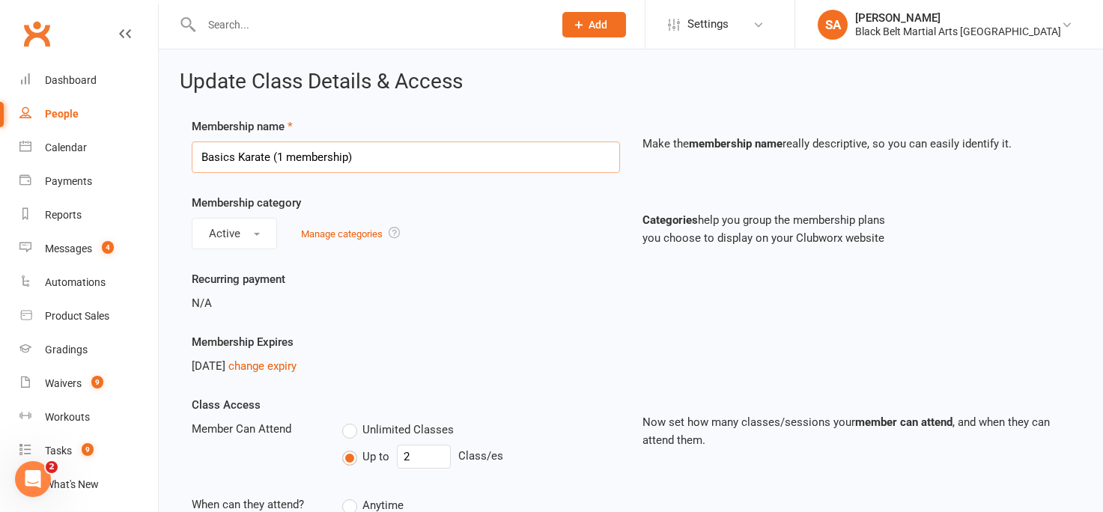
click at [425, 161] on input "Basics Karate (1 membership)" at bounding box center [406, 157] width 428 height 31
drag, startPoint x: 400, startPoint y: 161, endPoint x: 192, endPoint y: 161, distance: 207.5
click at [192, 161] on input "Basics Karate (1 membership)" at bounding box center [406, 157] width 428 height 31
click at [246, 154] on input "leadersdhip" at bounding box center [406, 157] width 428 height 31
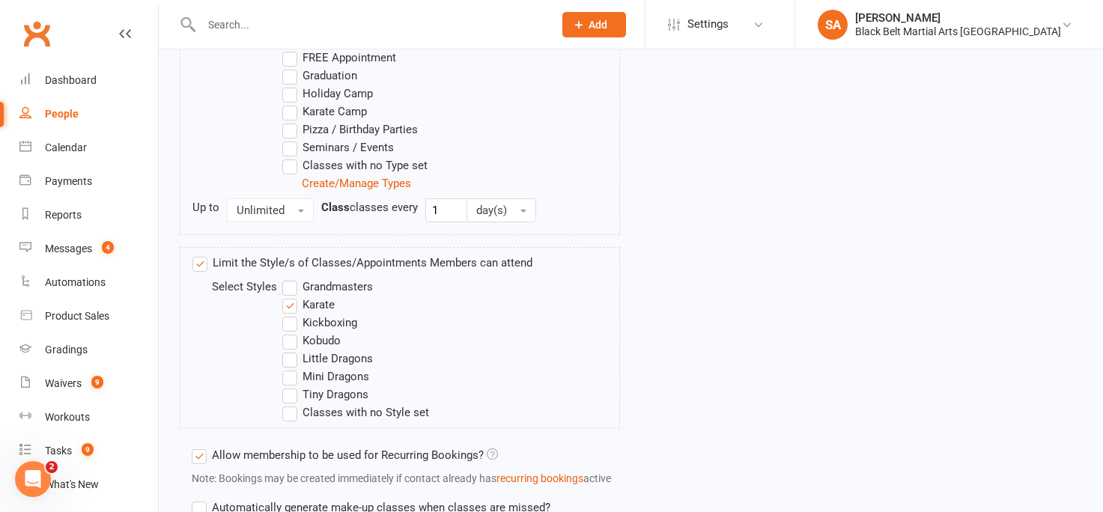
scroll to position [632, 0]
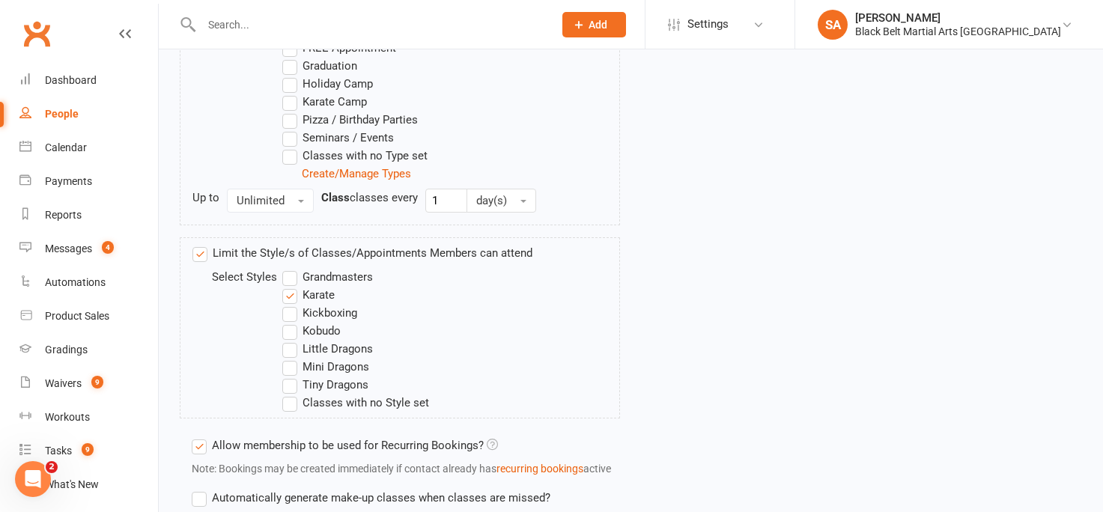
type input "leadership"
click at [292, 316] on label "Kickboxing" at bounding box center [319, 313] width 75 height 18
click at [292, 304] on input "Kickboxing" at bounding box center [287, 304] width 10 height 0
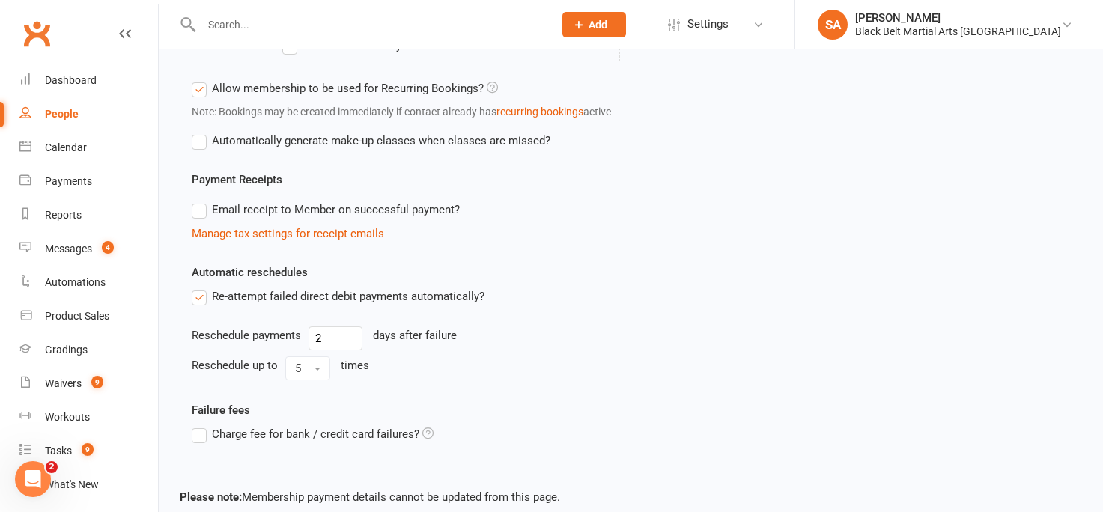
scroll to position [1070, 0]
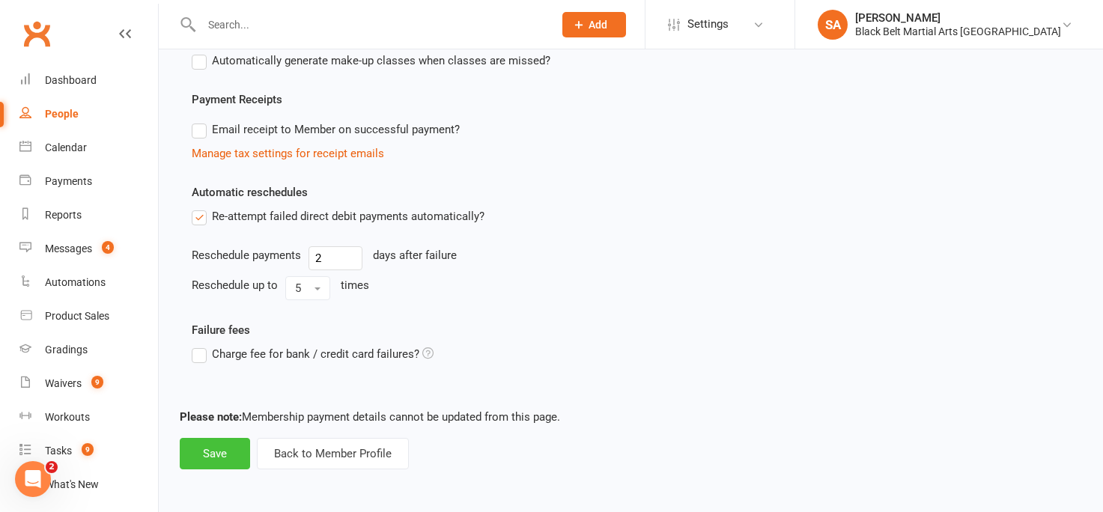
click at [214, 368] on button "Save" at bounding box center [215, 453] width 70 height 31
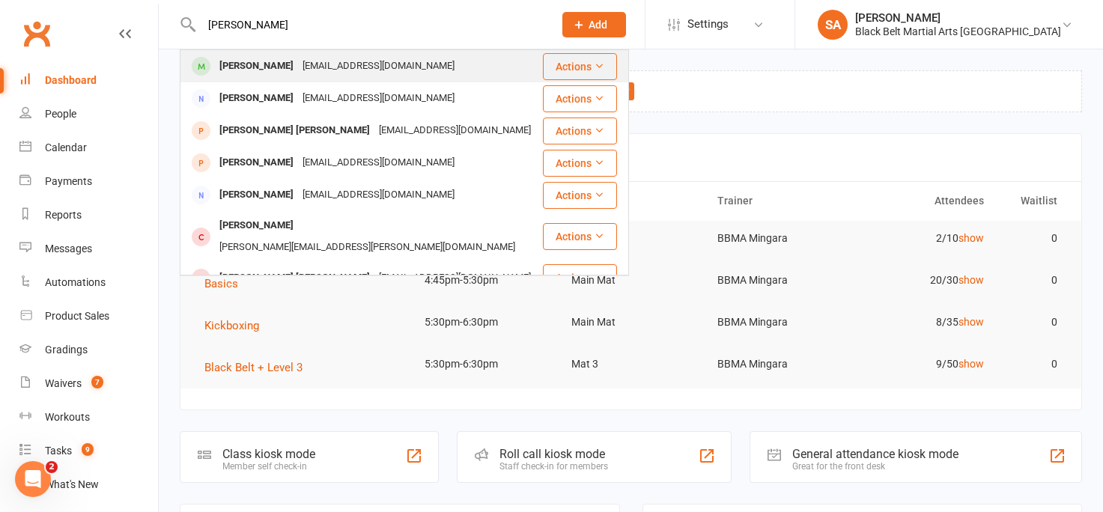
type input "[PERSON_NAME]"
click at [257, 71] on div "[PERSON_NAME]" at bounding box center [256, 66] width 83 height 22
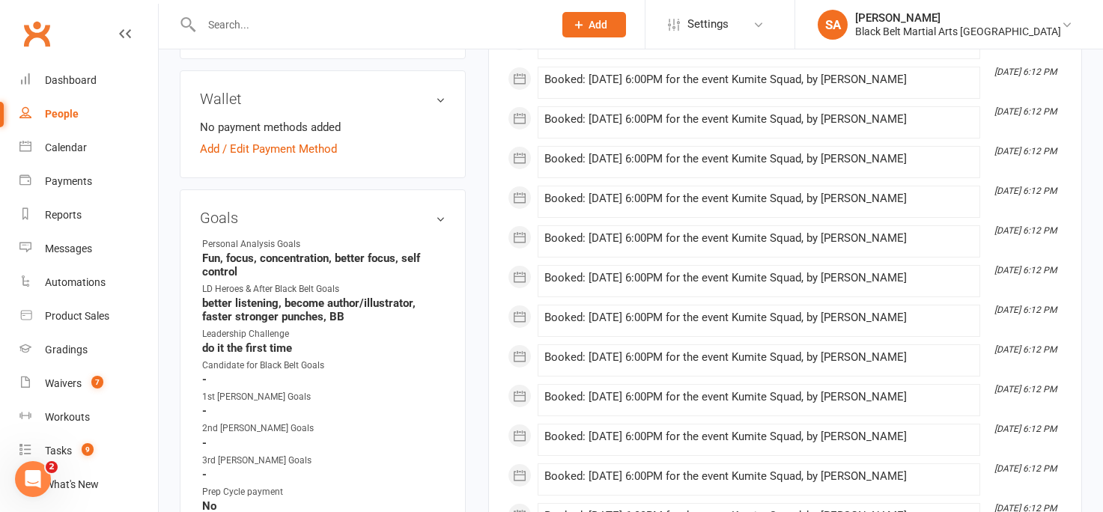
scroll to position [536, 0]
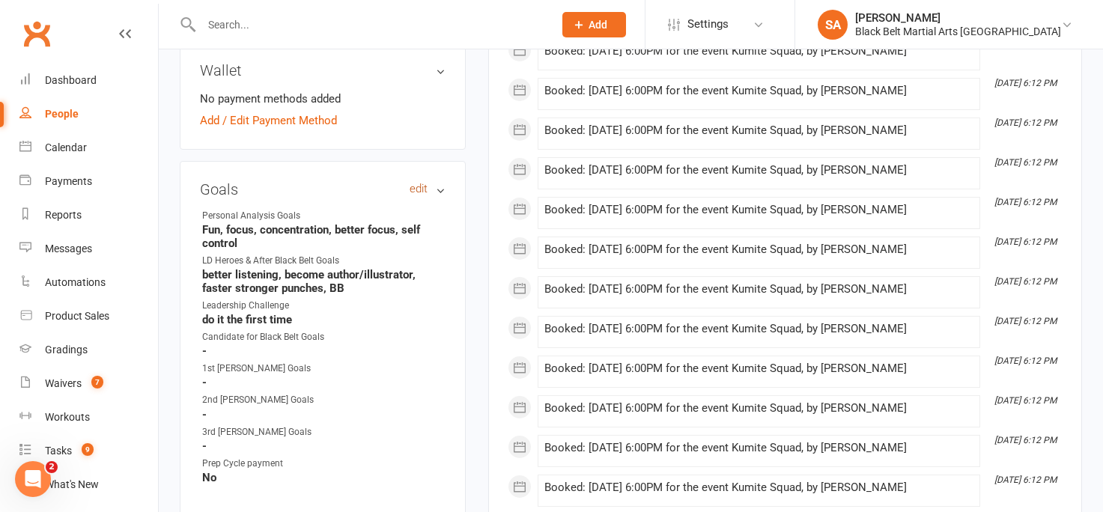
click at [419, 183] on link "edit" at bounding box center [419, 189] width 18 height 13
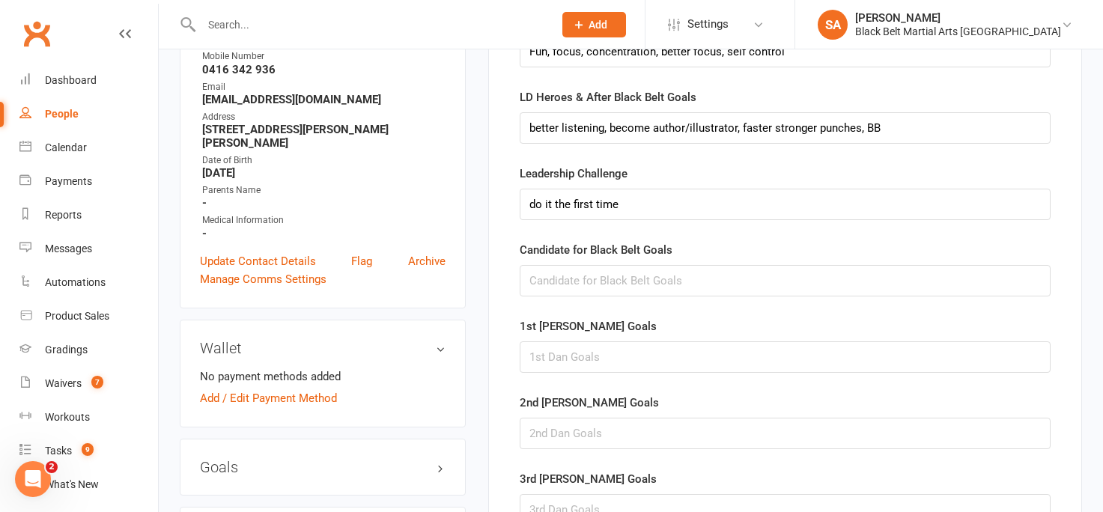
scroll to position [282, 0]
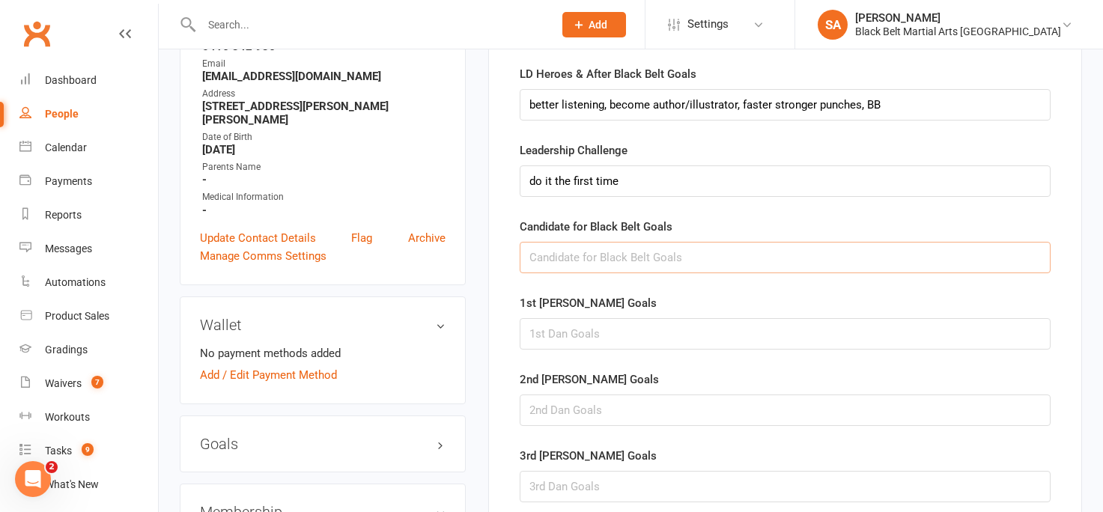
click at [550, 261] on input "text" at bounding box center [785, 257] width 531 height 31
click at [651, 257] on input "getting a black belt. Sewlfdefence" at bounding box center [785, 257] width 531 height 31
click at [715, 262] on input "getting a black belt. Selfdefence" at bounding box center [785, 257] width 531 height 31
click at [649, 255] on input "getting a black belt. Selfdefence" at bounding box center [785, 257] width 531 height 31
click at [718, 264] on input "getting a black belt. Self defence" at bounding box center [785, 257] width 531 height 31
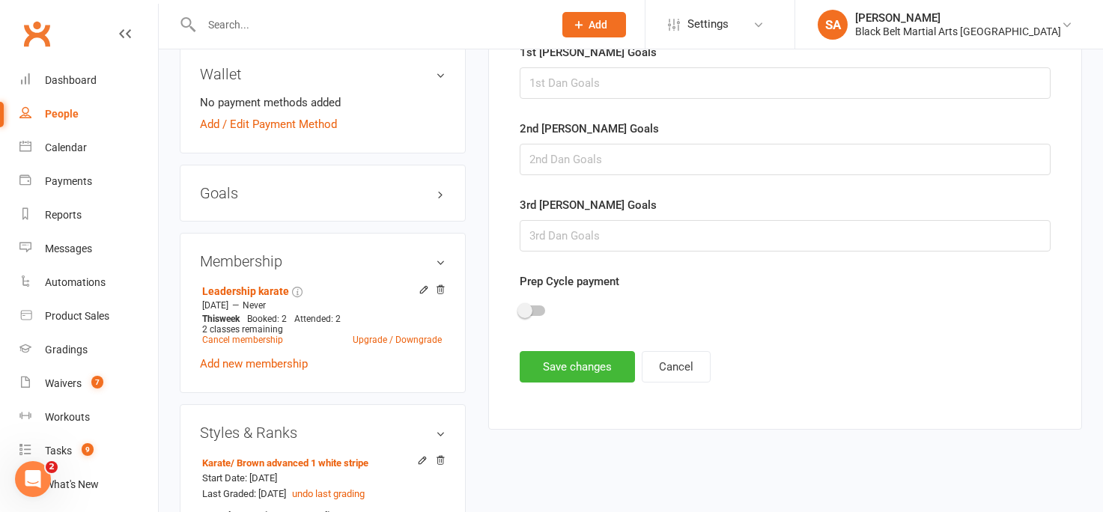
scroll to position [534, 0]
type input "getting a black belt. Self defence Focus. Fitness"
click at [559, 366] on button "Save changes" at bounding box center [577, 365] width 115 height 31
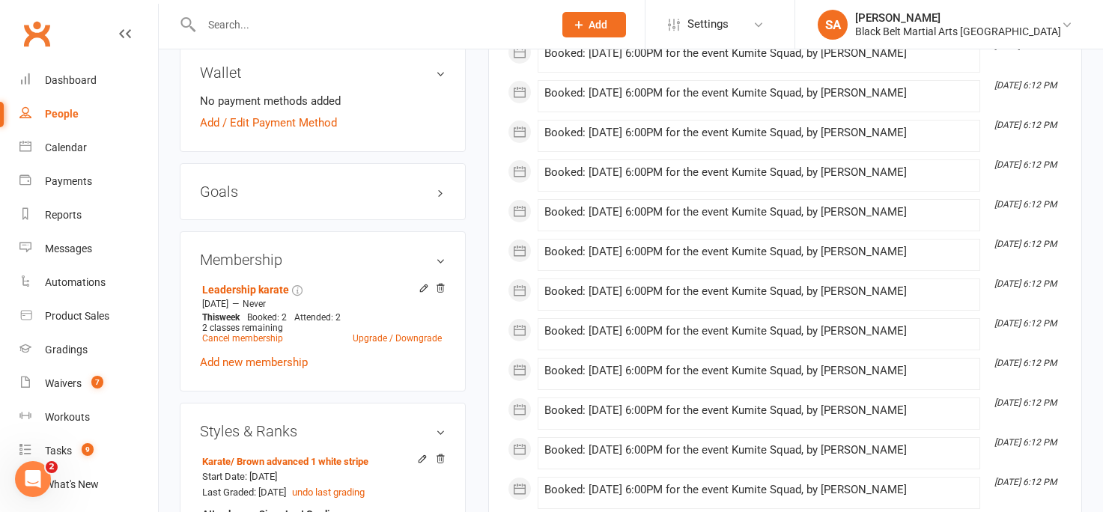
scroll to position [0, 0]
